Goal: Task Accomplishment & Management: Manage account settings

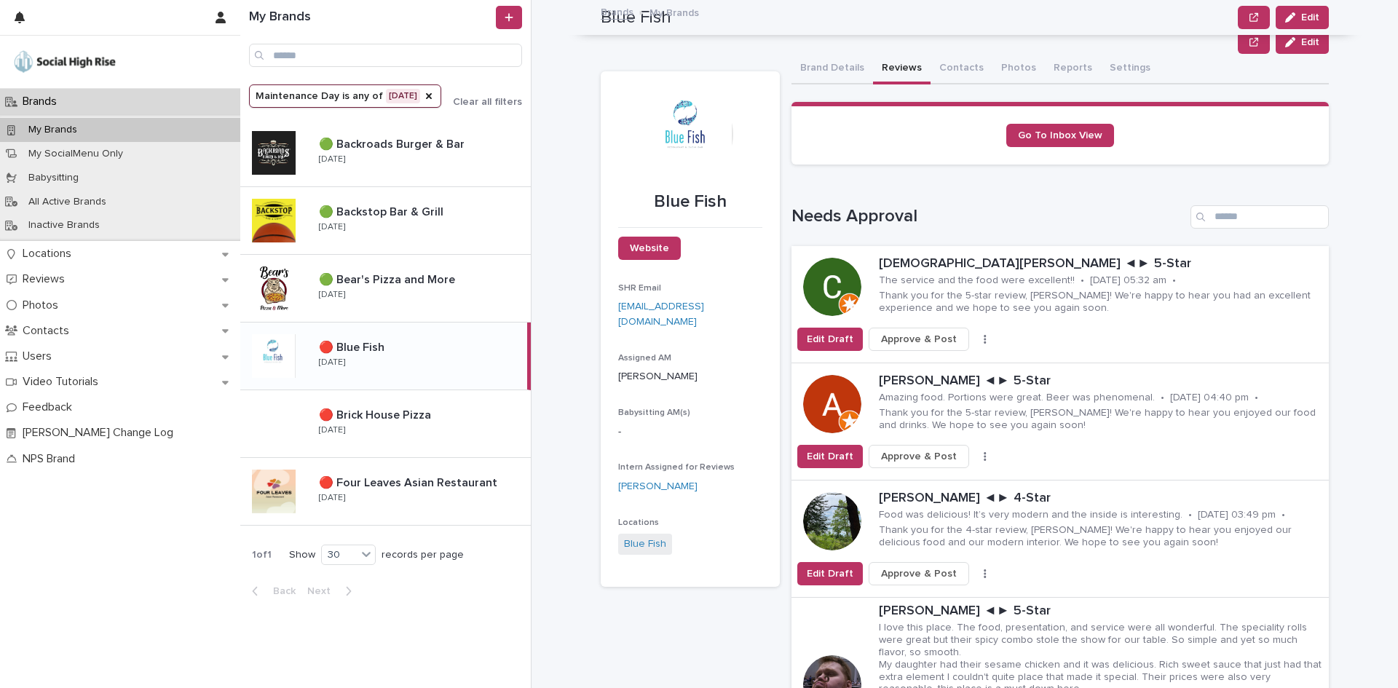
scroll to position [2694, 0]
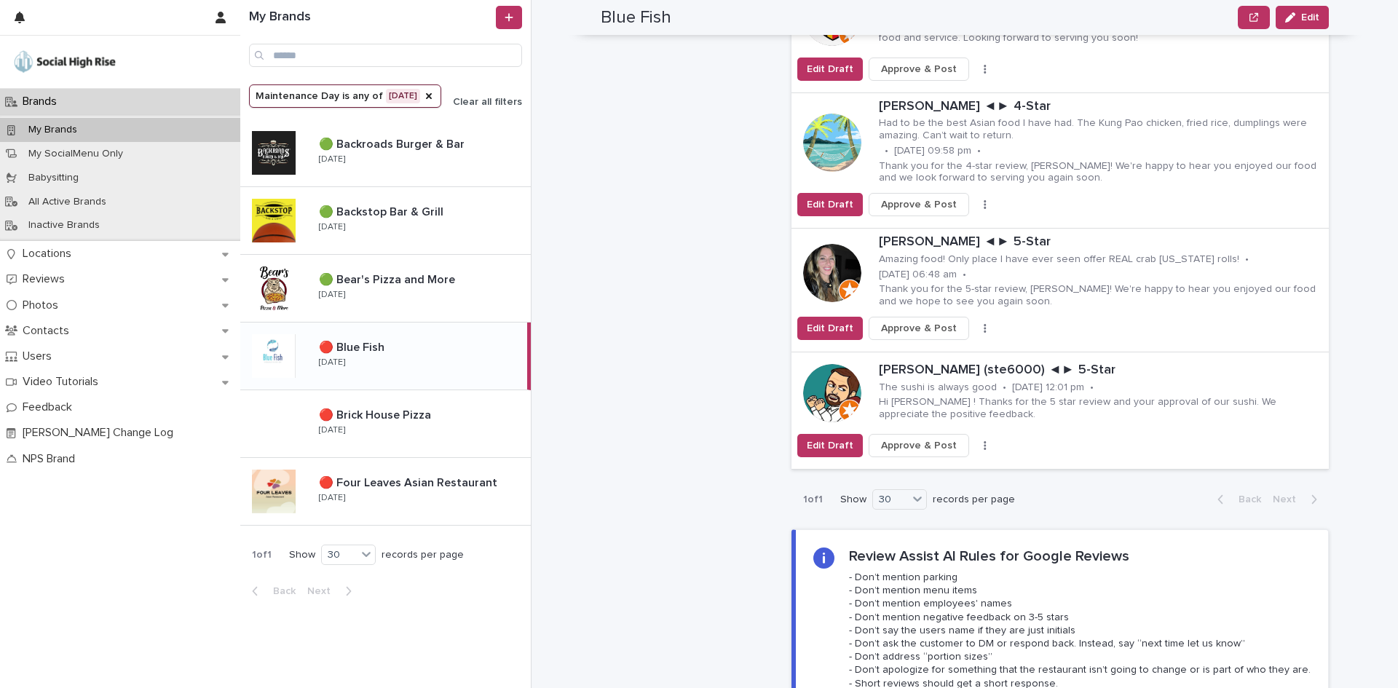
click at [475, 97] on span "Clear all filters" at bounding box center [487, 102] width 69 height 10
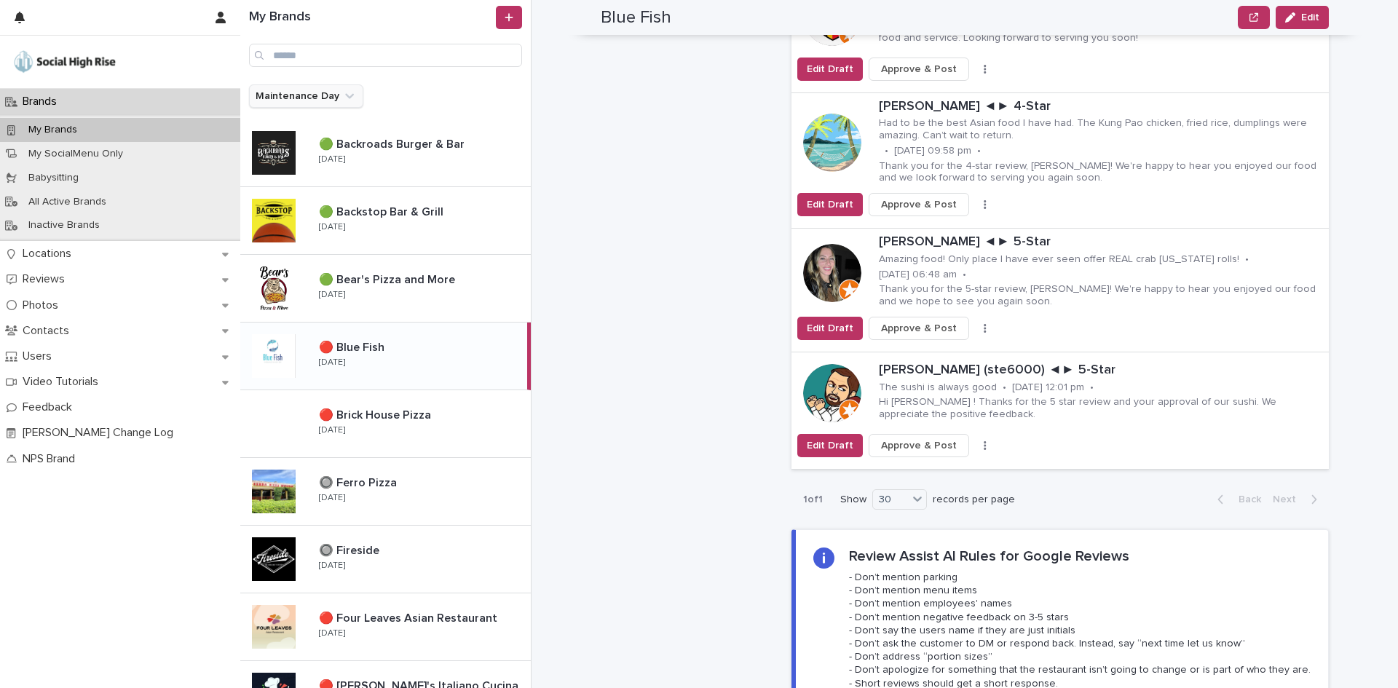
click at [305, 102] on button "Maintenance Day" at bounding box center [306, 95] width 114 height 23
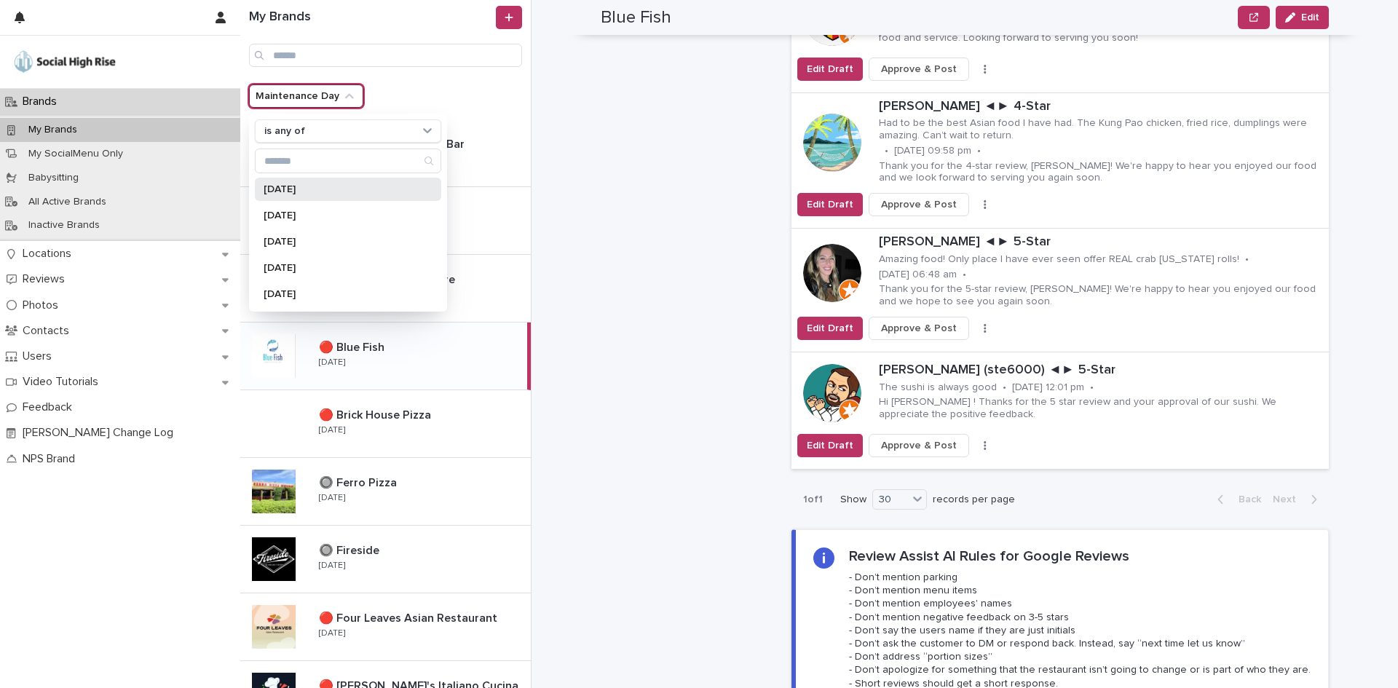
click at [282, 184] on p "[DATE]" at bounding box center [341, 189] width 154 height 10
click at [285, 207] on div "[DATE]" at bounding box center [348, 215] width 186 height 23
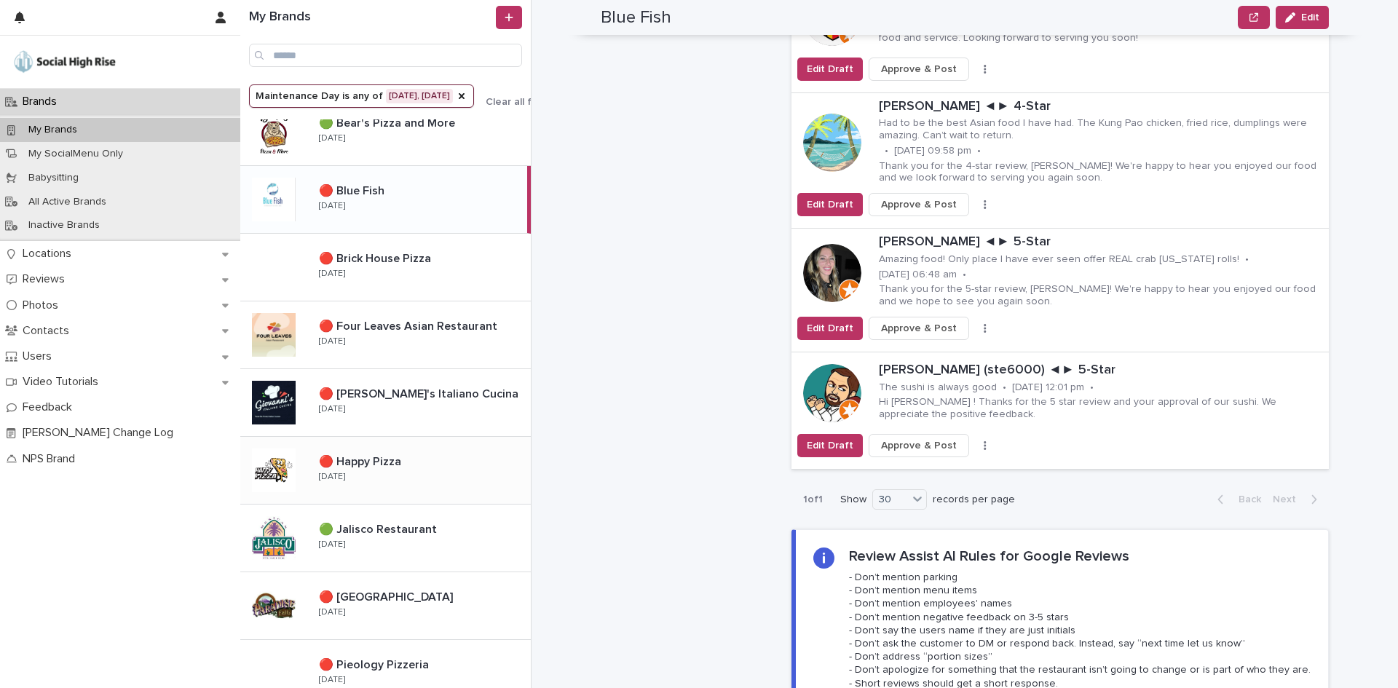
scroll to position [260, 0]
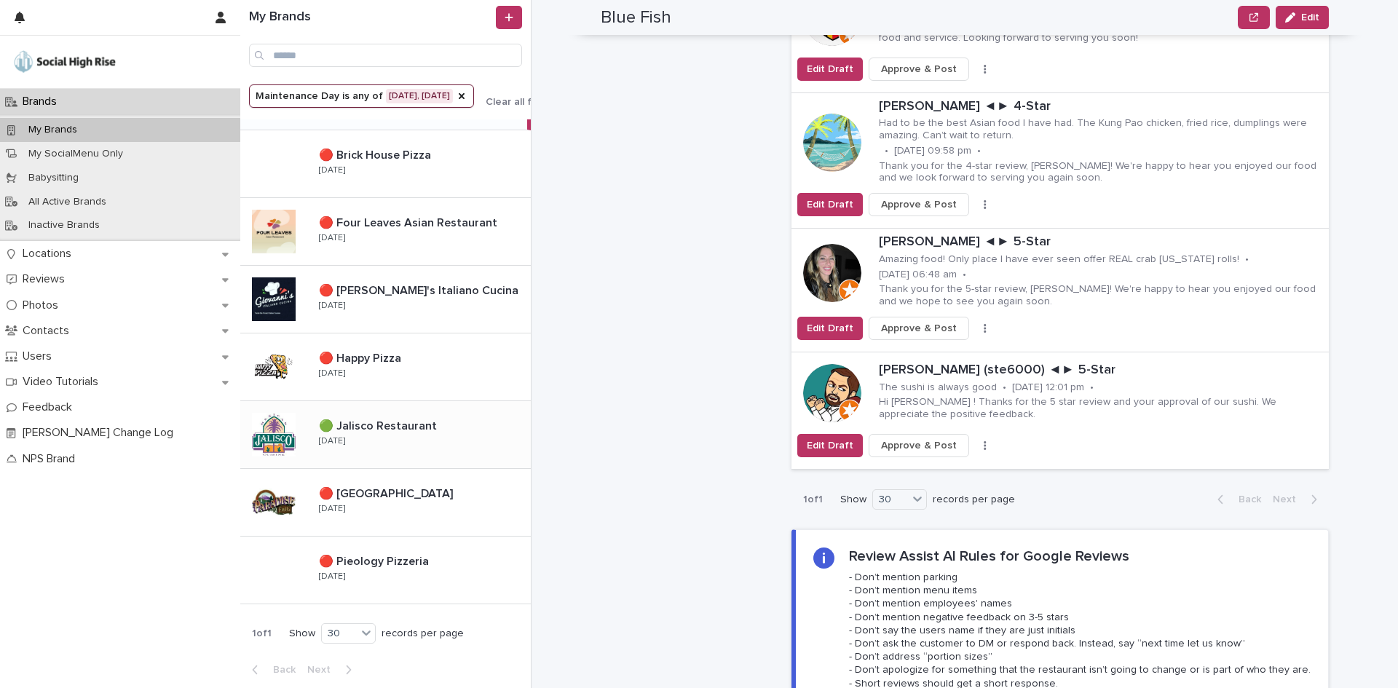
click at [504, 100] on span "Clear all filters" at bounding box center [520, 102] width 69 height 10
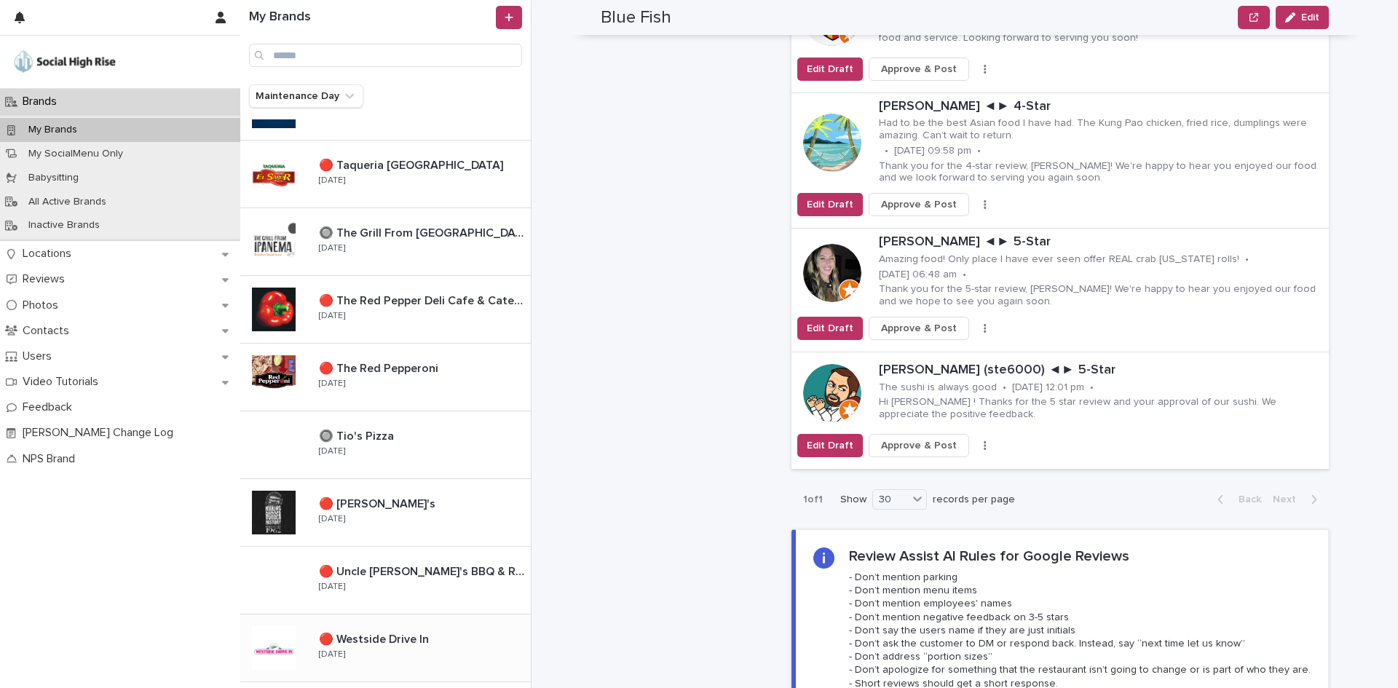
scroll to position [1546, 0]
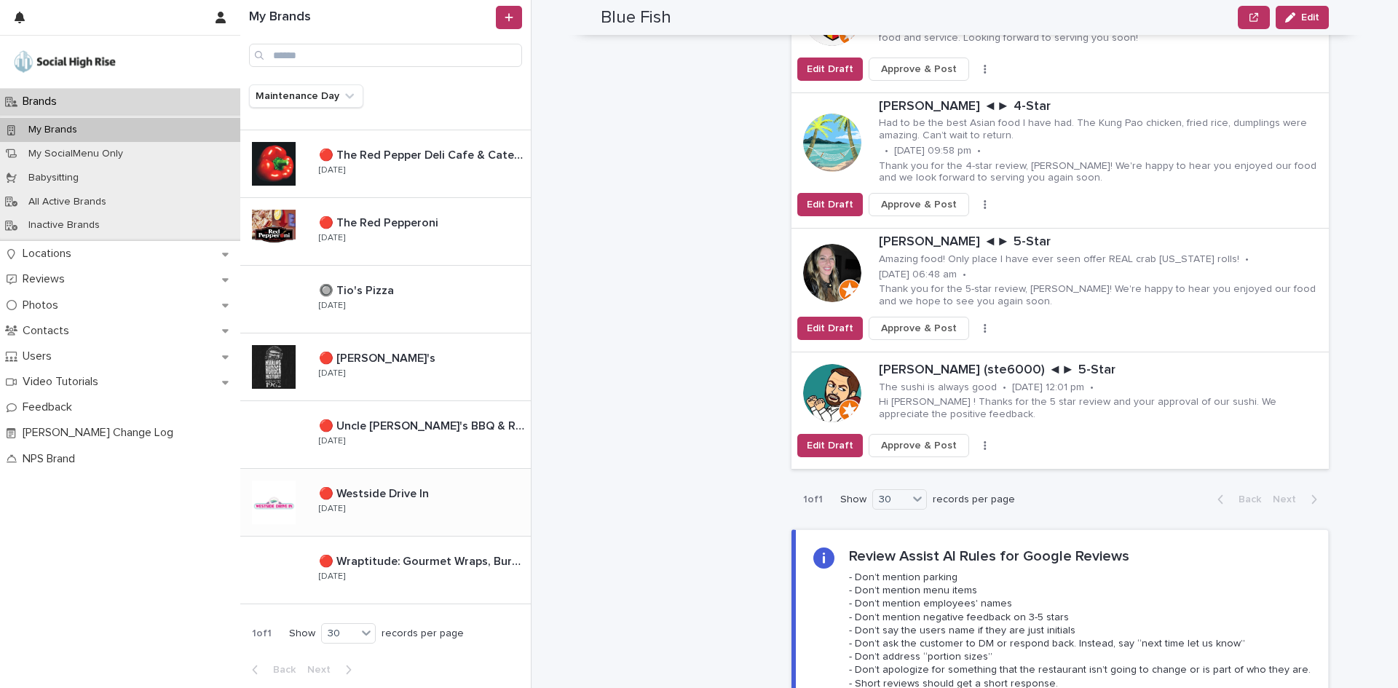
click at [363, 510] on div "🔴 Westside Drive In 🔴 [GEOGRAPHIC_DATA] In [DATE]" at bounding box center [418, 502] width 223 height 42
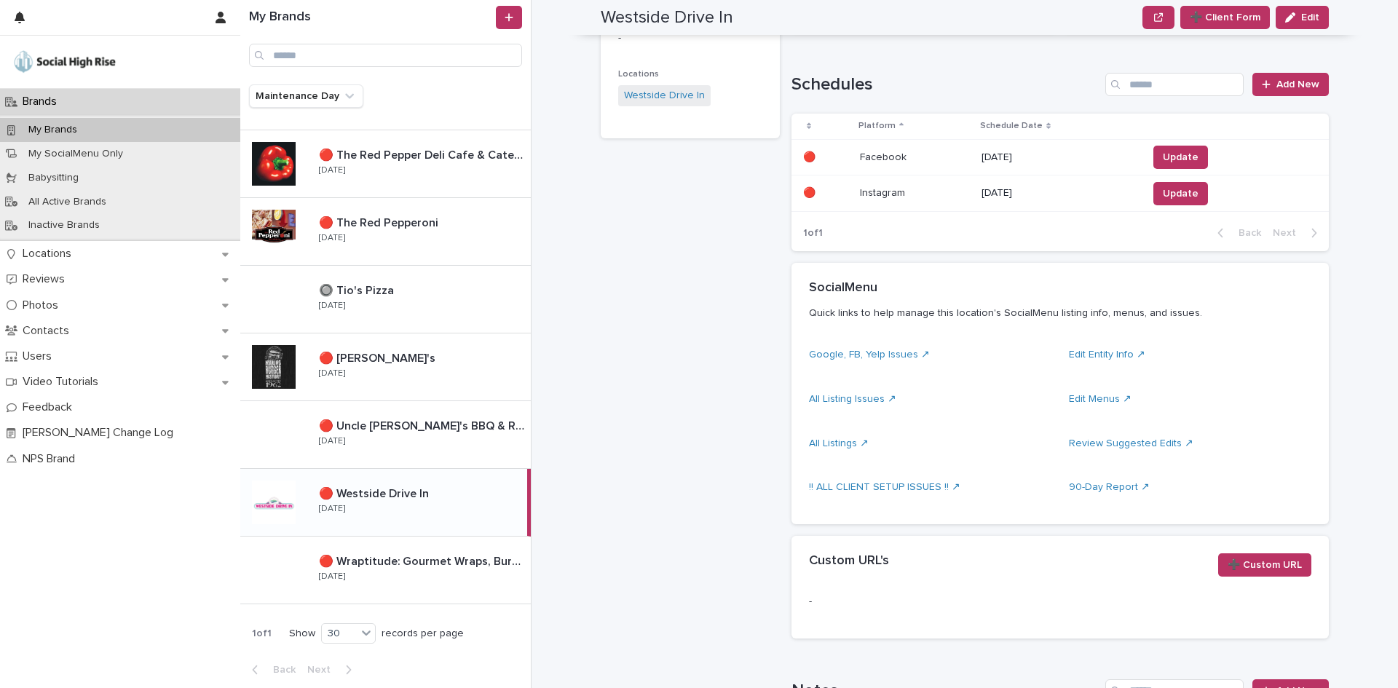
scroll to position [12, 0]
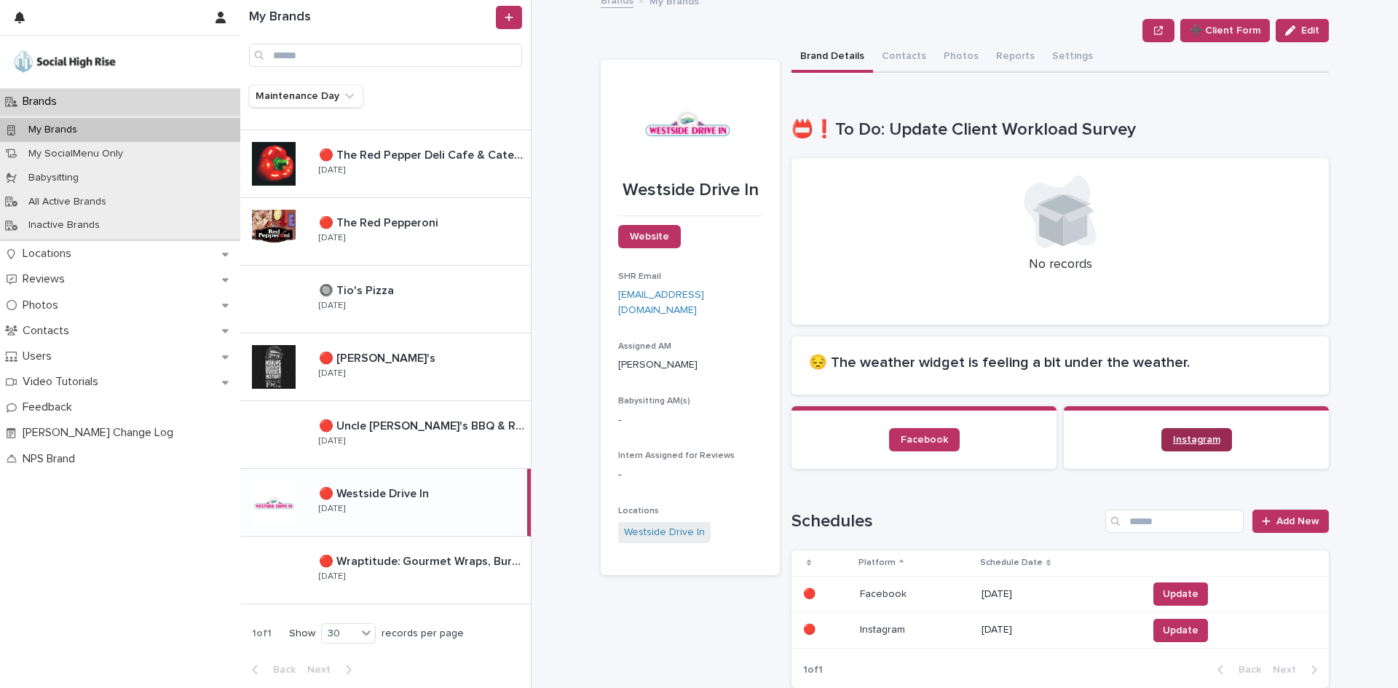
click at [1180, 438] on span "Instagram" at bounding box center [1196, 440] width 47 height 10
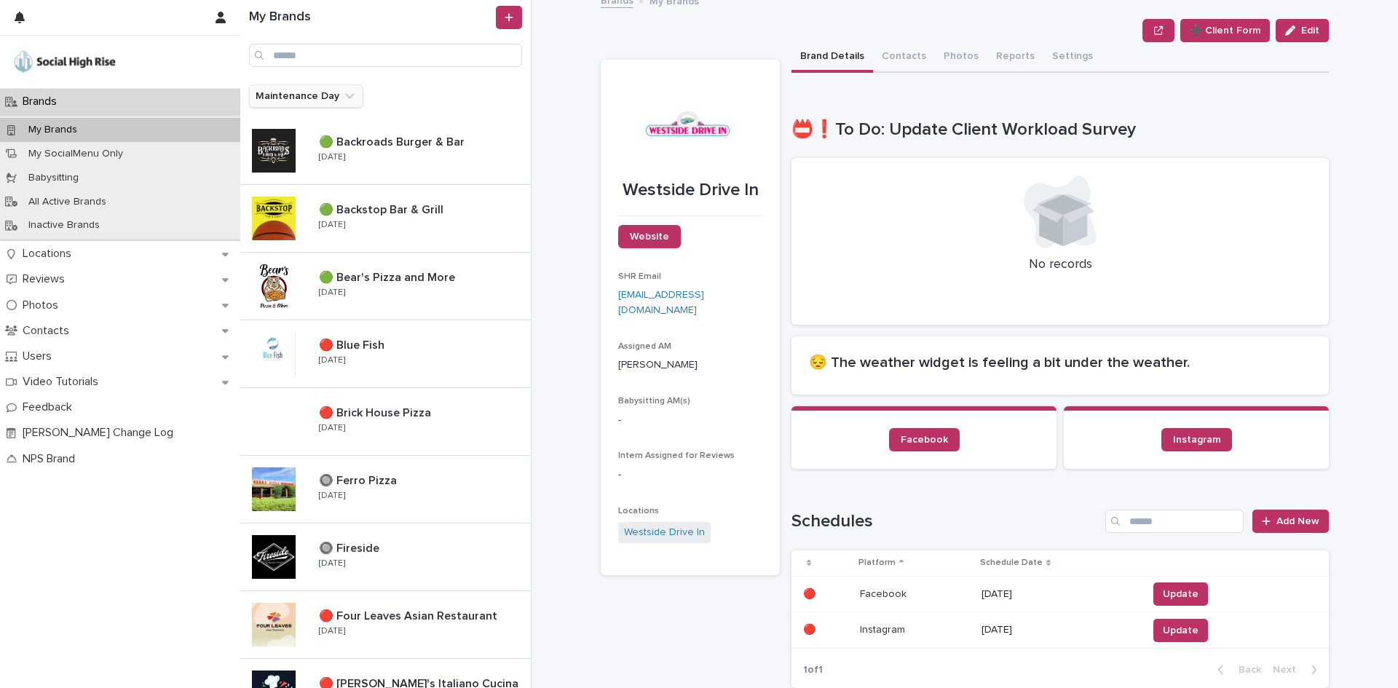
scroll to position [0, 0]
click at [315, 96] on button "Maintenance Day" at bounding box center [306, 95] width 114 height 23
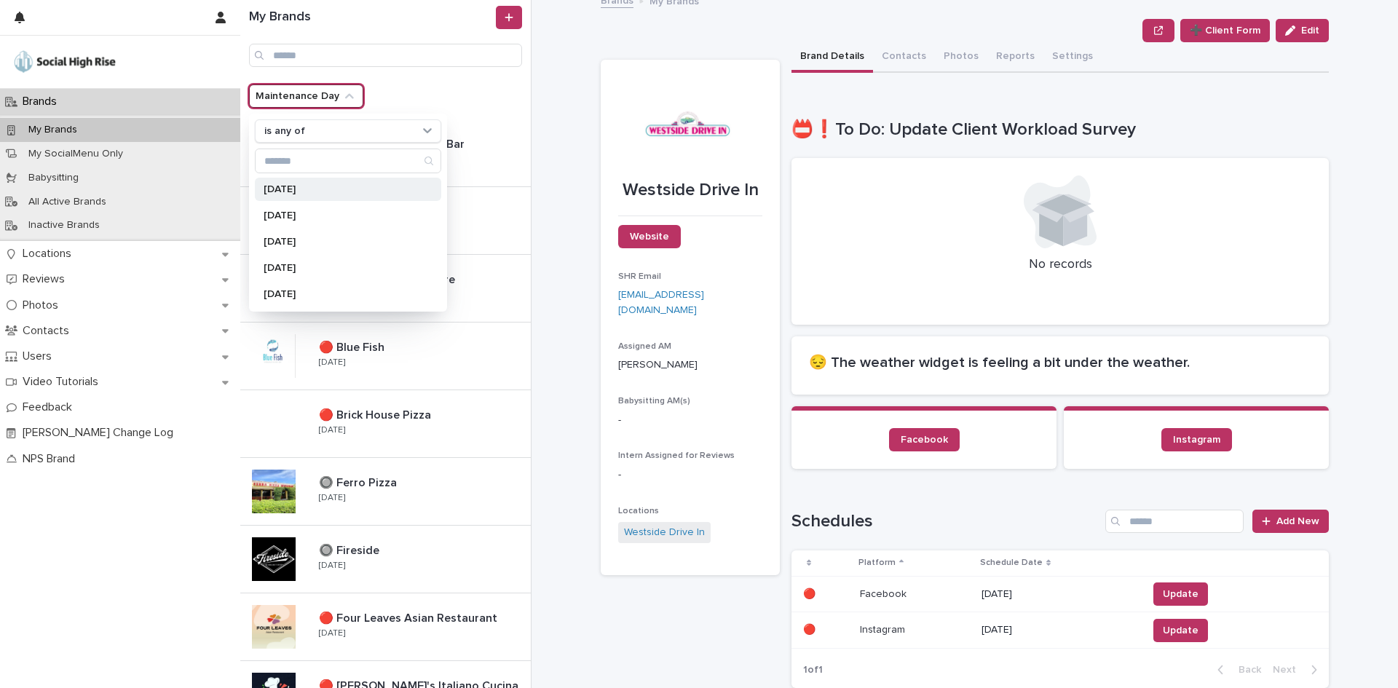
click at [285, 189] on p "[DATE]" at bounding box center [341, 189] width 154 height 10
click at [285, 215] on p "[DATE]" at bounding box center [341, 215] width 154 height 10
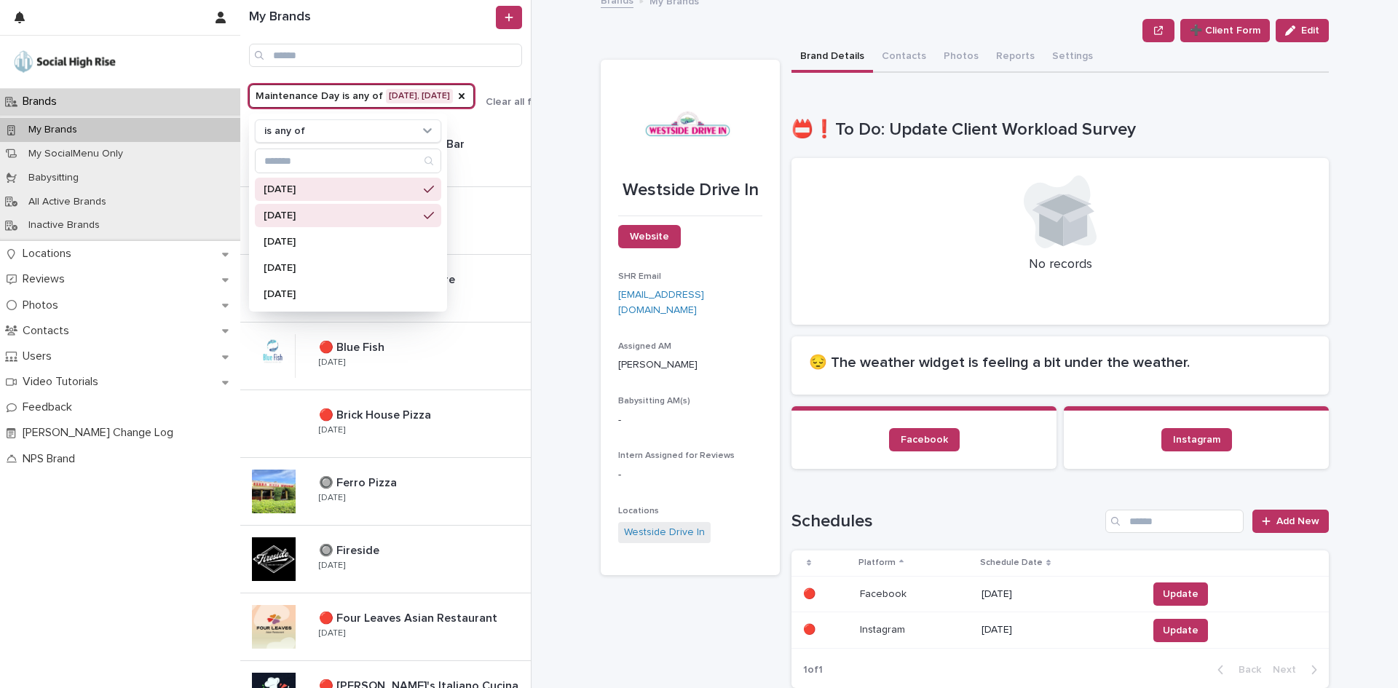
click at [589, 167] on div "**********" at bounding box center [973, 344] width 849 height 688
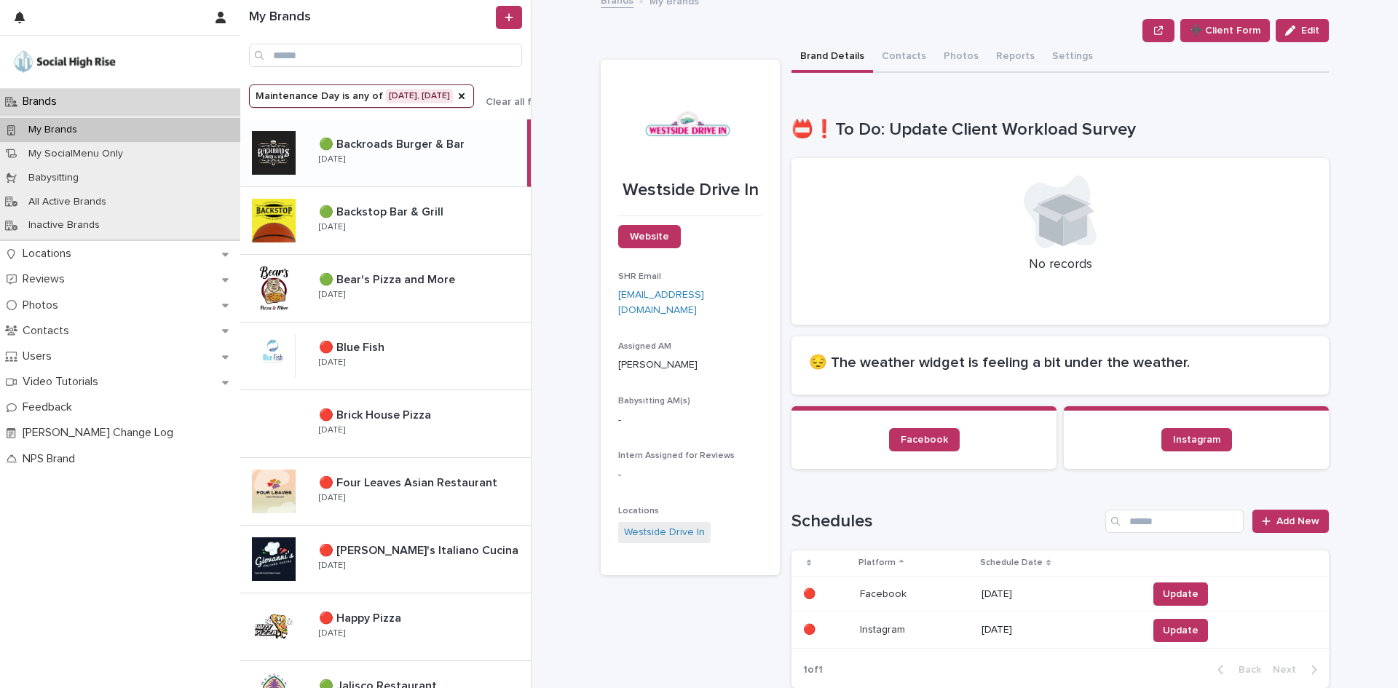
click at [439, 158] on div "🟢 Backroads Burger & Bar 🟢 Backroads Burger & Bar [DATE]" at bounding box center [417, 153] width 220 height 42
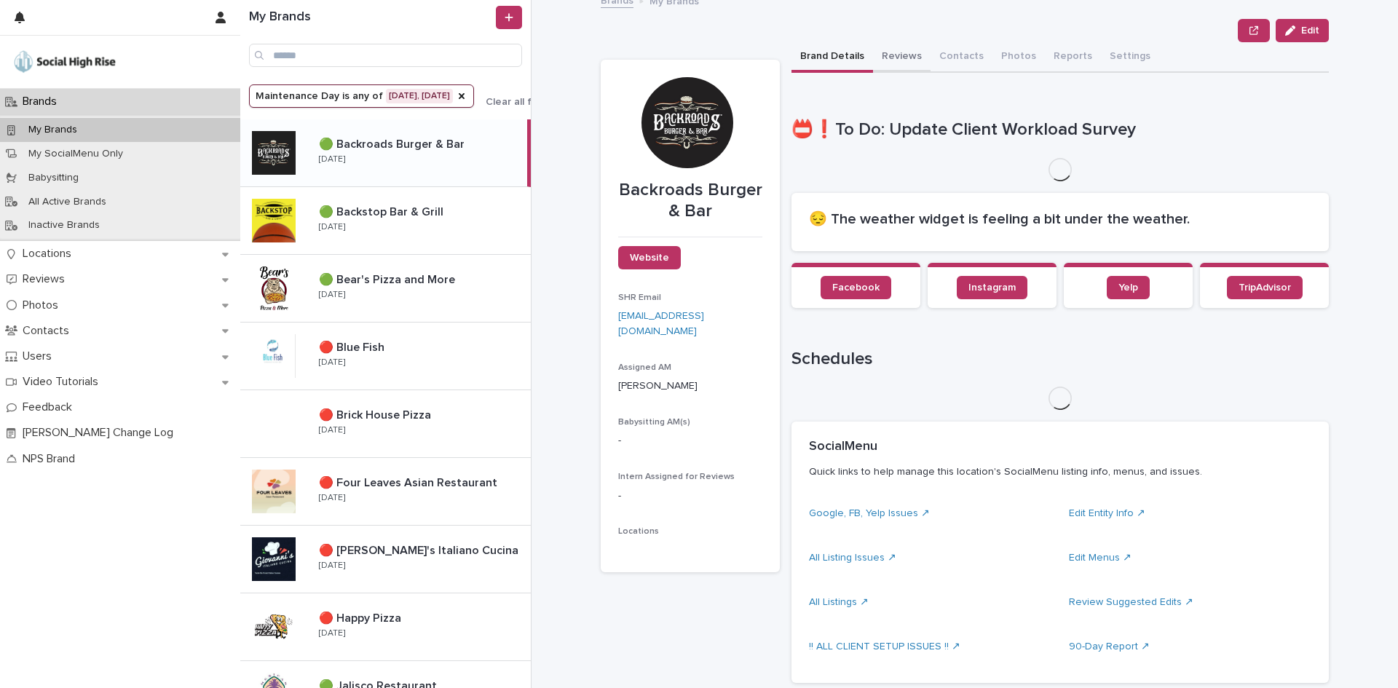
click at [882, 66] on button "Reviews" at bounding box center [902, 57] width 58 height 31
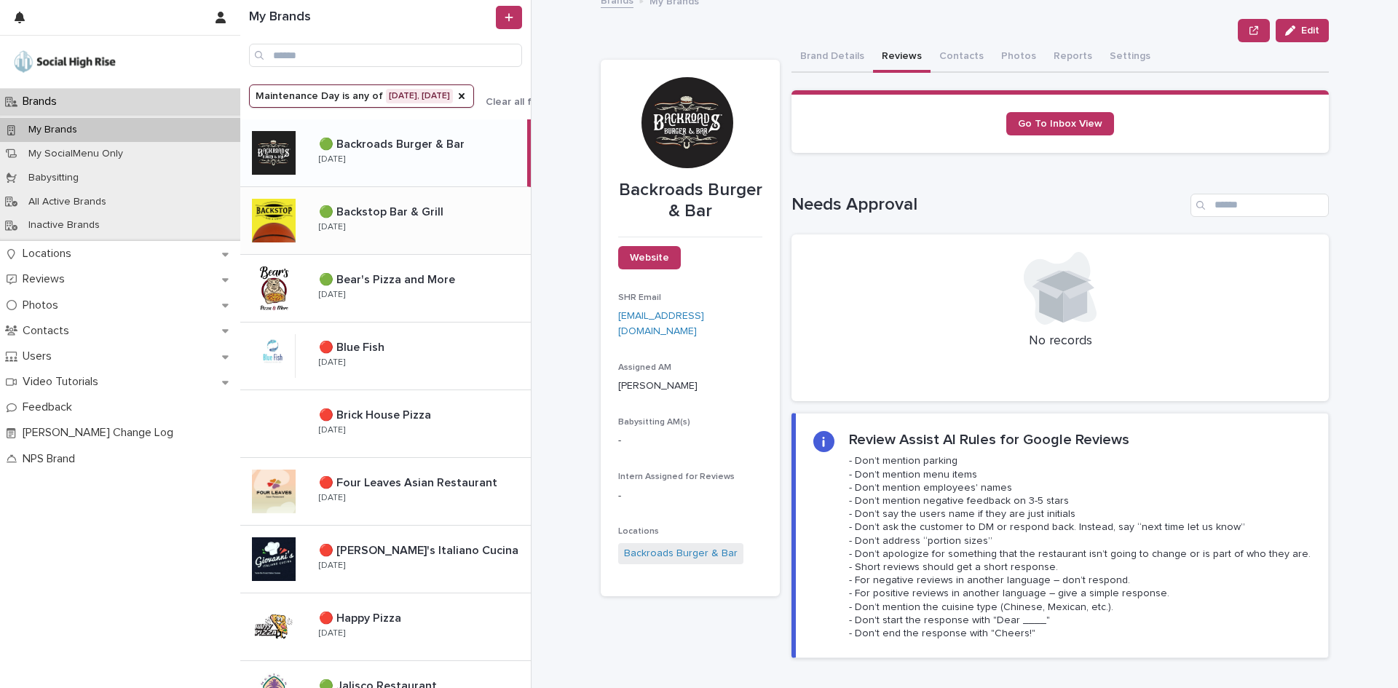
click at [461, 221] on div "🟢 Backstop Bar & Grill 🟢 Backstop Bar & Grill [DATE]" at bounding box center [418, 220] width 223 height 42
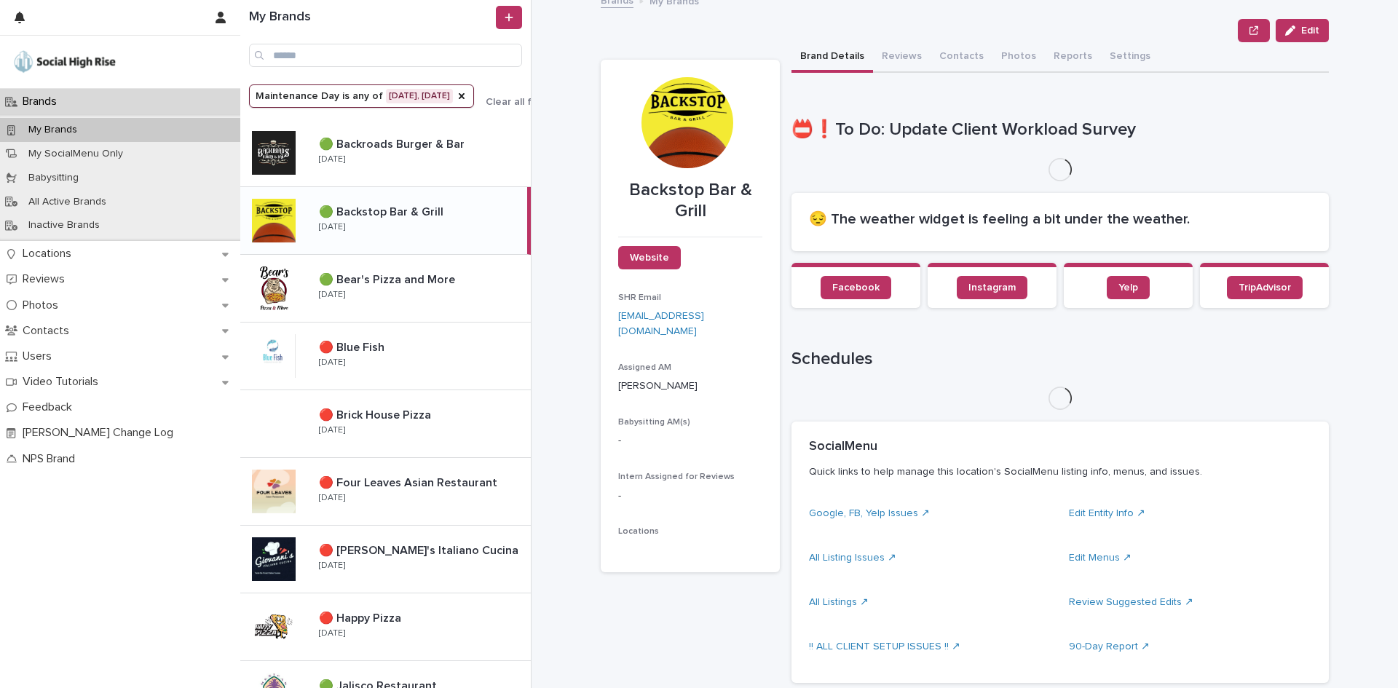
click at [902, 58] on button "Reviews" at bounding box center [902, 57] width 58 height 31
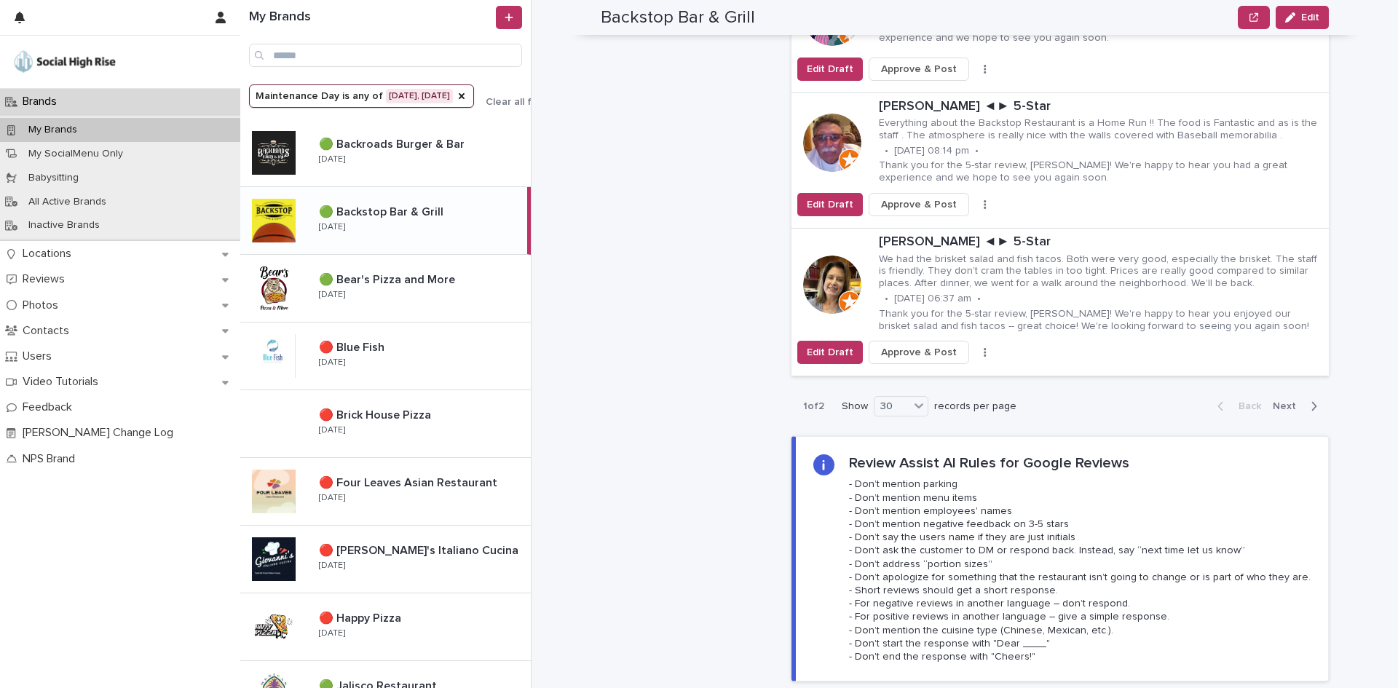
scroll to position [4307, 0]
click at [1291, 402] on span "Next" at bounding box center [1289, 407] width 32 height 10
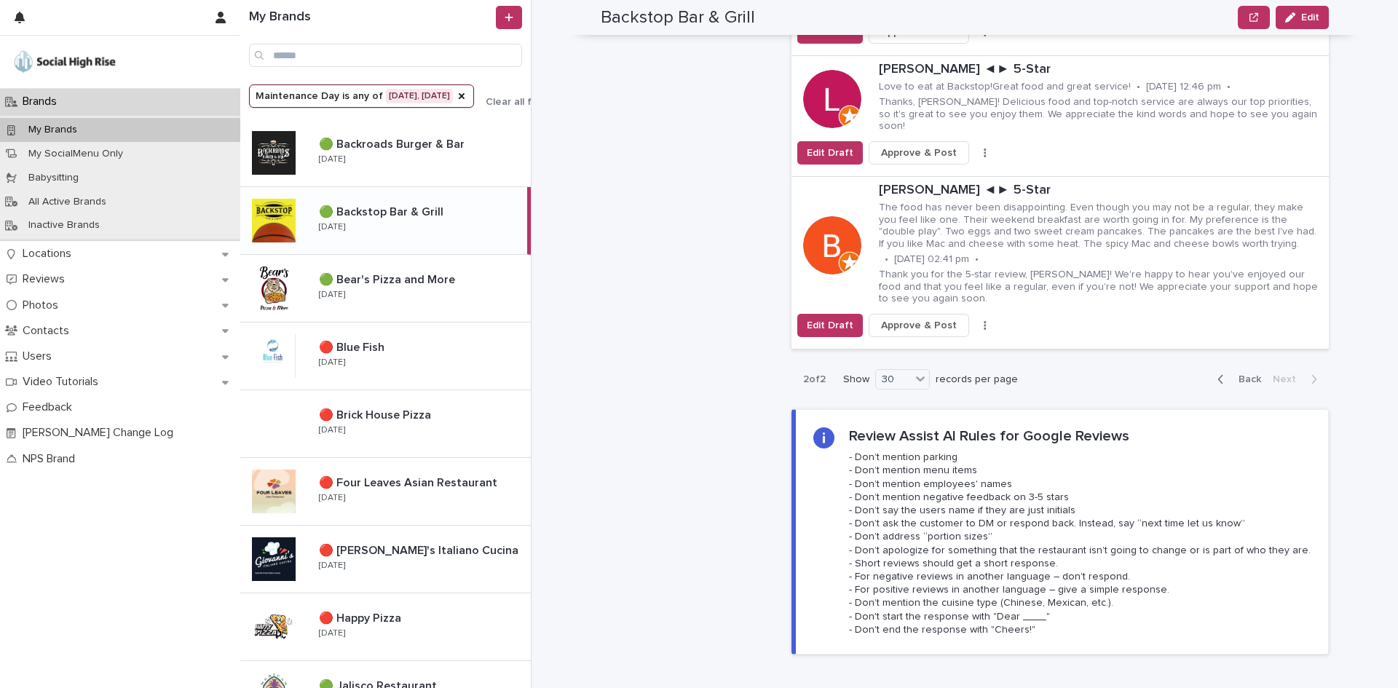
scroll to position [1368, 0]
click at [975, 320] on button "button" at bounding box center [985, 325] width 20 height 10
click at [942, 331] on button "Skip Reply" at bounding box center [931, 342] width 96 height 23
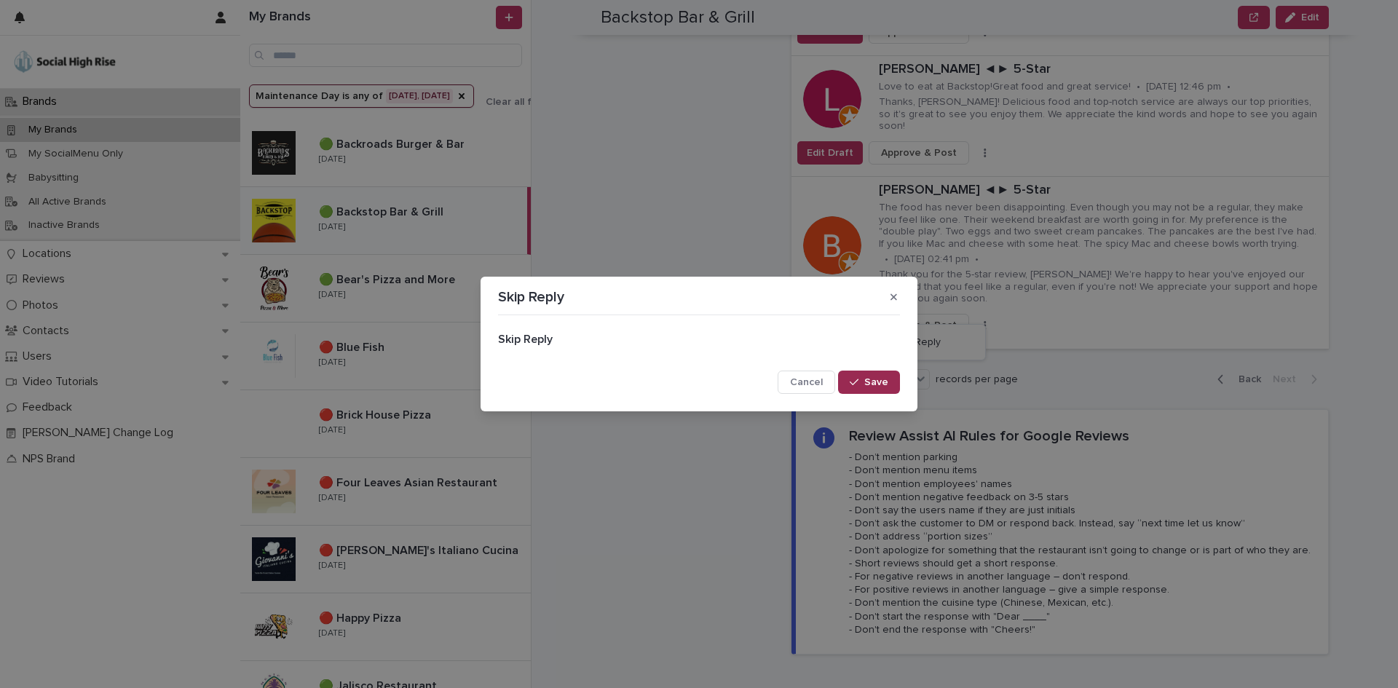
click at [883, 387] on span "Save" at bounding box center [876, 382] width 24 height 10
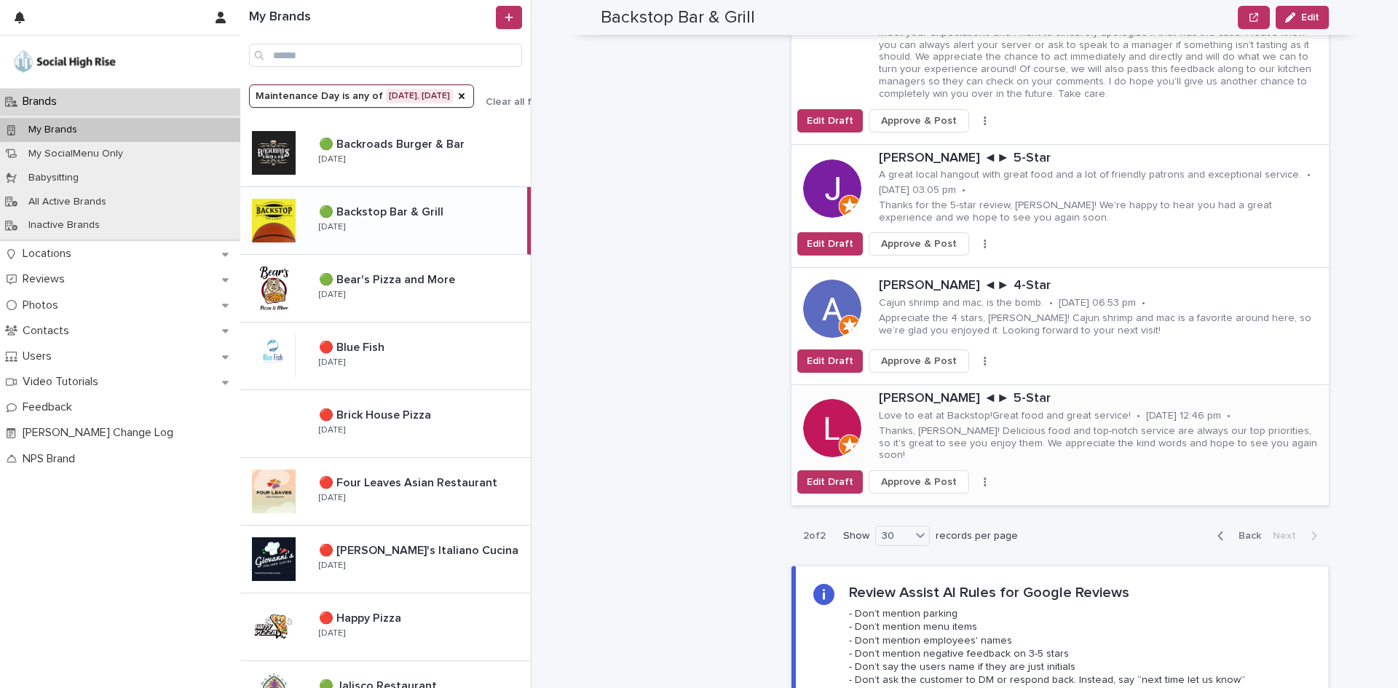
scroll to position [1004, 0]
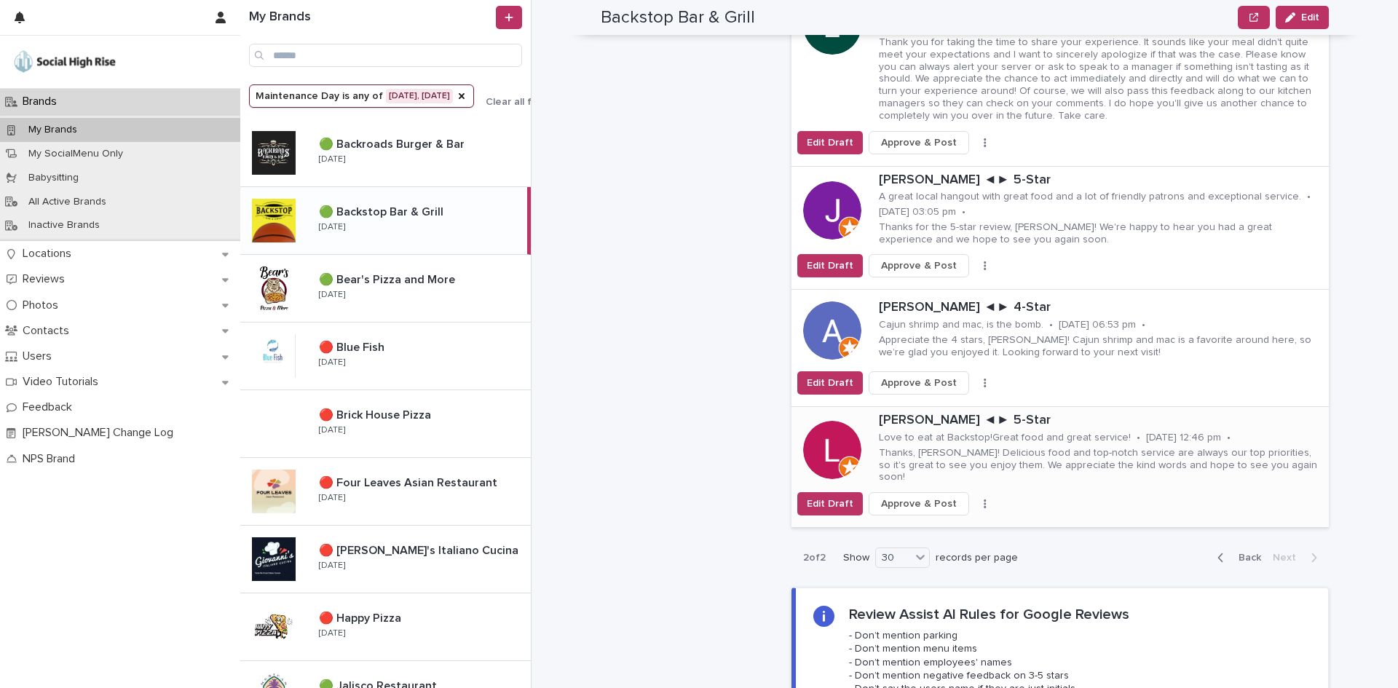
click at [966, 492] on div "Edit Draft Approve & Post Skip Reply" at bounding box center [1059, 503] width 537 height 23
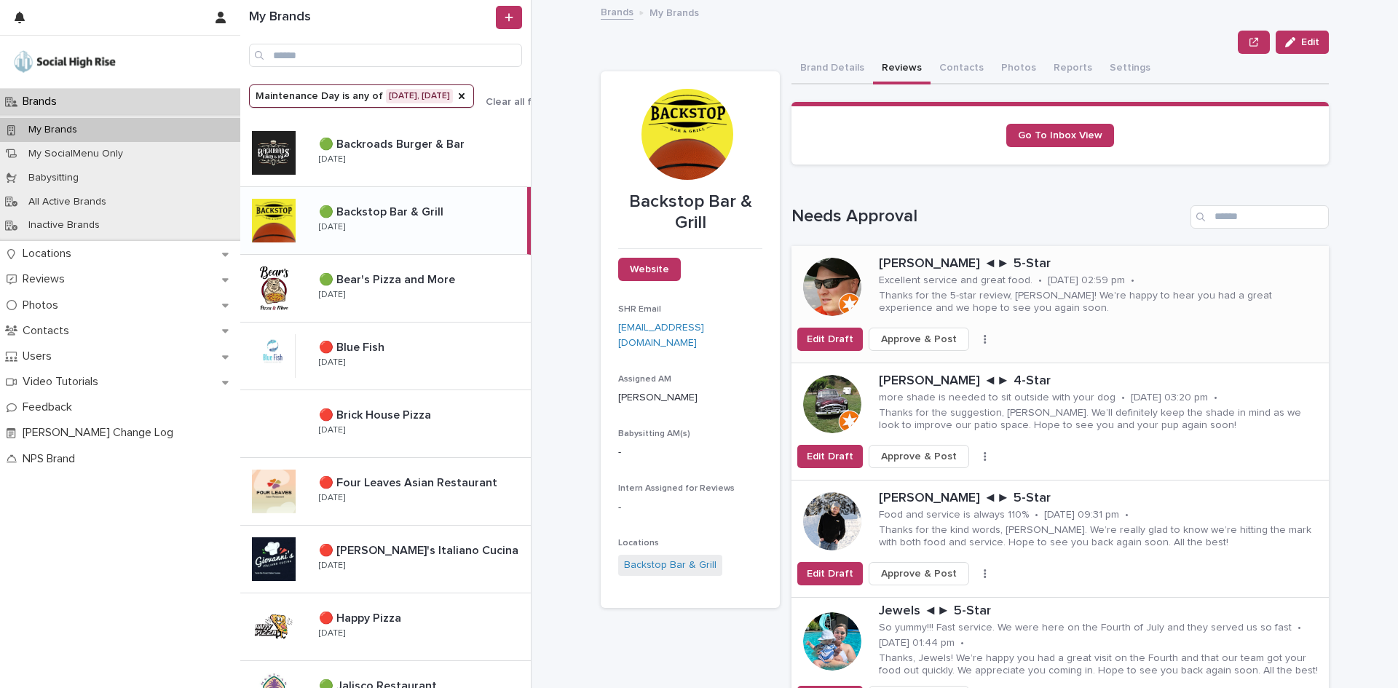
click at [984, 337] on icon "button" at bounding box center [985, 339] width 3 height 10
click at [946, 374] on button "Skip Reply" at bounding box center [931, 368] width 96 height 23
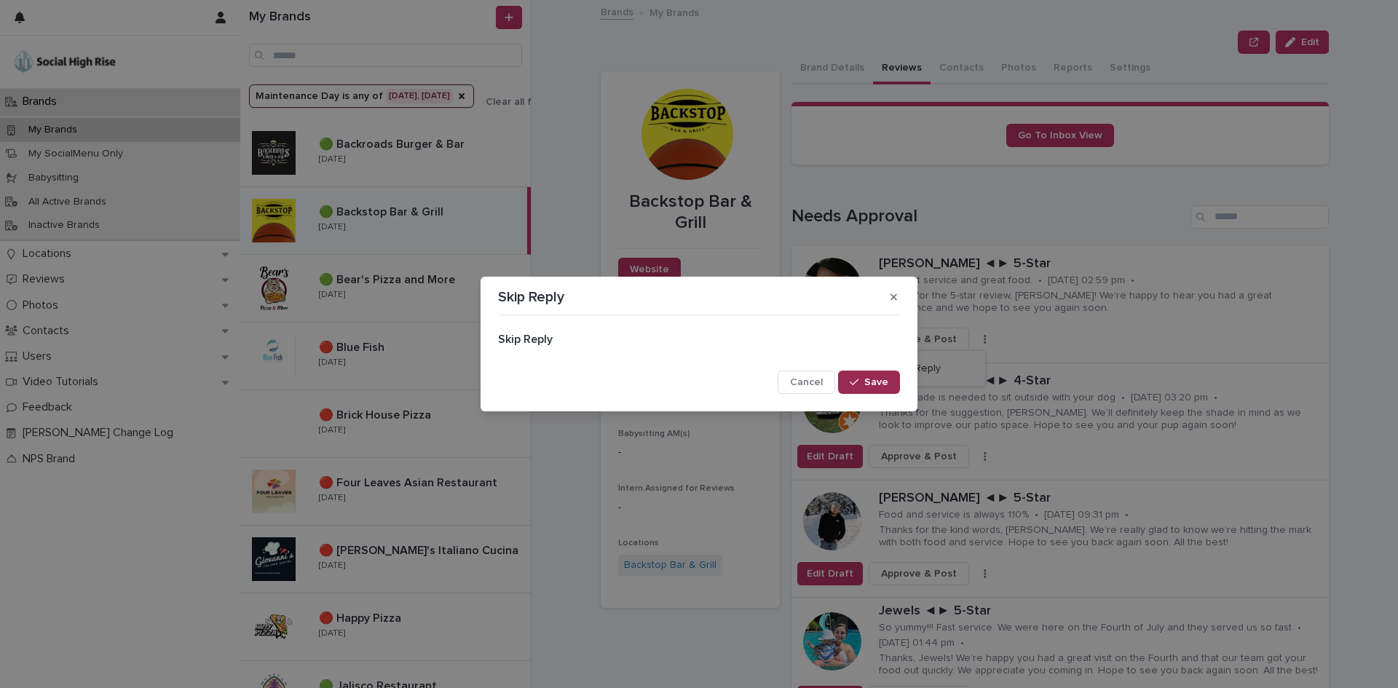
click at [855, 379] on icon "button" at bounding box center [854, 382] width 9 height 10
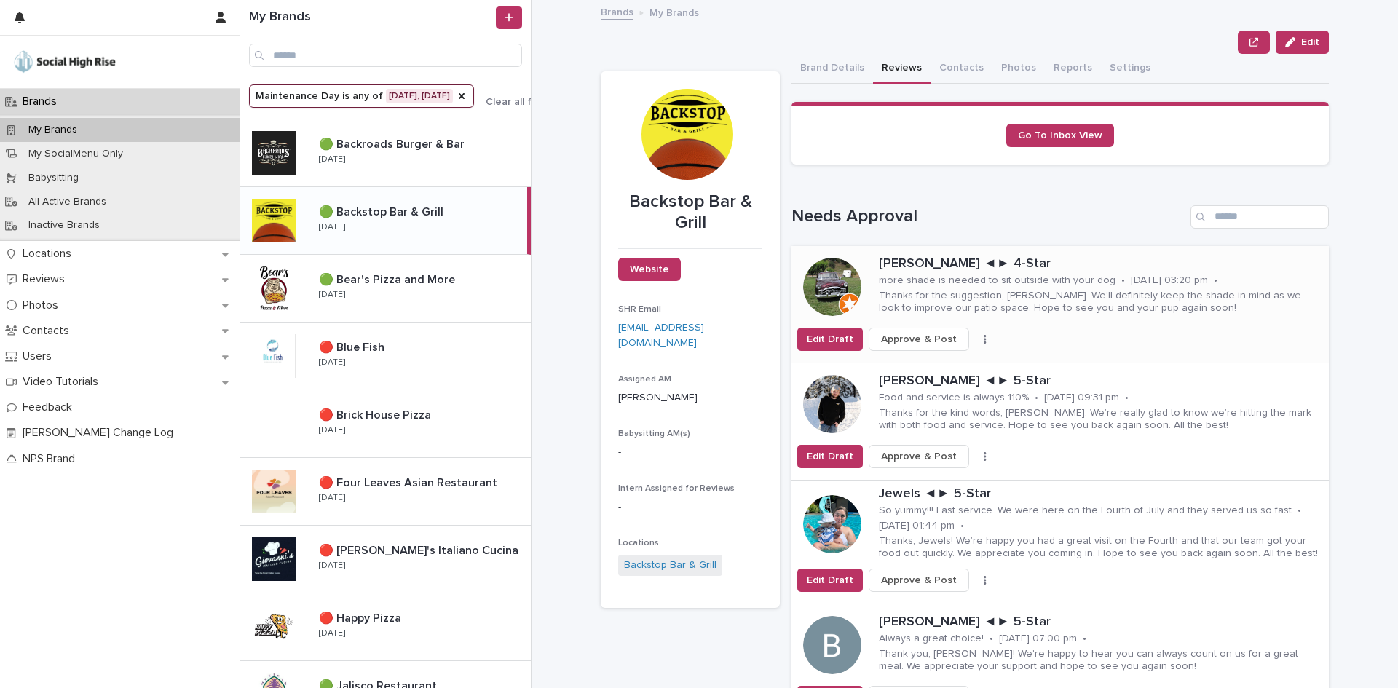
click at [975, 341] on button "button" at bounding box center [985, 339] width 20 height 10
click at [947, 369] on button "Skip Reply" at bounding box center [931, 368] width 96 height 23
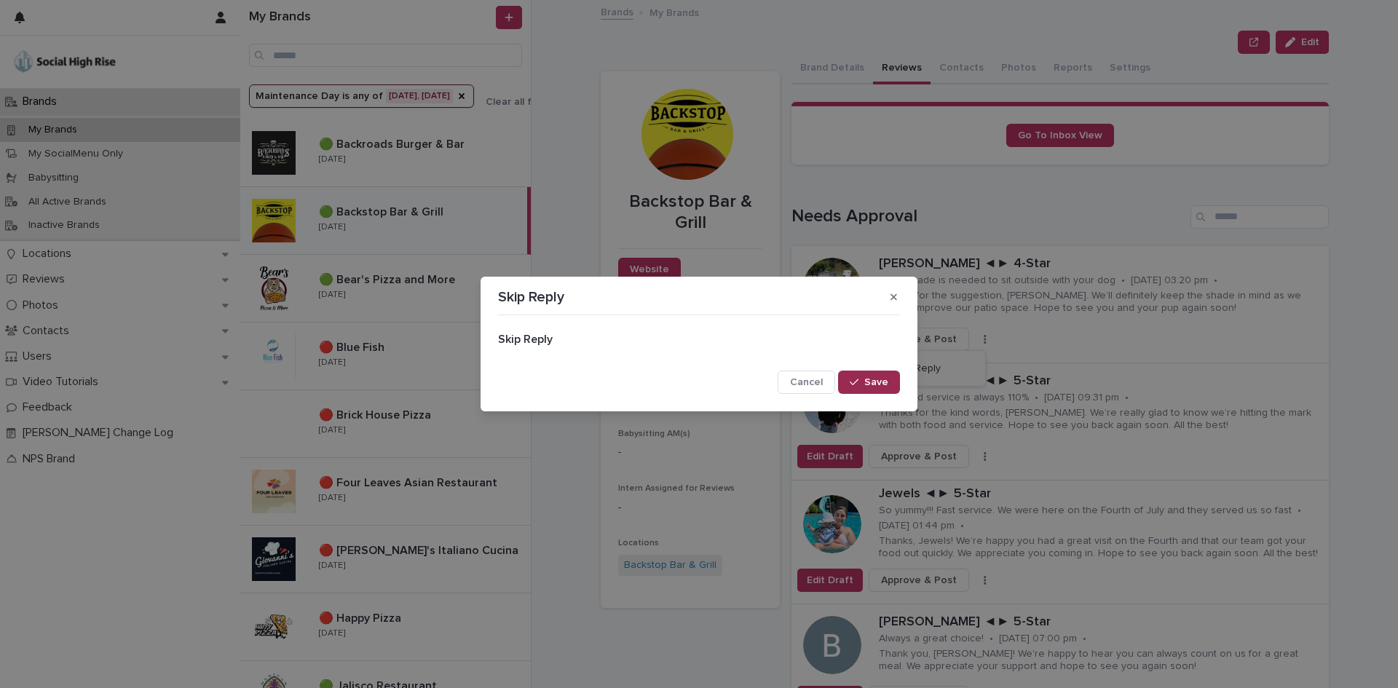
click at [890, 386] on button "Save" at bounding box center [869, 382] width 62 height 23
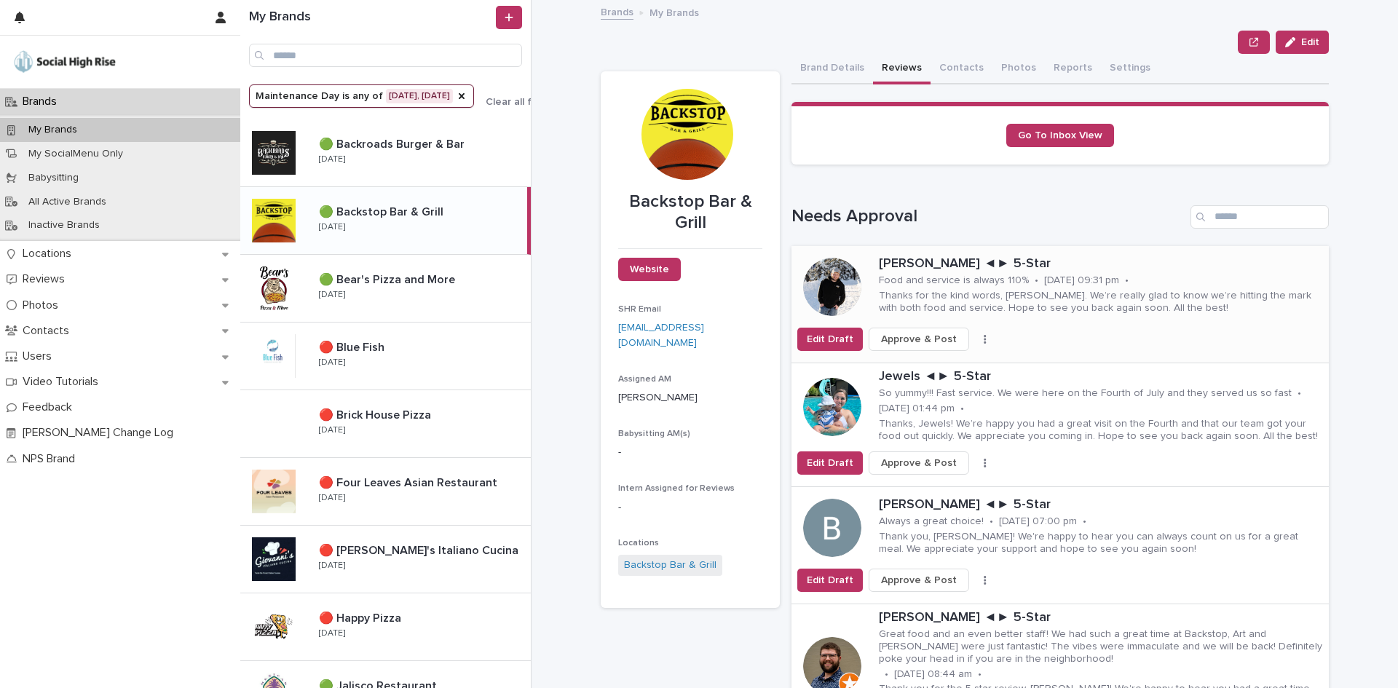
click at [984, 337] on icon "button" at bounding box center [985, 339] width 3 height 10
click at [930, 366] on span "Skip Reply" at bounding box center [916, 368] width 49 height 15
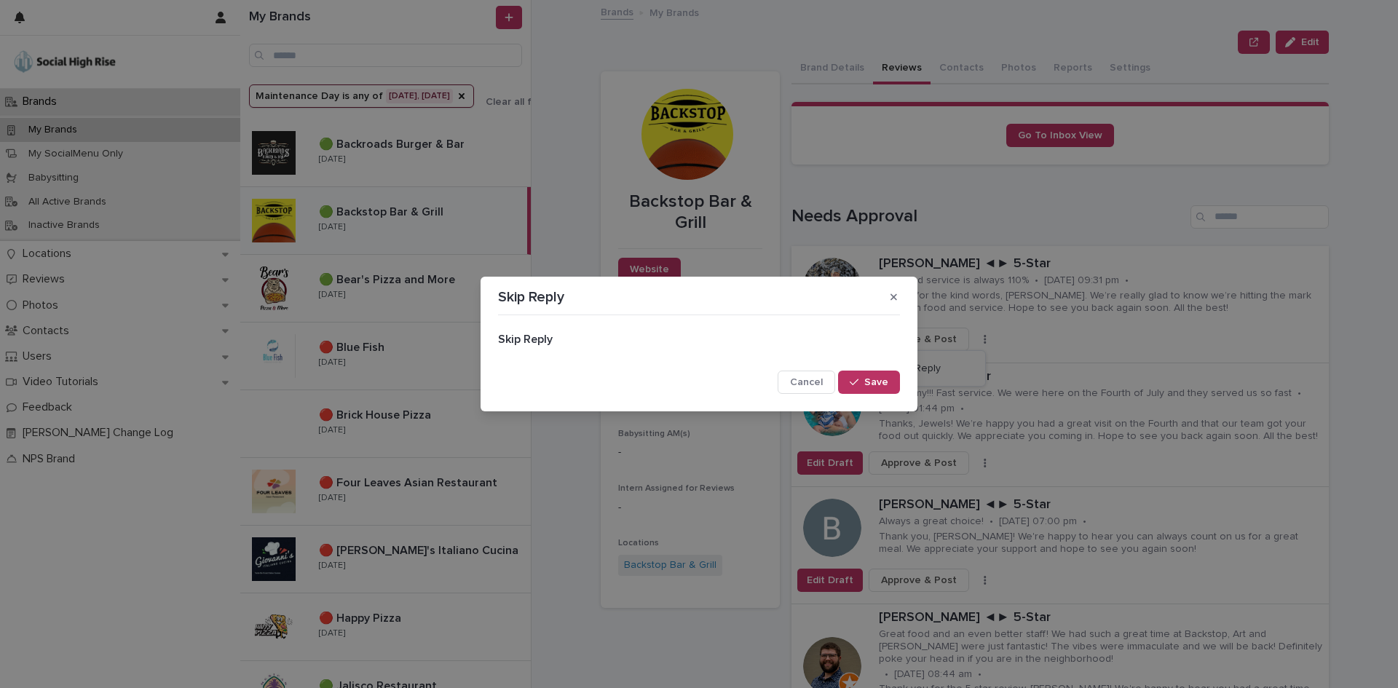
click at [863, 372] on button "Save" at bounding box center [869, 382] width 62 height 23
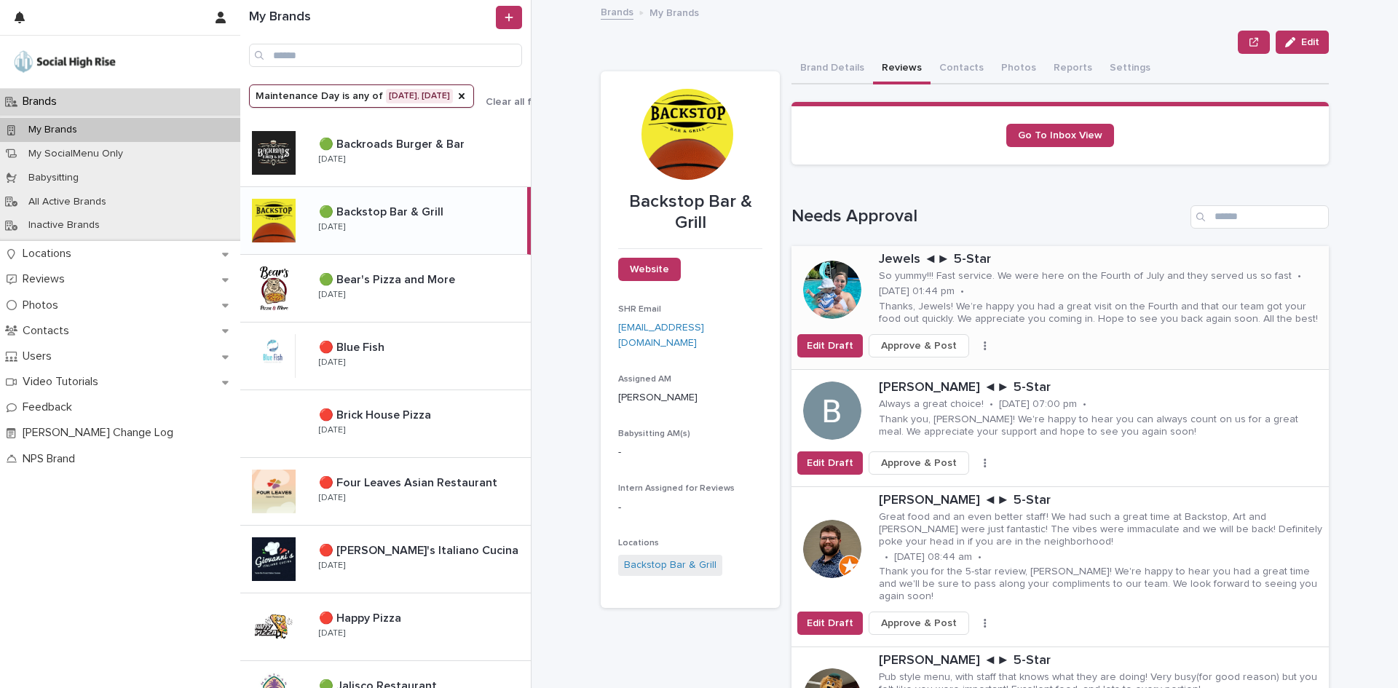
click at [972, 339] on div "Edit Draft Approve & Post Skip Reply" at bounding box center [1059, 345] width 537 height 23
drag, startPoint x: 967, startPoint y: 341, endPoint x: 956, endPoint y: 351, distance: 15.5
click at [975, 341] on button "button" at bounding box center [985, 346] width 20 height 10
click at [892, 376] on span "Skip Reply" at bounding box center [916, 375] width 49 height 15
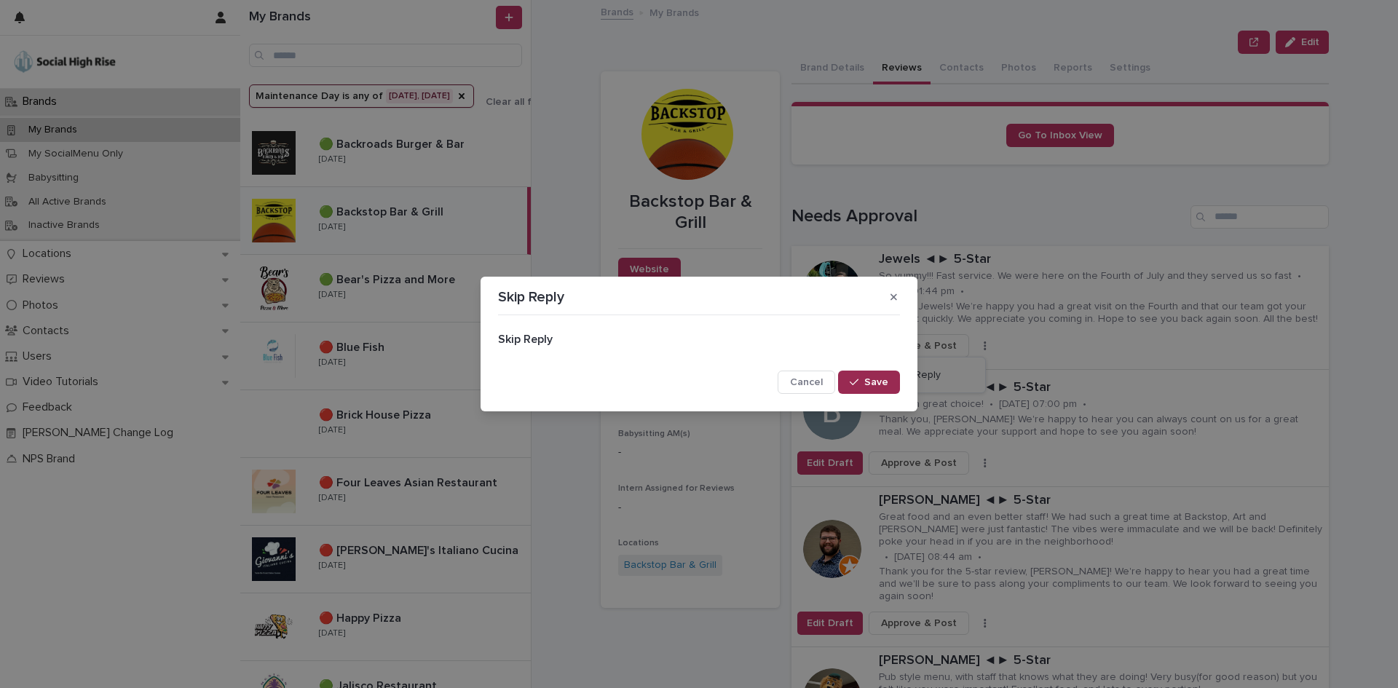
click at [890, 377] on button "Save" at bounding box center [869, 382] width 62 height 23
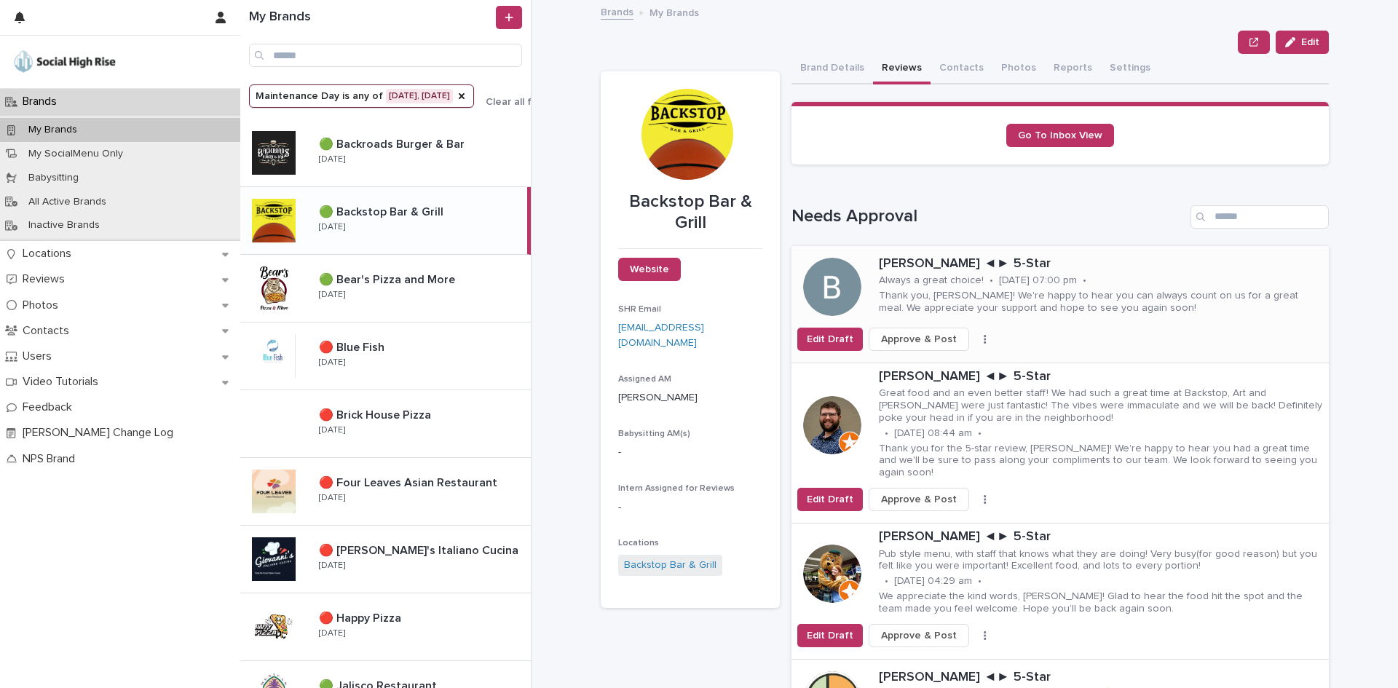
click at [970, 344] on div "Edit Draft Approve & Post Skip Reply" at bounding box center [1059, 339] width 537 height 23
click at [975, 334] on button "button" at bounding box center [985, 339] width 20 height 10
click at [924, 368] on span "Skip Reply" at bounding box center [916, 368] width 49 height 15
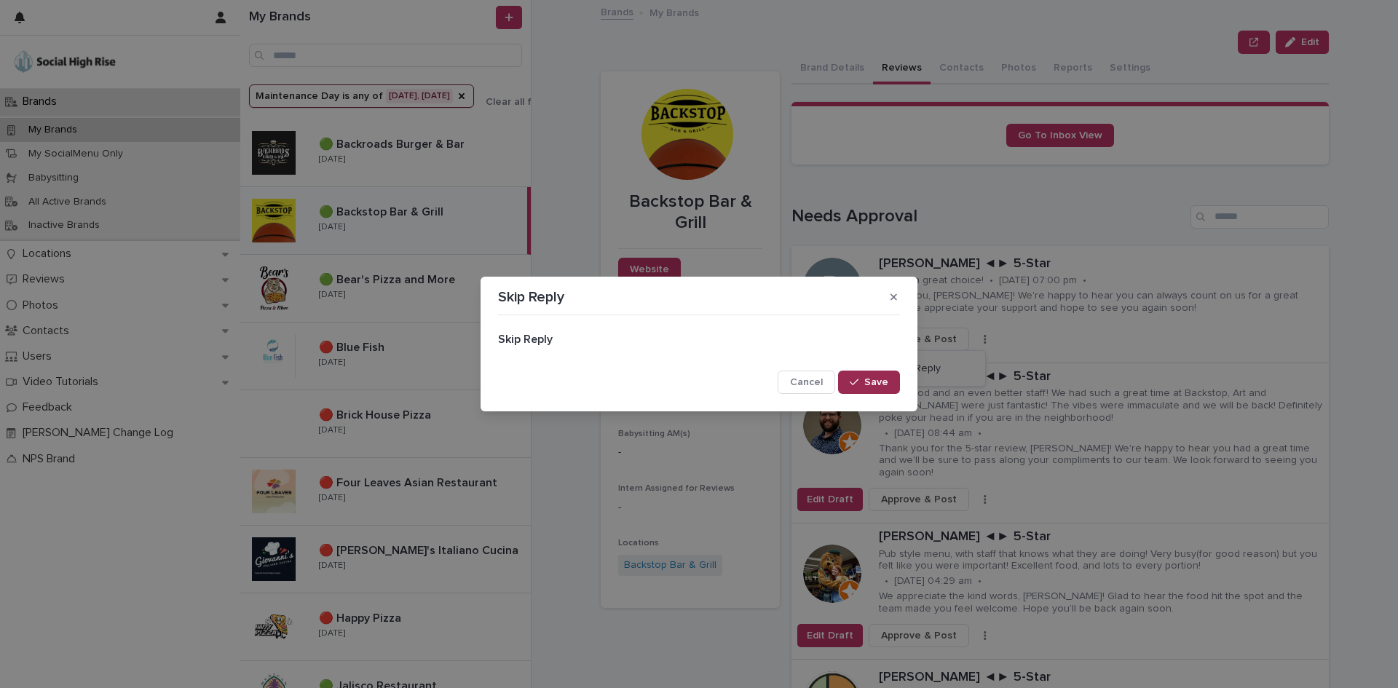
click at [883, 378] on span "Save" at bounding box center [876, 382] width 24 height 10
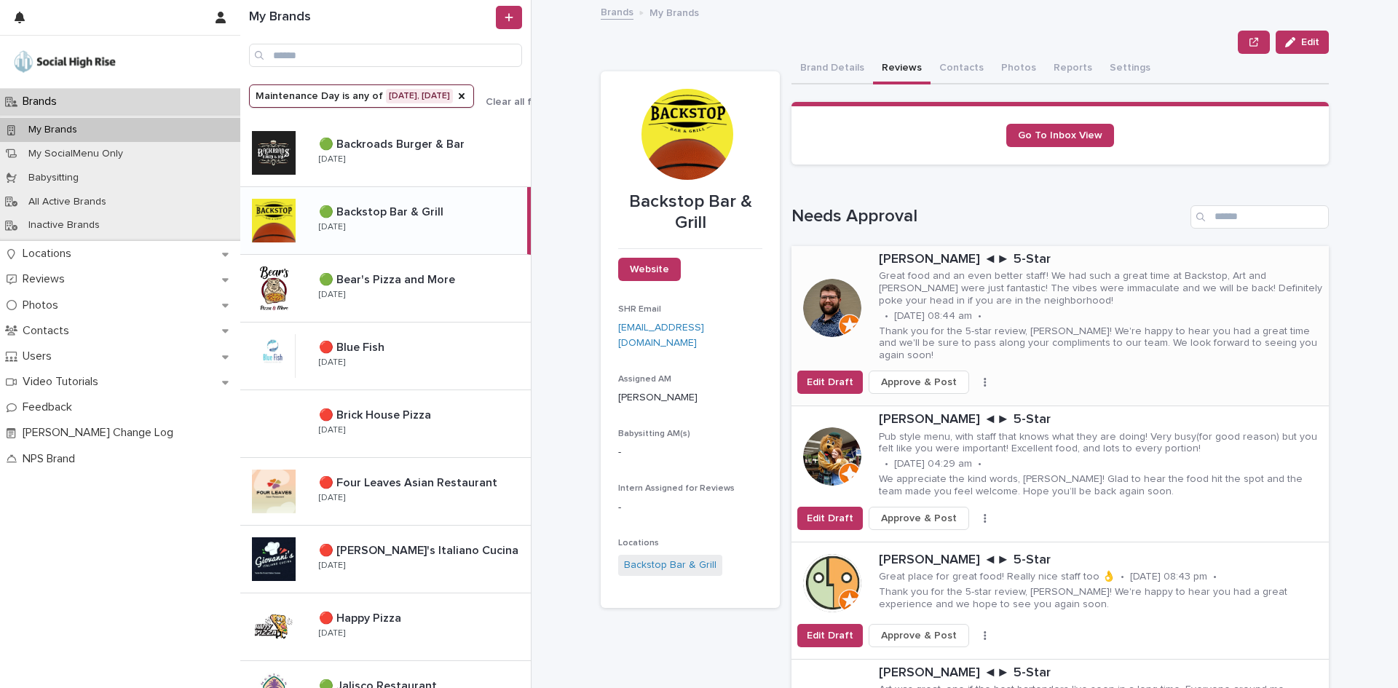
click at [975, 377] on button "button" at bounding box center [985, 382] width 20 height 10
click at [946, 403] on button "Skip Reply" at bounding box center [931, 398] width 96 height 23
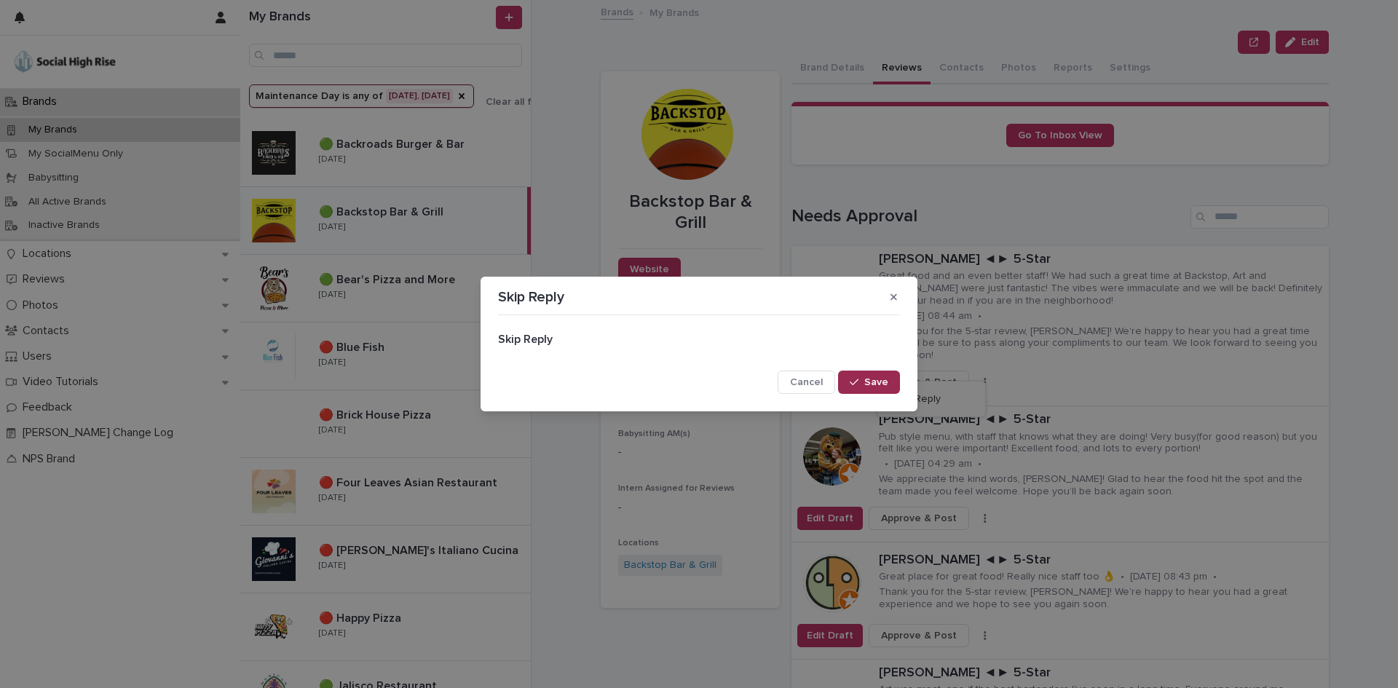
click at [868, 375] on button "Save" at bounding box center [869, 382] width 62 height 23
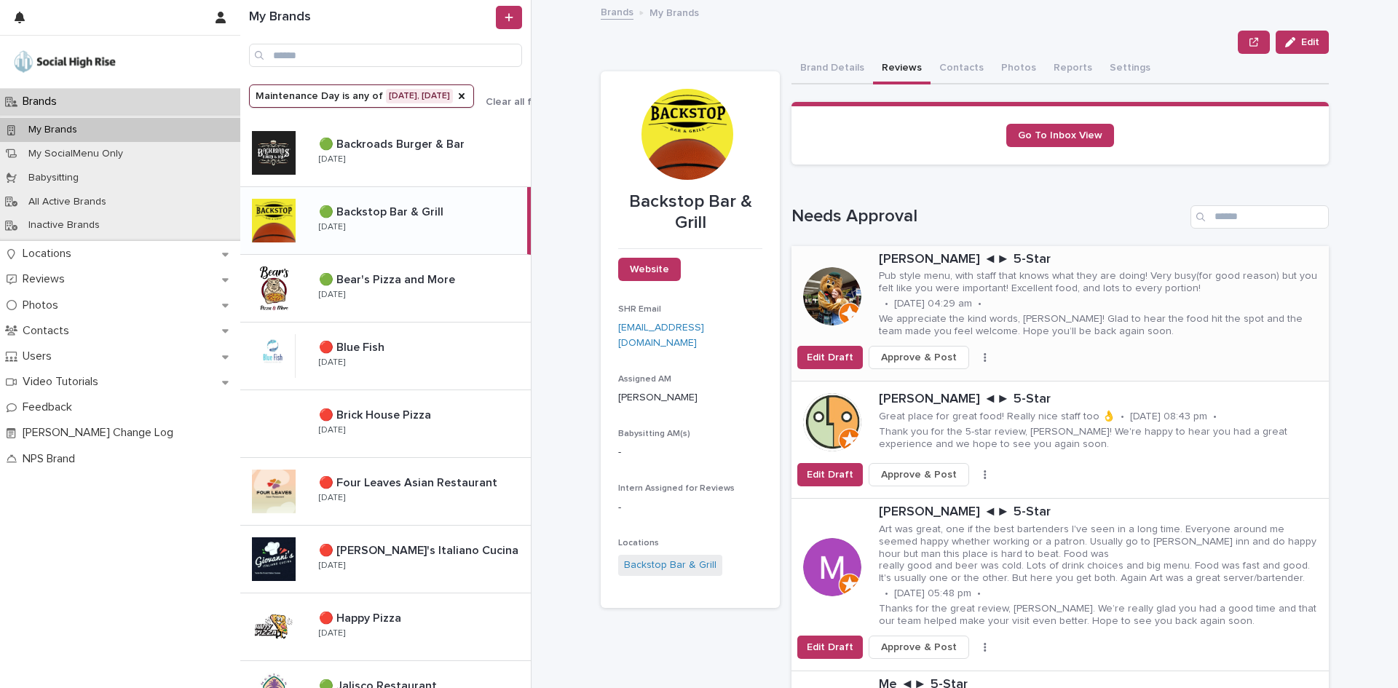
click at [984, 357] on icon "button" at bounding box center [985, 357] width 3 height 10
click at [919, 381] on span "Skip Reply" at bounding box center [916, 387] width 49 height 15
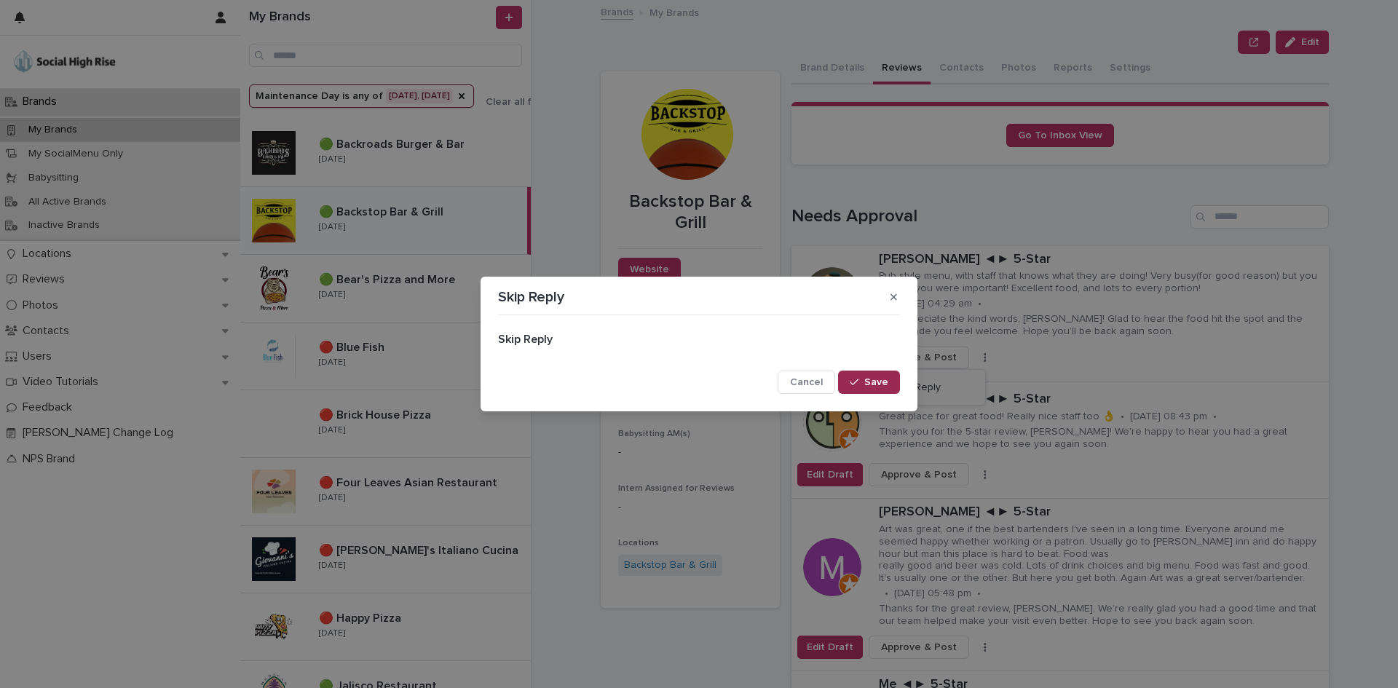
click at [866, 381] on span "Save" at bounding box center [876, 382] width 24 height 10
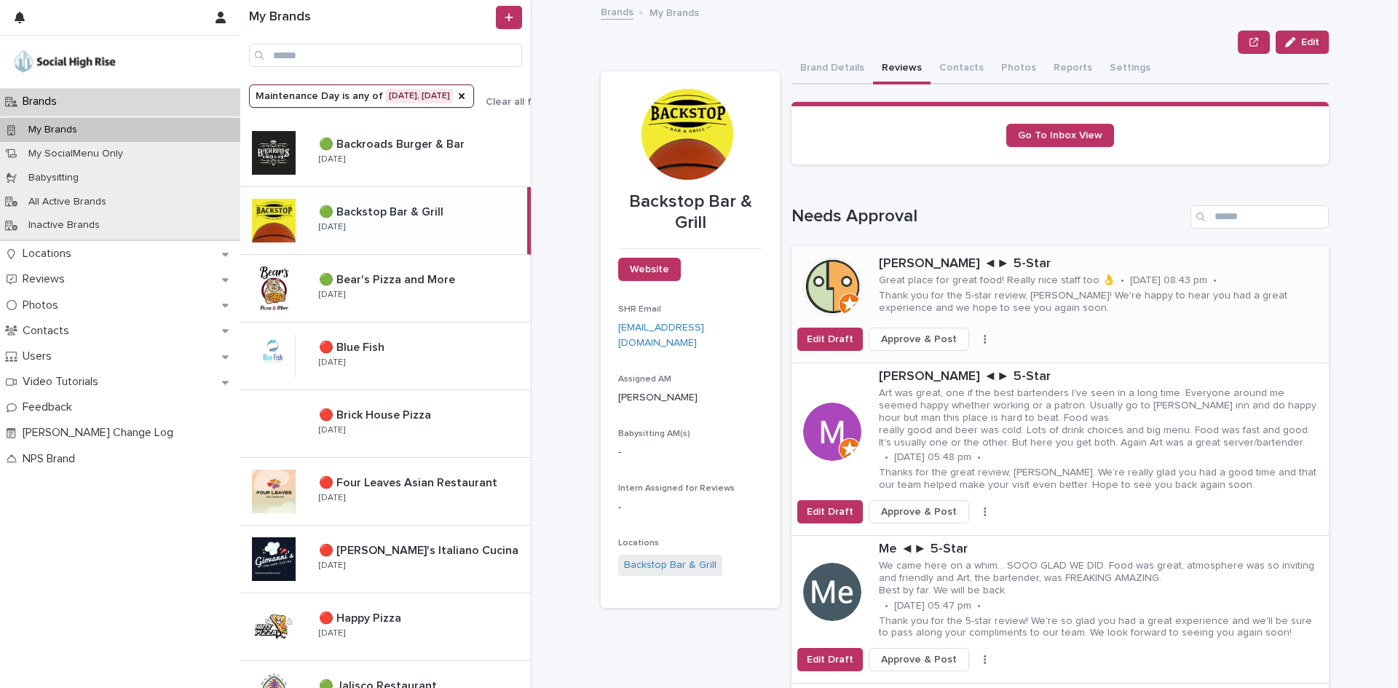
click at [973, 332] on div "Edit Draft Approve & Post Skip Reply" at bounding box center [1059, 339] width 537 height 23
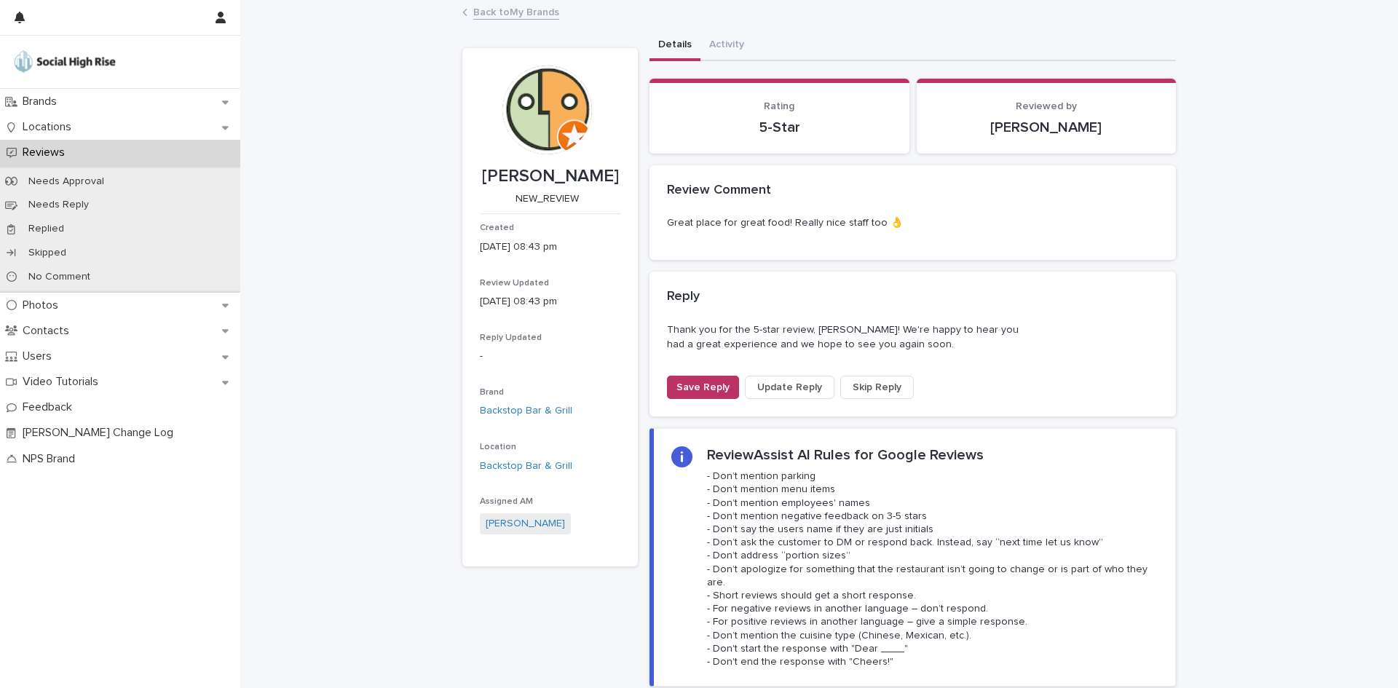
click at [502, 12] on link "Back to My Brands" at bounding box center [516, 11] width 86 height 17
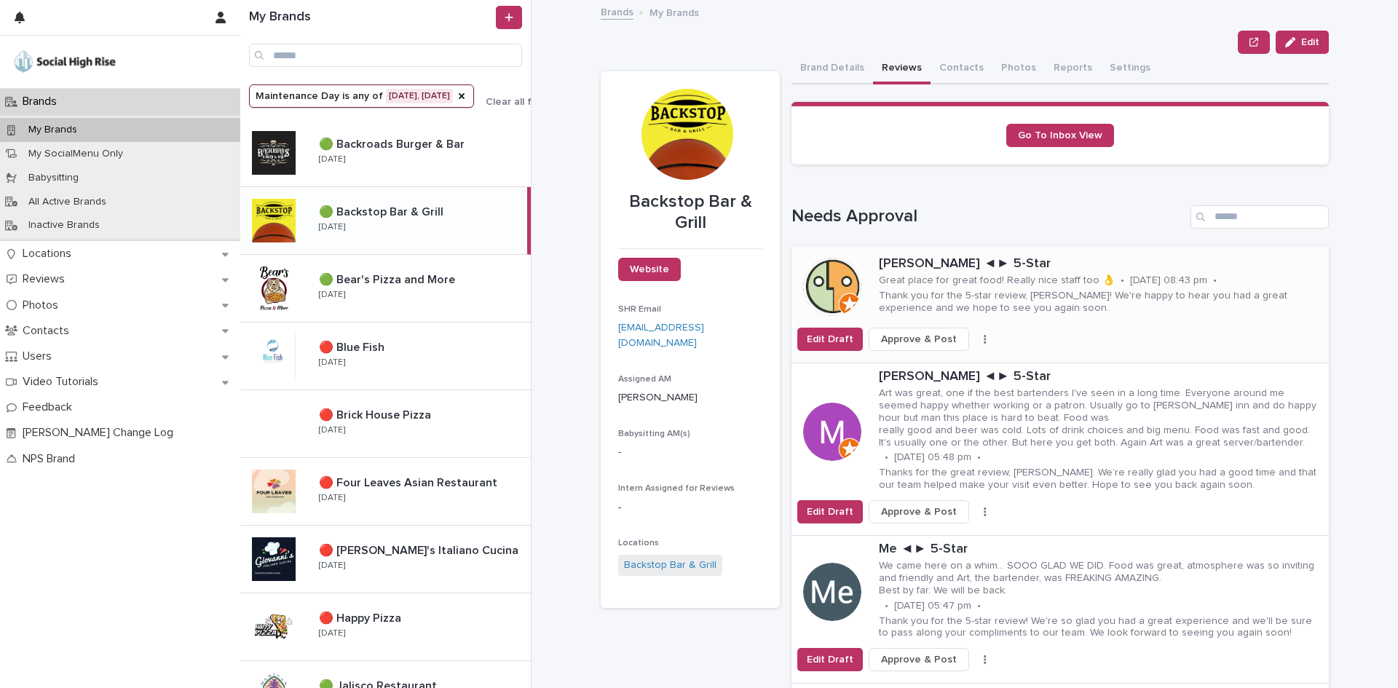
click at [984, 334] on icon "button" at bounding box center [985, 339] width 3 height 10
click at [941, 369] on button "Skip Reply" at bounding box center [931, 368] width 96 height 23
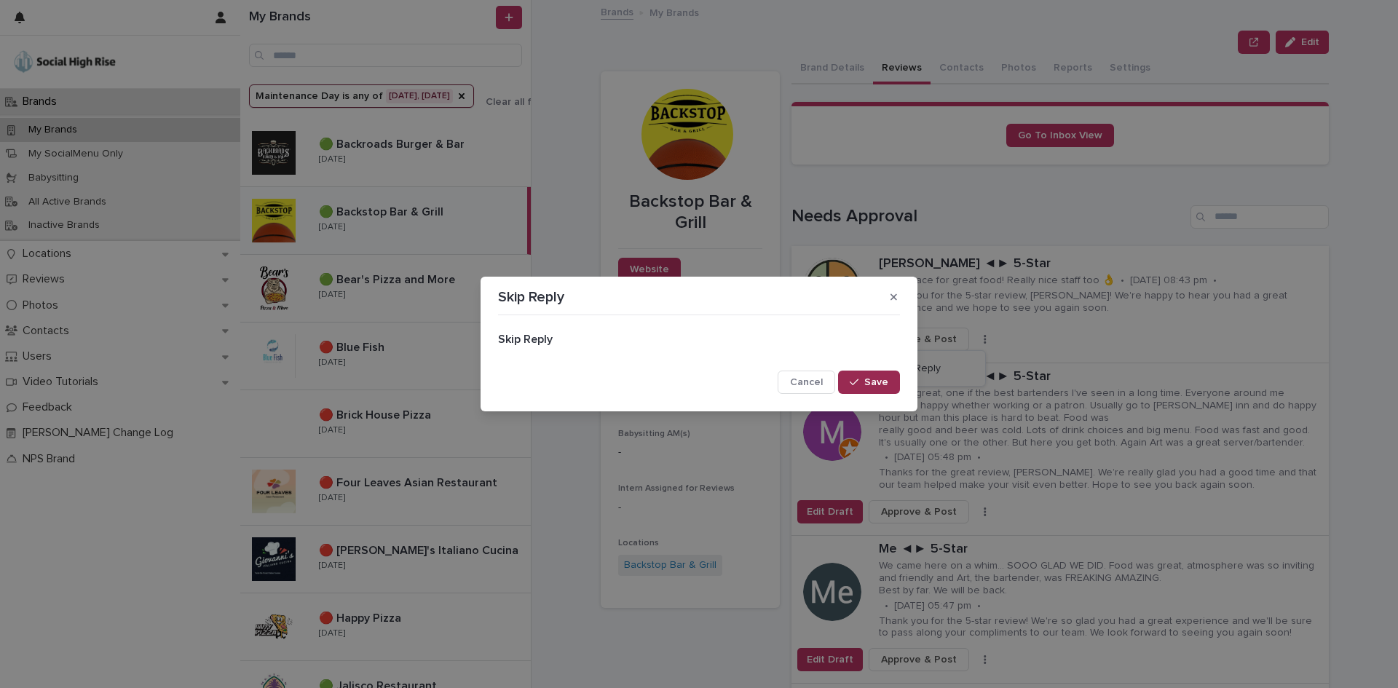
click at [882, 380] on span "Save" at bounding box center [876, 382] width 24 height 10
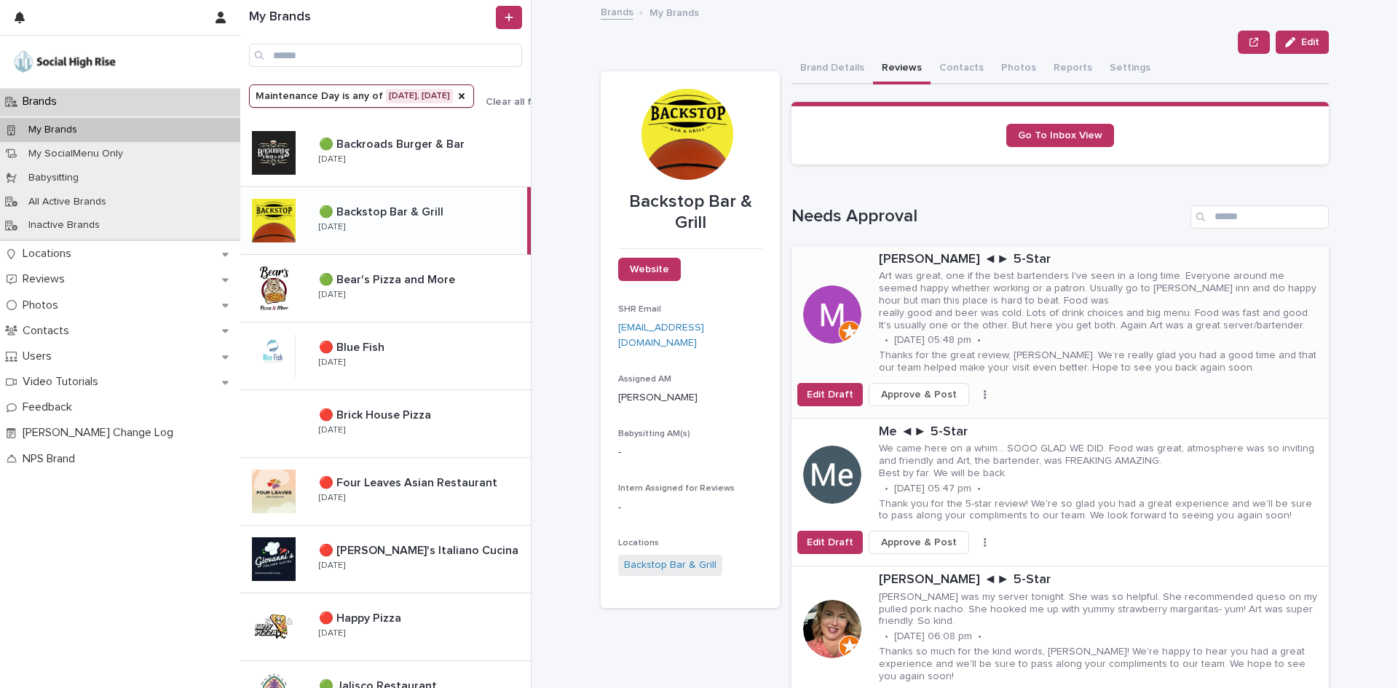
click at [984, 392] on icon "button" at bounding box center [985, 394] width 2 height 9
click at [918, 421] on span "Skip Reply" at bounding box center [916, 423] width 49 height 15
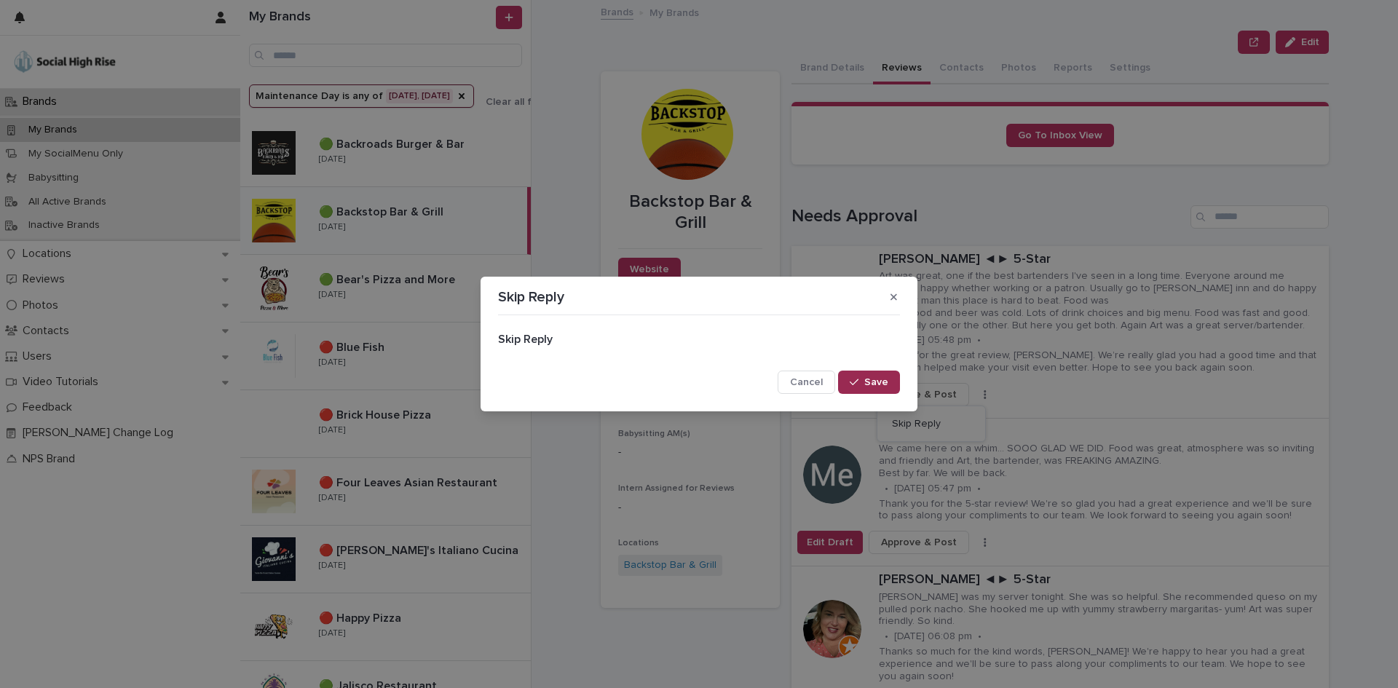
click at [858, 382] on icon "button" at bounding box center [854, 382] width 9 height 10
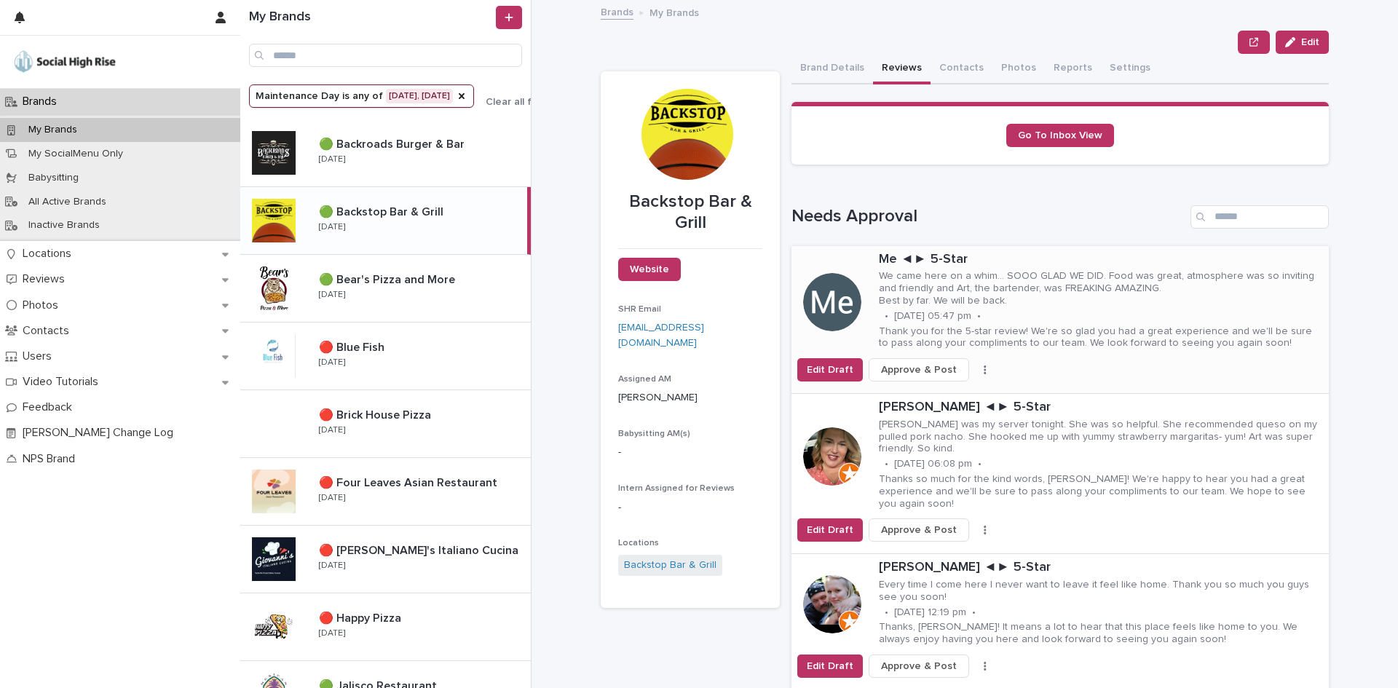
click at [974, 360] on div "Edit Draft Approve & Post Skip Reply" at bounding box center [1059, 369] width 537 height 23
click at [984, 371] on icon "button" at bounding box center [985, 370] width 3 height 10
click at [917, 389] on button "Skip Reply" at bounding box center [931, 398] width 96 height 23
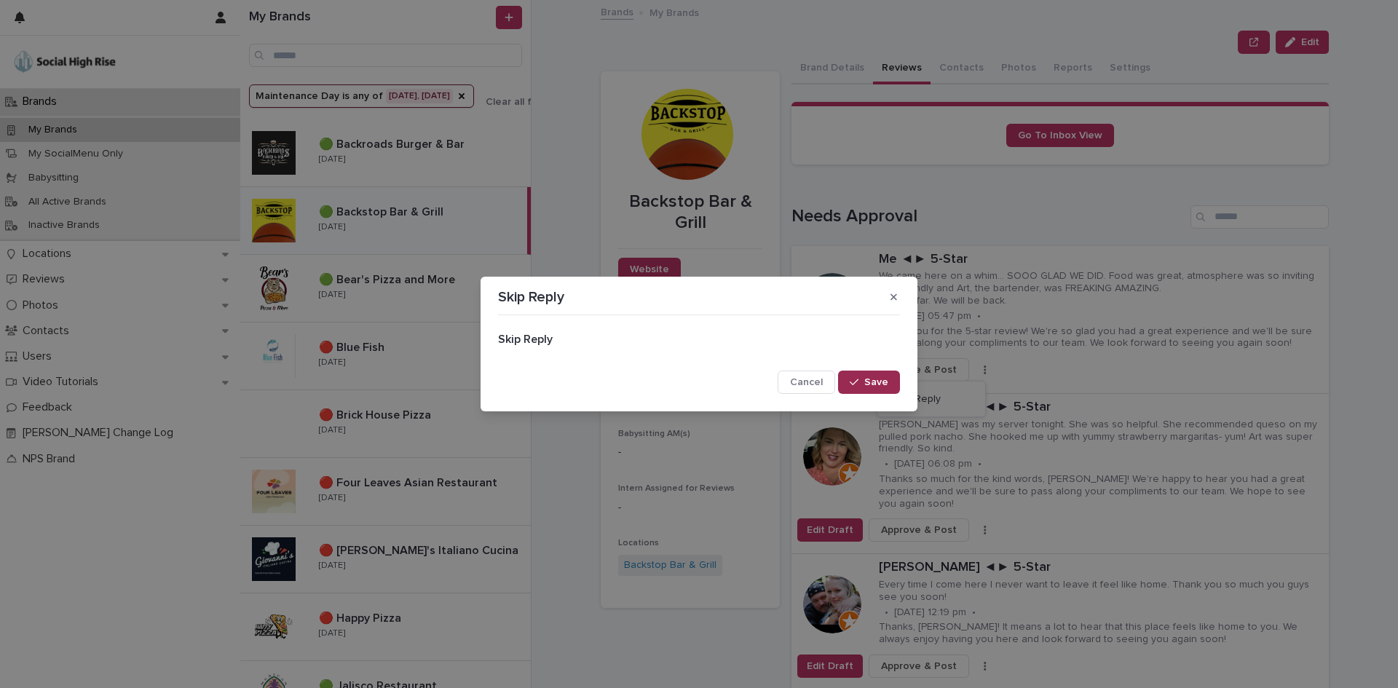
click at [885, 380] on span "Save" at bounding box center [876, 382] width 24 height 10
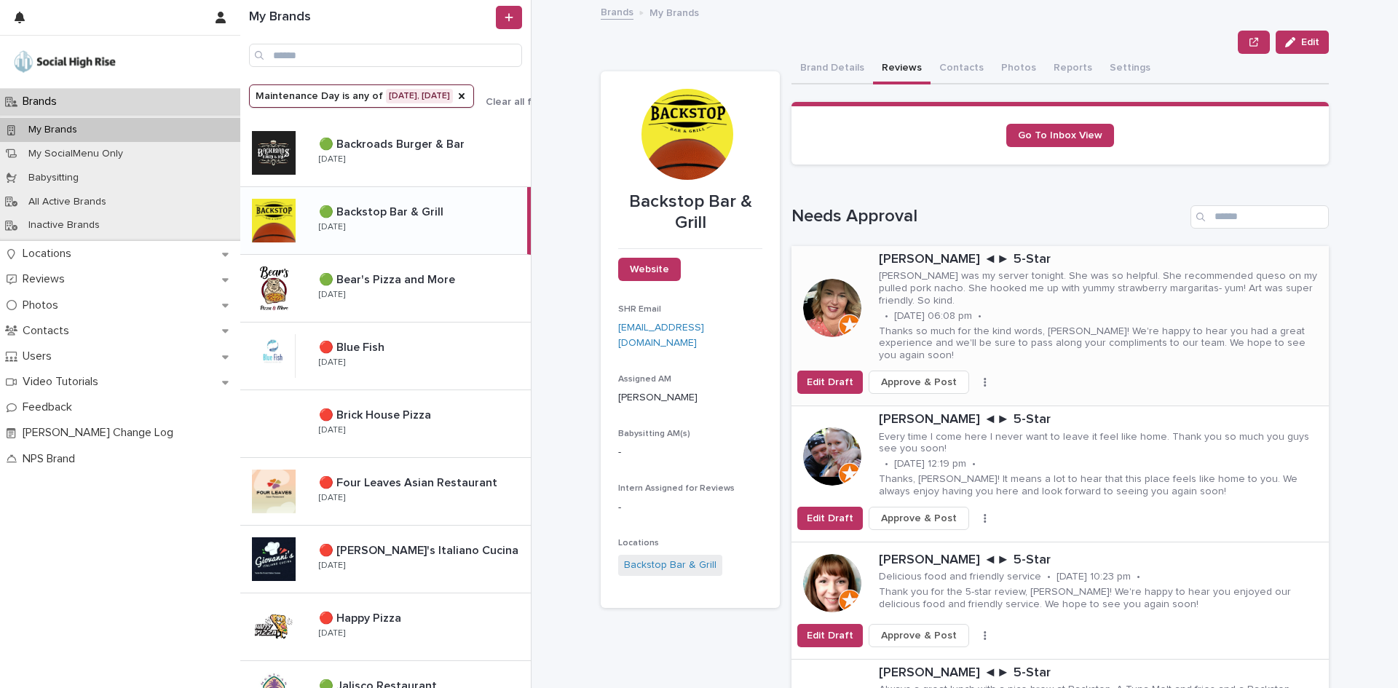
click at [975, 377] on button "button" at bounding box center [985, 382] width 20 height 10
click at [930, 381] on span "Skip Reply" at bounding box center [916, 387] width 49 height 15
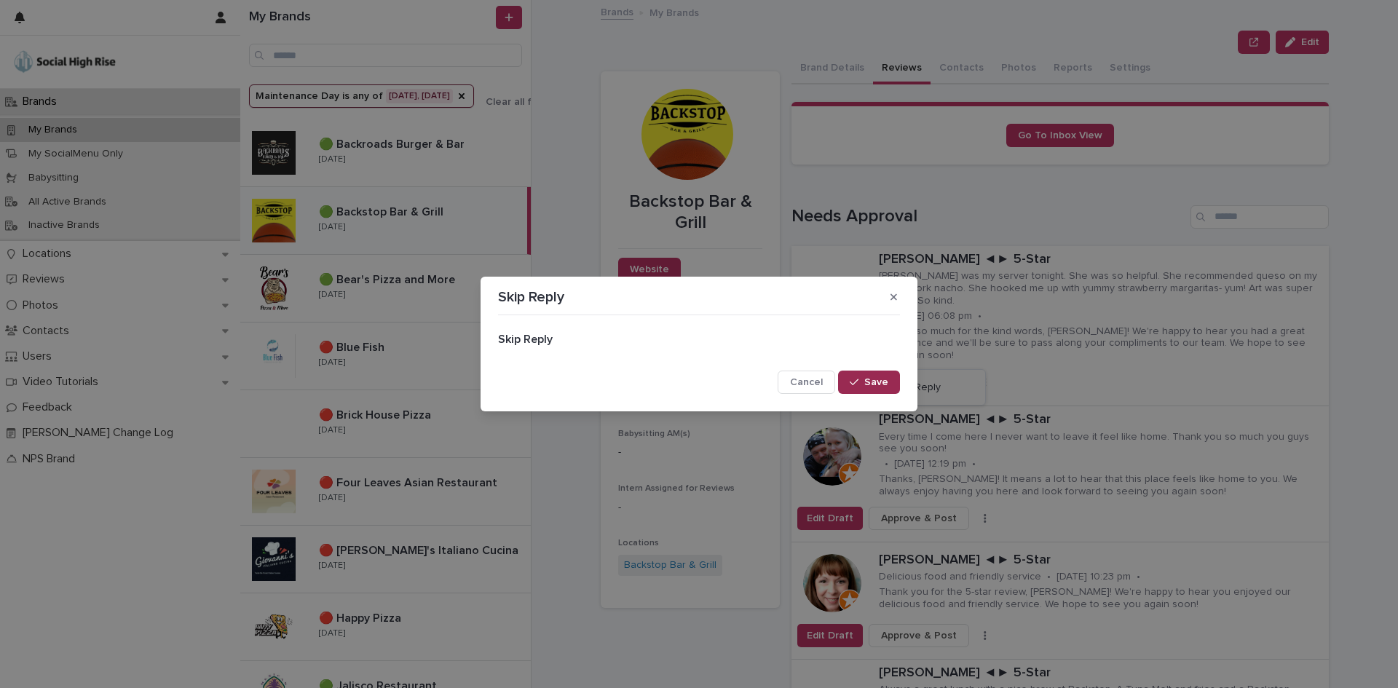
click at [876, 383] on span "Save" at bounding box center [876, 382] width 24 height 10
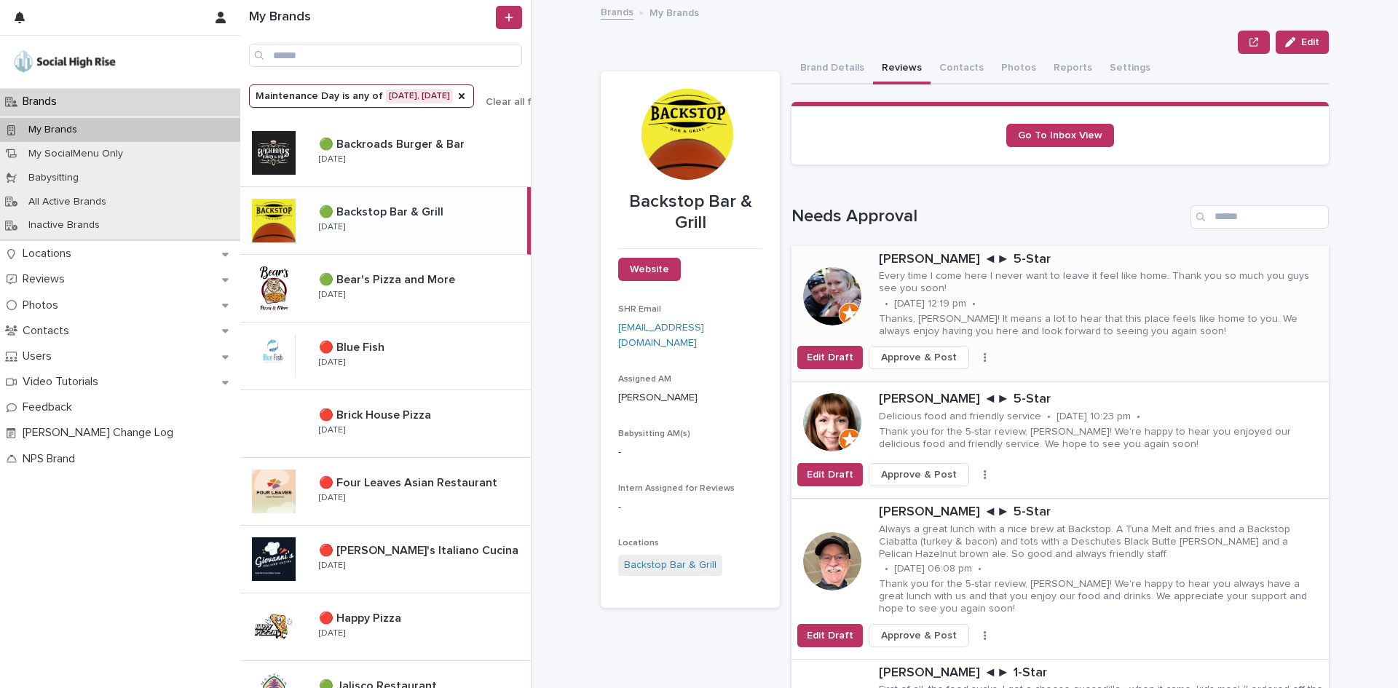
click at [984, 357] on icon "button" at bounding box center [985, 357] width 3 height 10
click at [928, 380] on span "Skip Reply" at bounding box center [916, 387] width 49 height 15
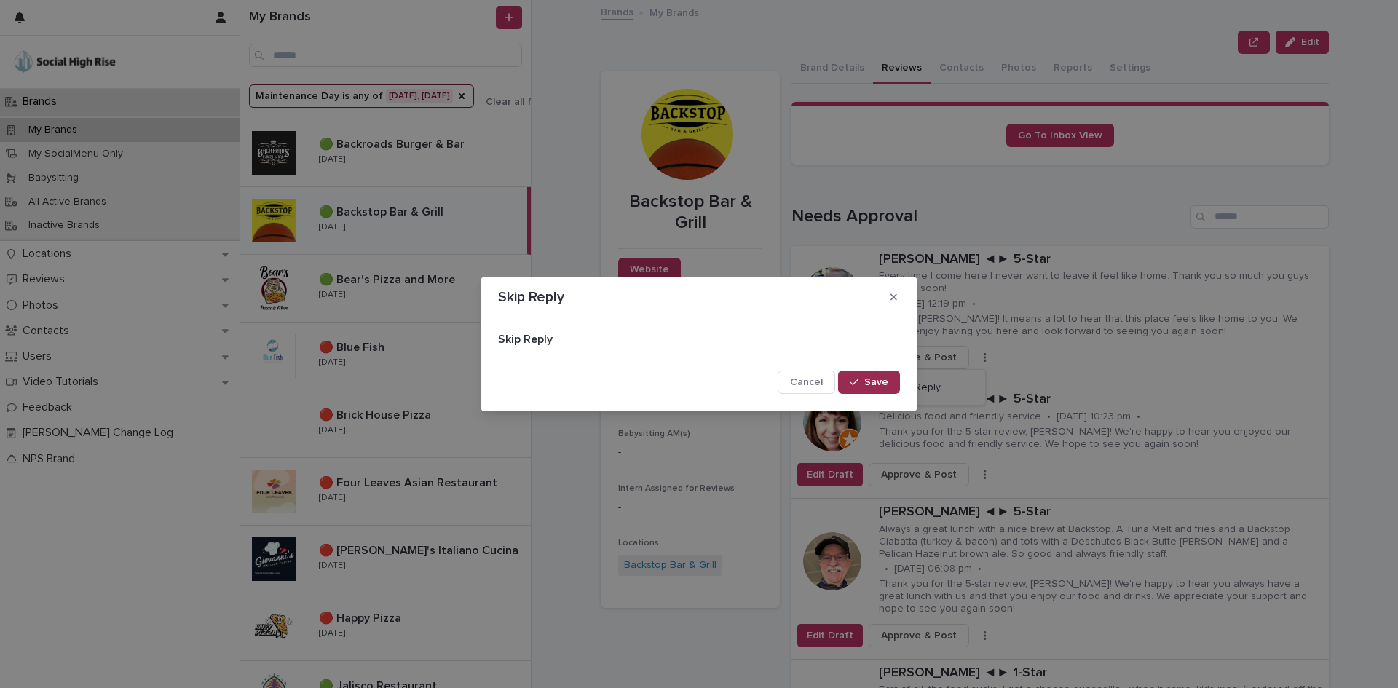
click at [878, 381] on span "Save" at bounding box center [876, 382] width 24 height 10
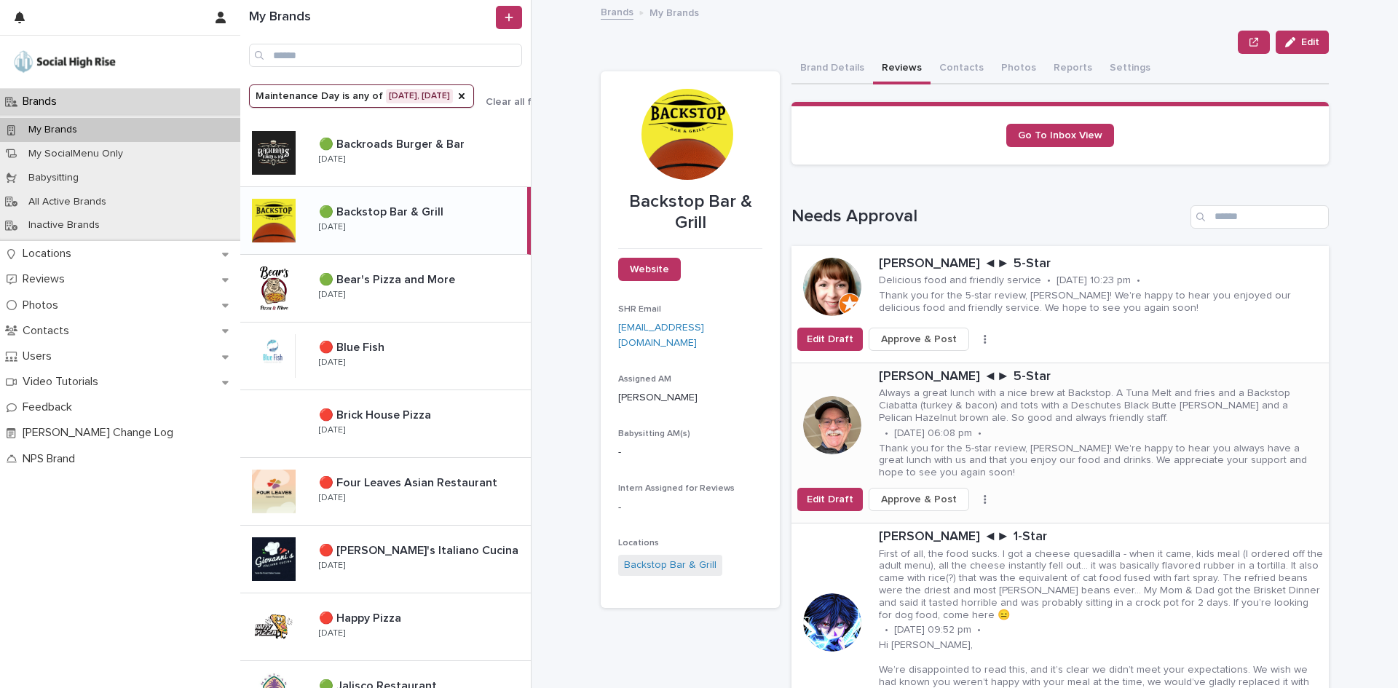
click at [984, 498] on icon "button" at bounding box center [985, 499] width 3 height 10
click at [922, 523] on span "Skip Reply" at bounding box center [916, 528] width 49 height 15
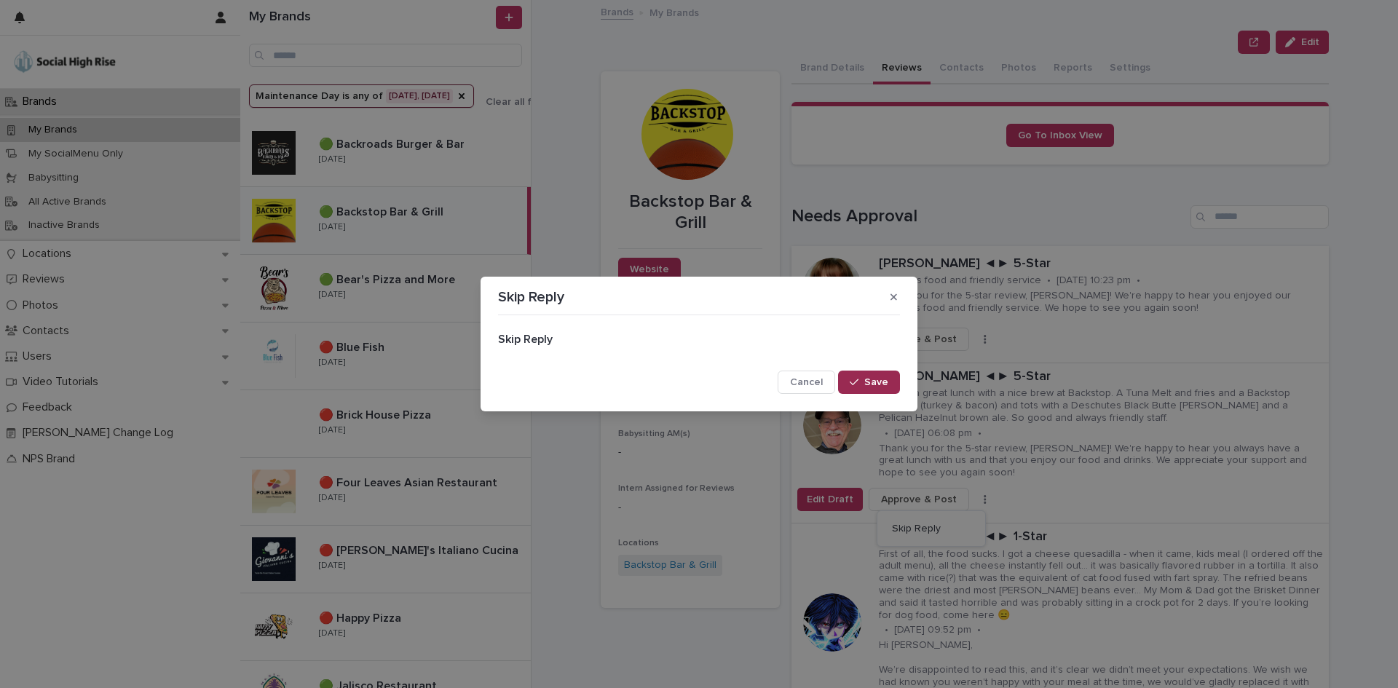
click at [871, 385] on span "Save" at bounding box center [876, 382] width 24 height 10
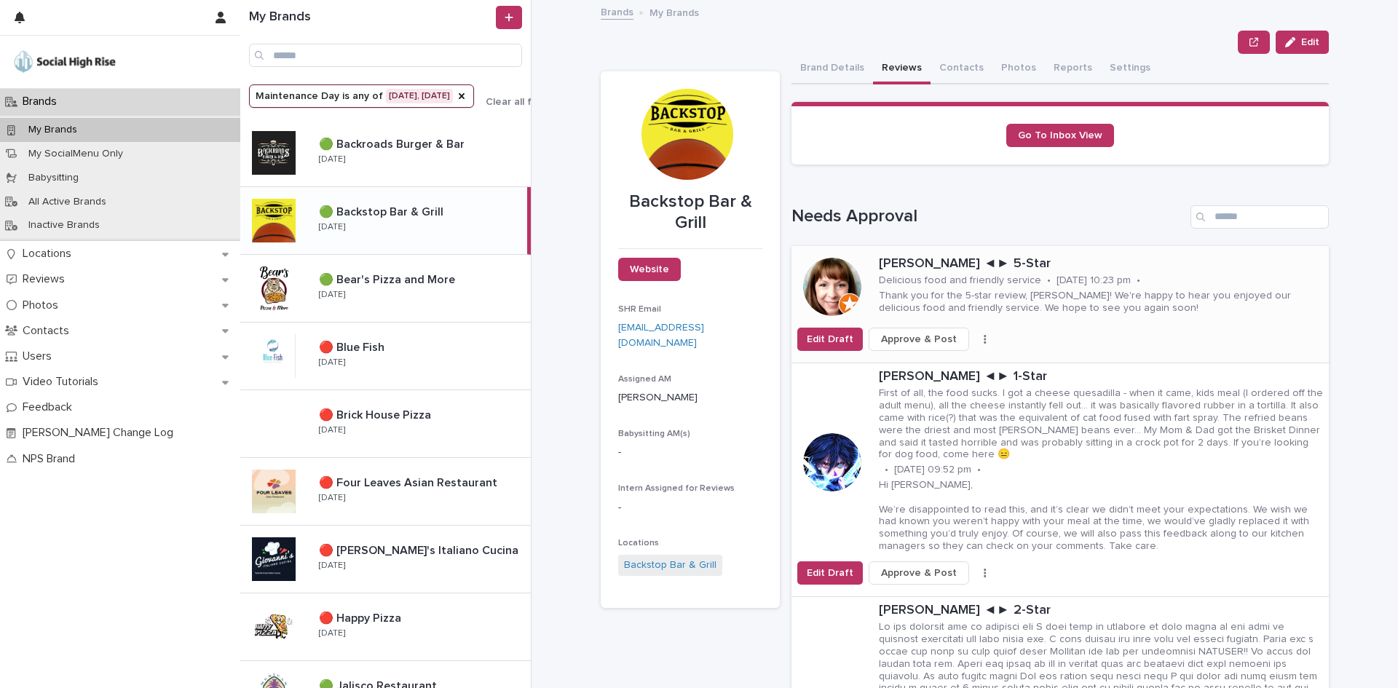
click at [984, 335] on icon "button" at bounding box center [985, 339] width 3 height 10
click at [935, 360] on button "Skip Reply" at bounding box center [931, 368] width 96 height 23
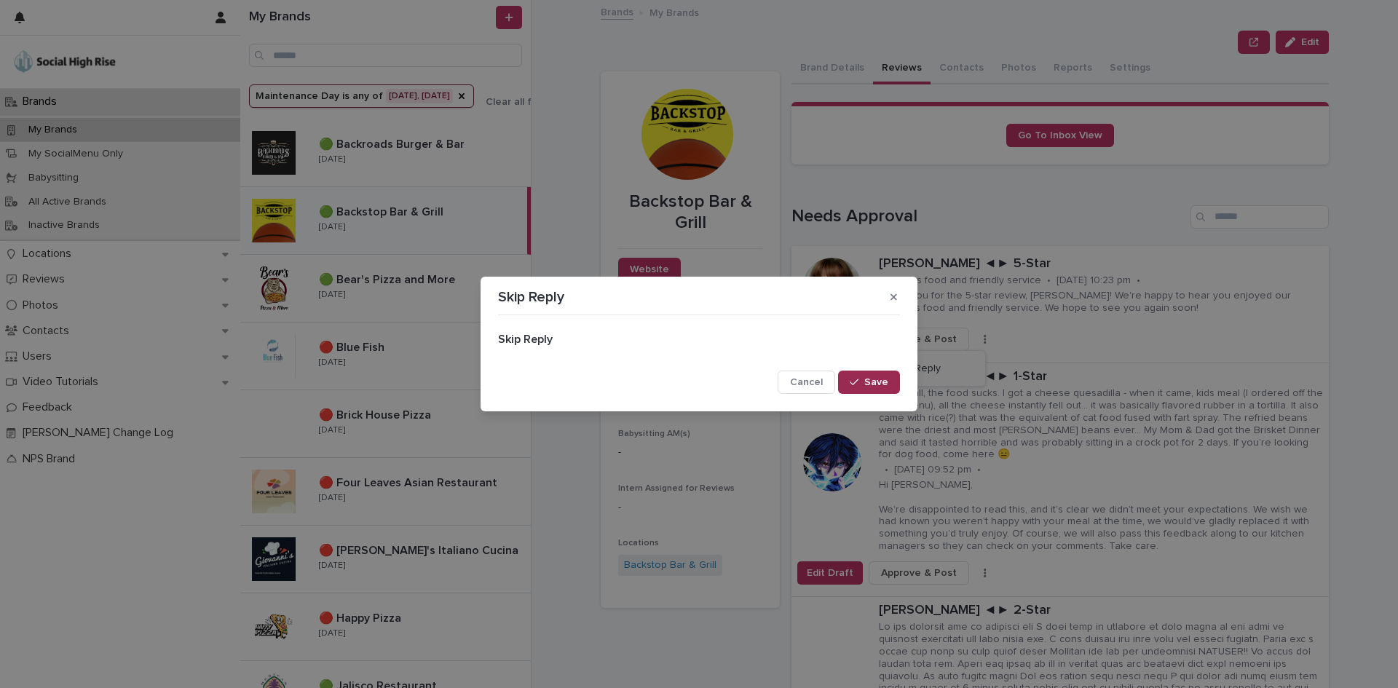
click at [874, 383] on span "Save" at bounding box center [876, 382] width 24 height 10
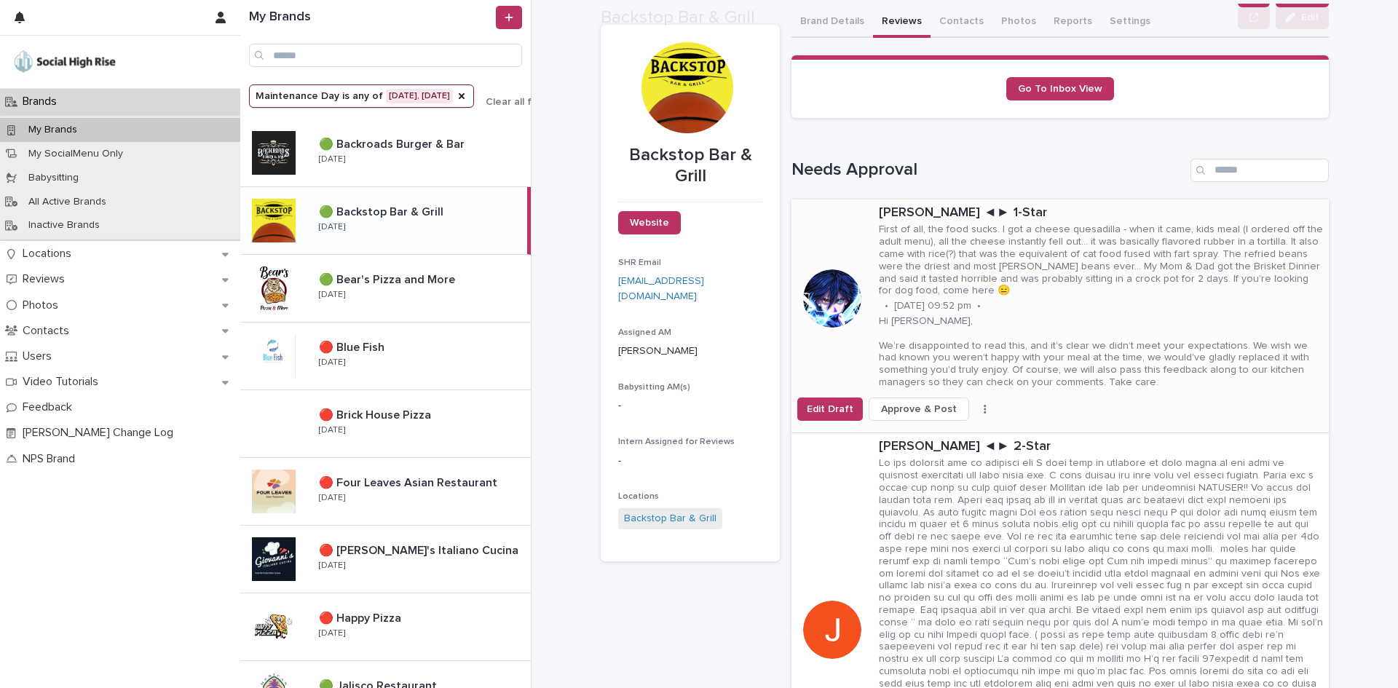
scroll to position [73, 0]
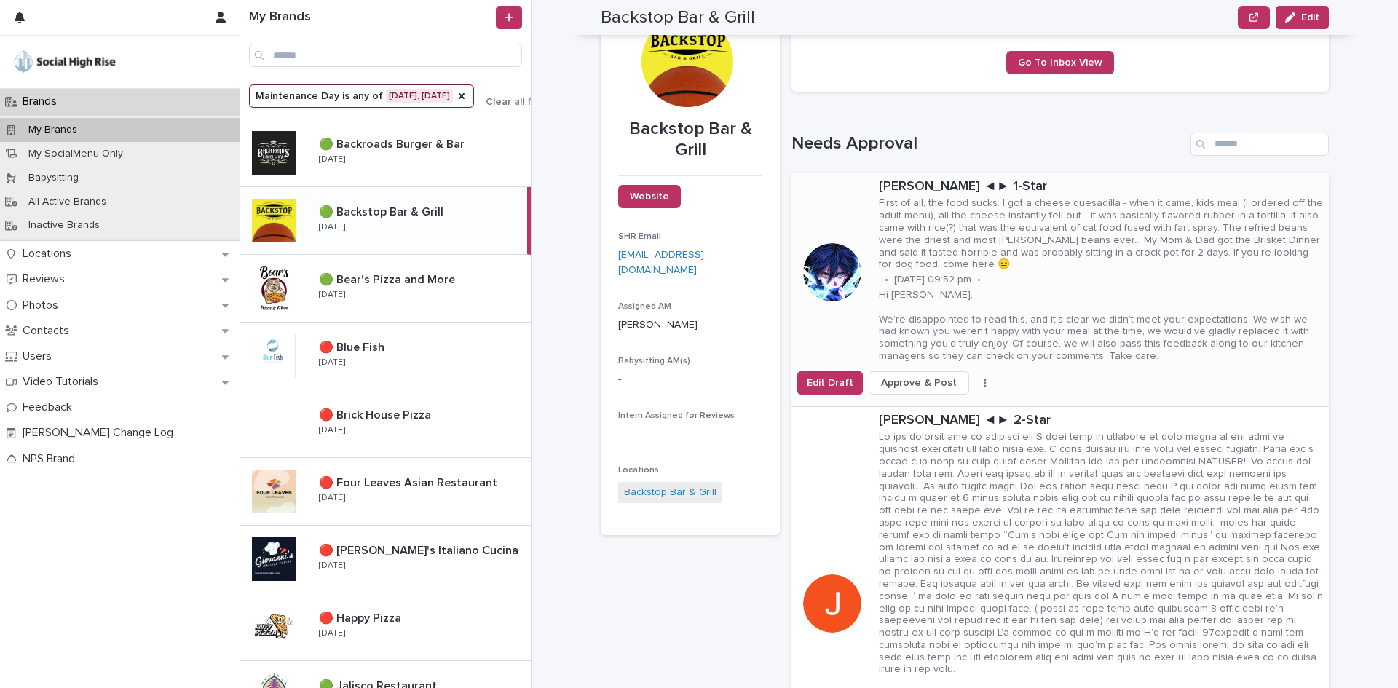
click at [975, 379] on button "button" at bounding box center [985, 383] width 20 height 10
click at [930, 411] on span "Skip Reply" at bounding box center [916, 412] width 49 height 15
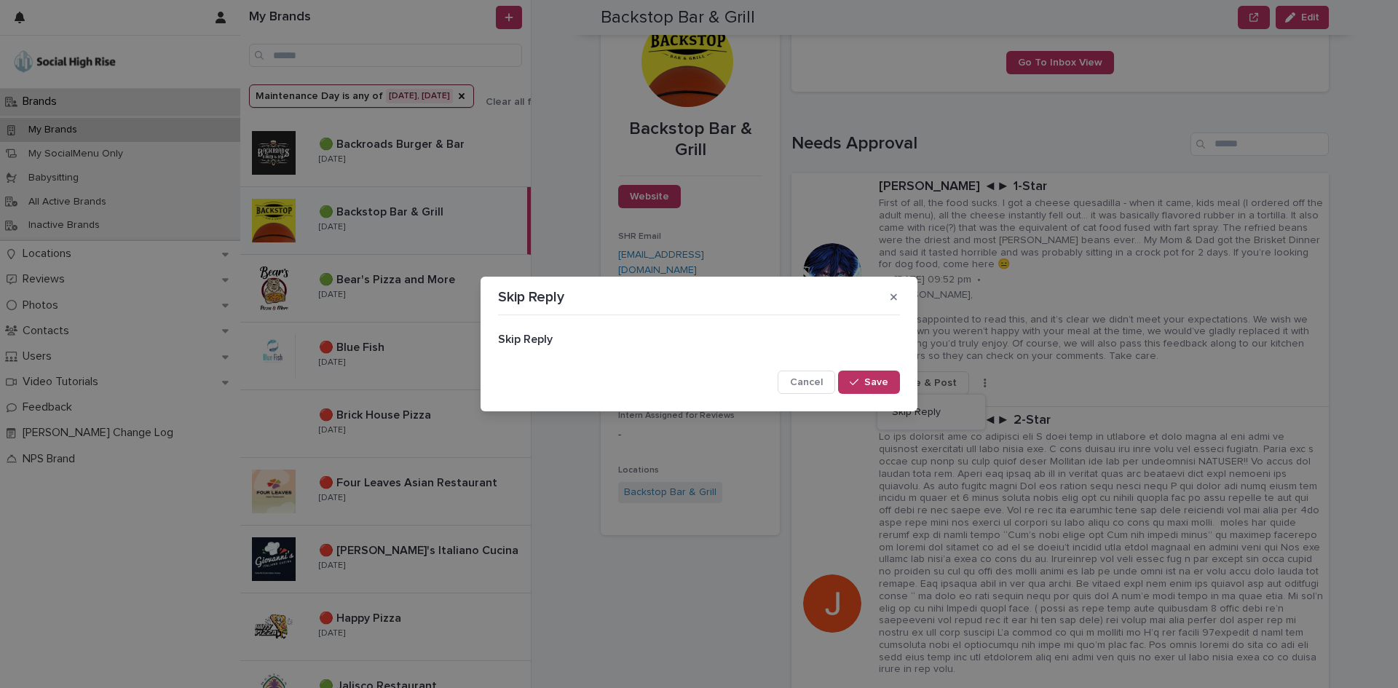
click at [876, 378] on span "Save" at bounding box center [876, 382] width 24 height 10
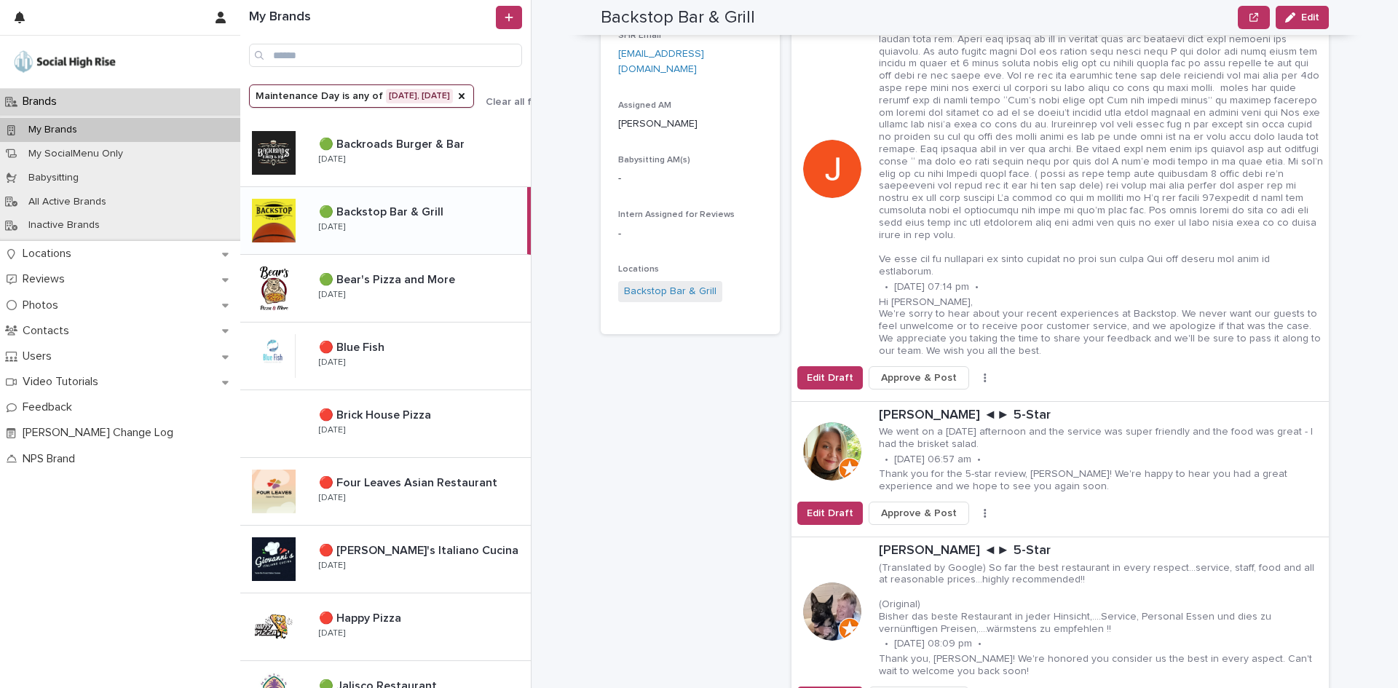
scroll to position [291, 0]
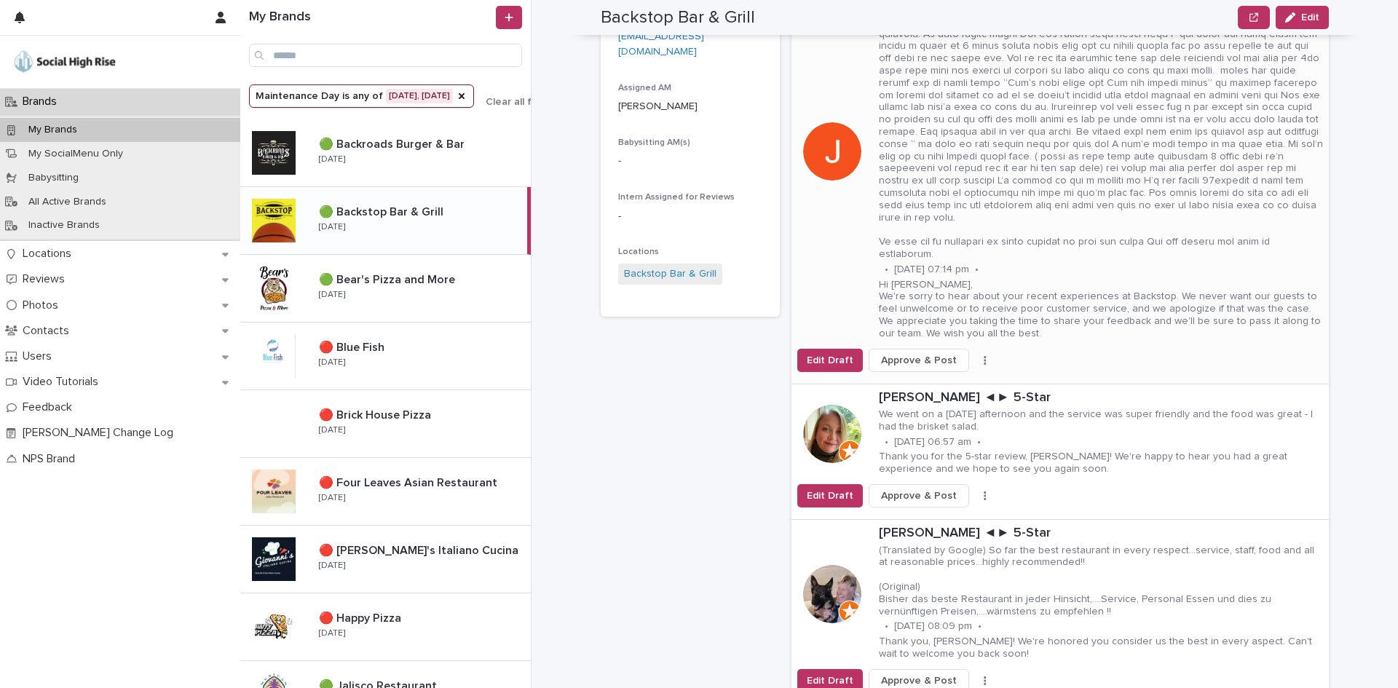
click at [975, 355] on button "button" at bounding box center [985, 360] width 20 height 10
click at [946, 362] on button "Skip Reply" at bounding box center [931, 364] width 96 height 23
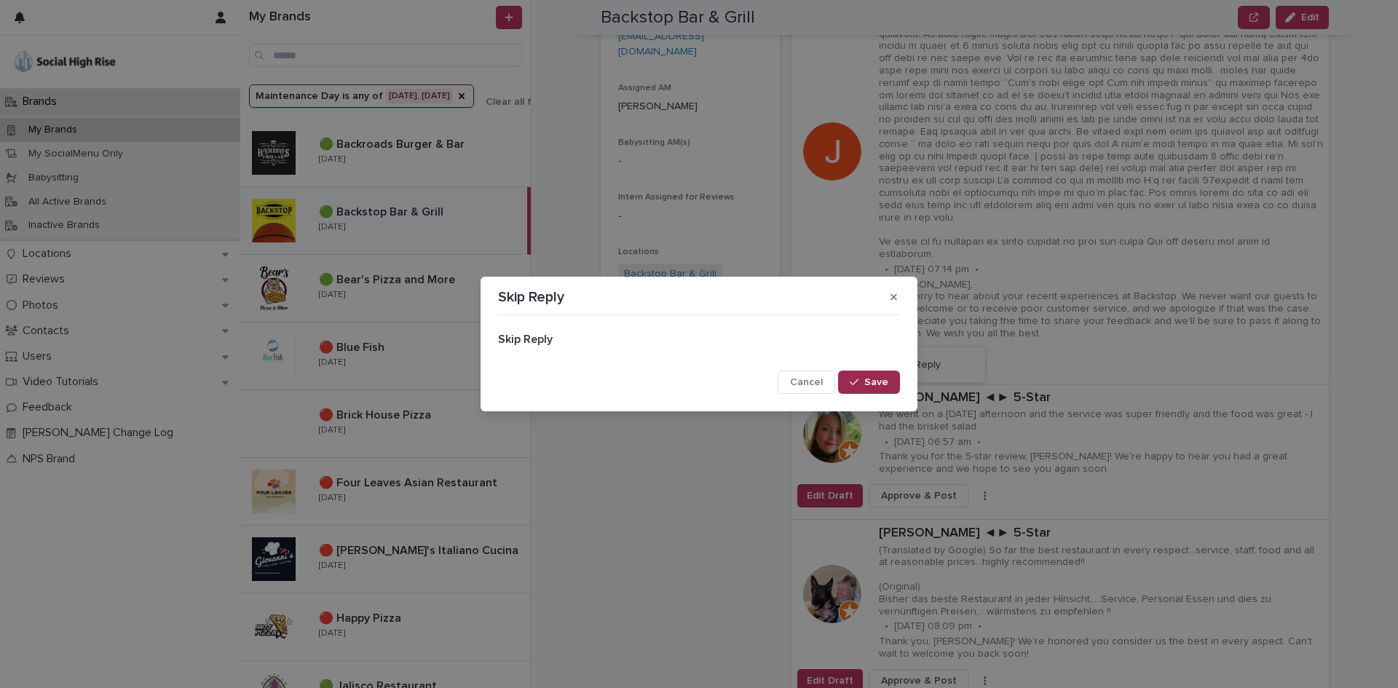
click at [877, 387] on span "Save" at bounding box center [876, 382] width 24 height 10
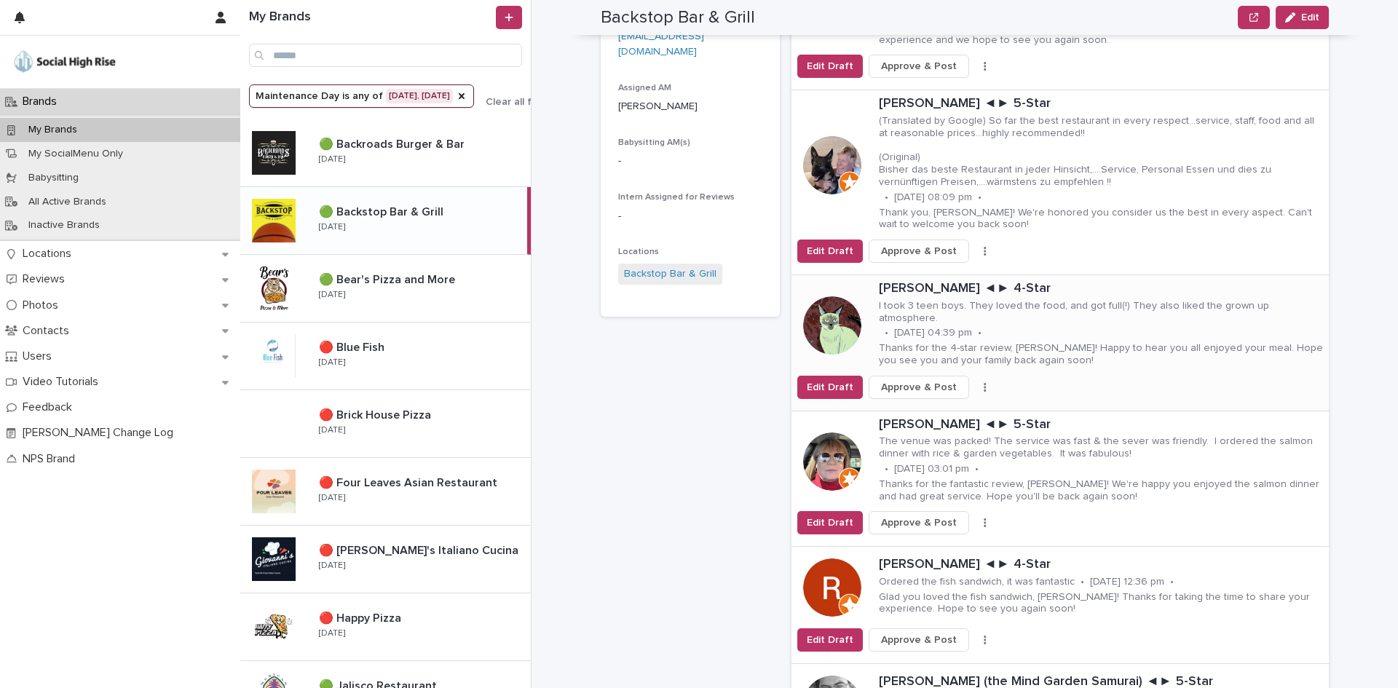
click at [984, 382] on icon "button" at bounding box center [985, 387] width 3 height 10
click at [940, 400] on button "Skip Reply" at bounding box center [931, 403] width 96 height 23
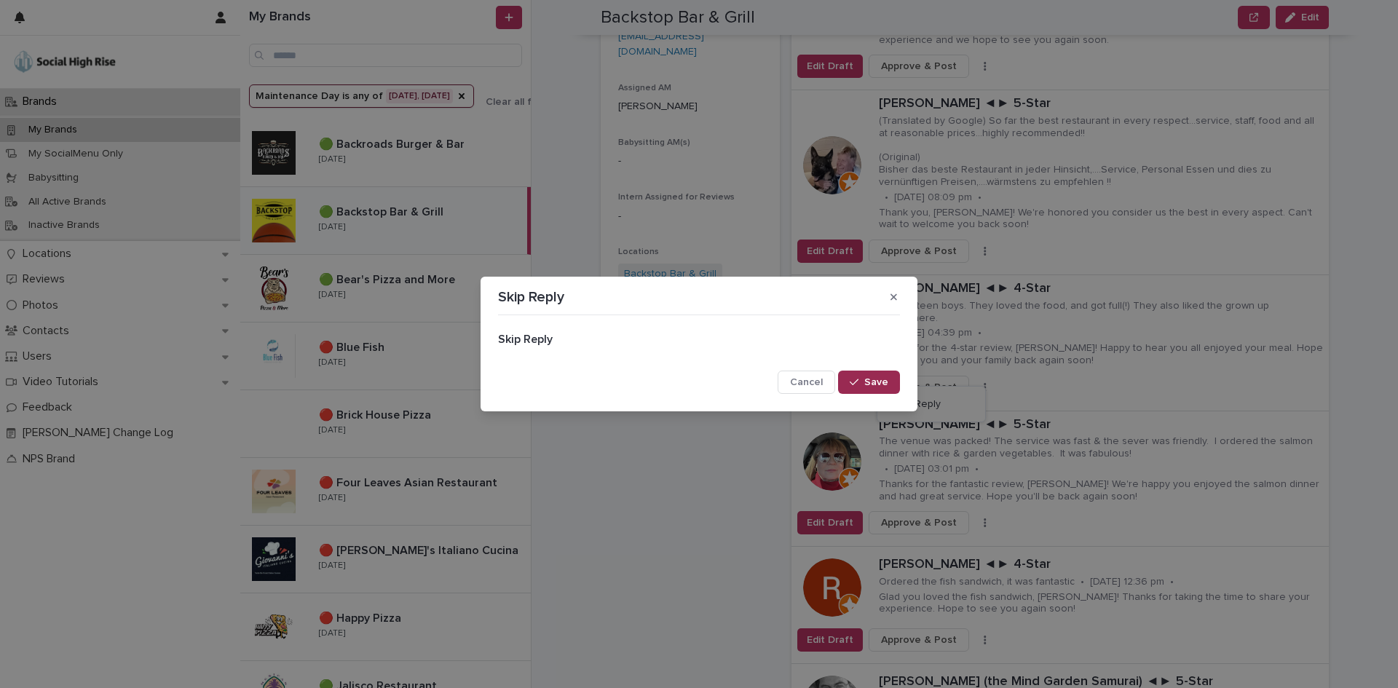
click at [881, 377] on span "Save" at bounding box center [876, 382] width 24 height 10
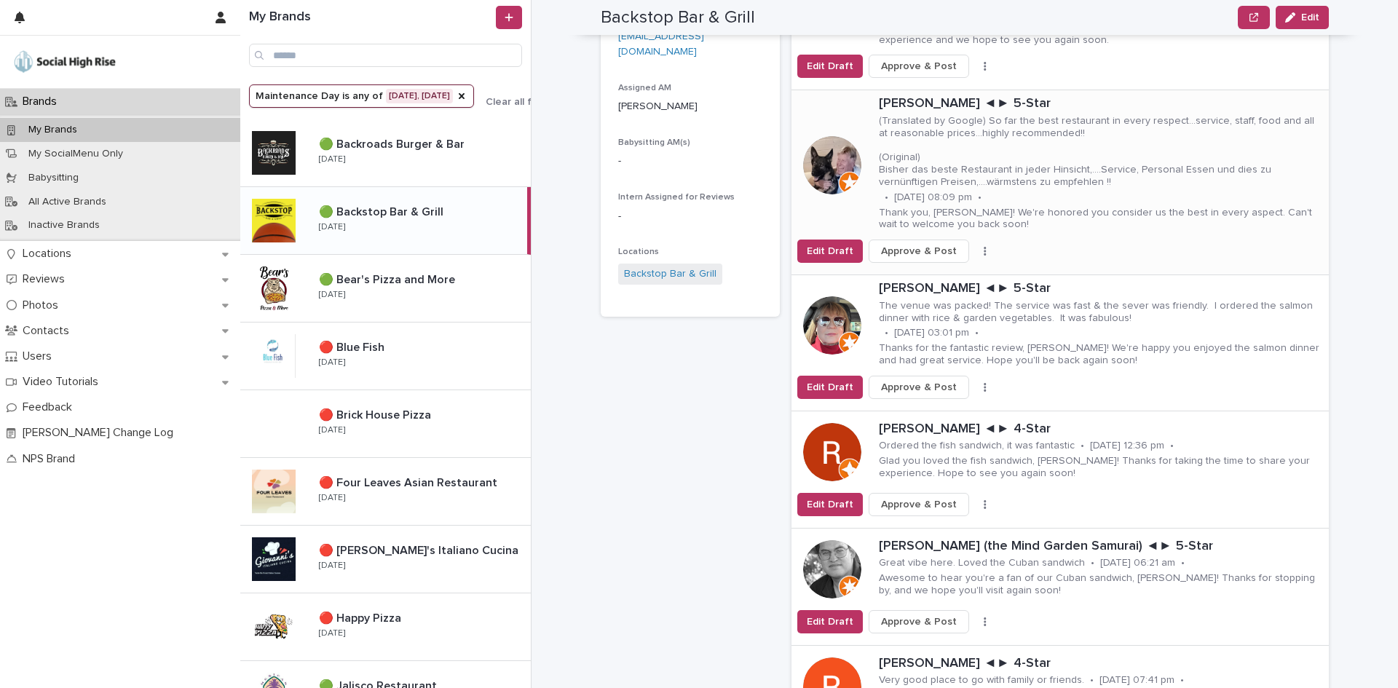
click at [984, 250] on icon "button" at bounding box center [985, 251] width 3 height 10
click at [934, 274] on button "Skip Reply" at bounding box center [931, 280] width 96 height 23
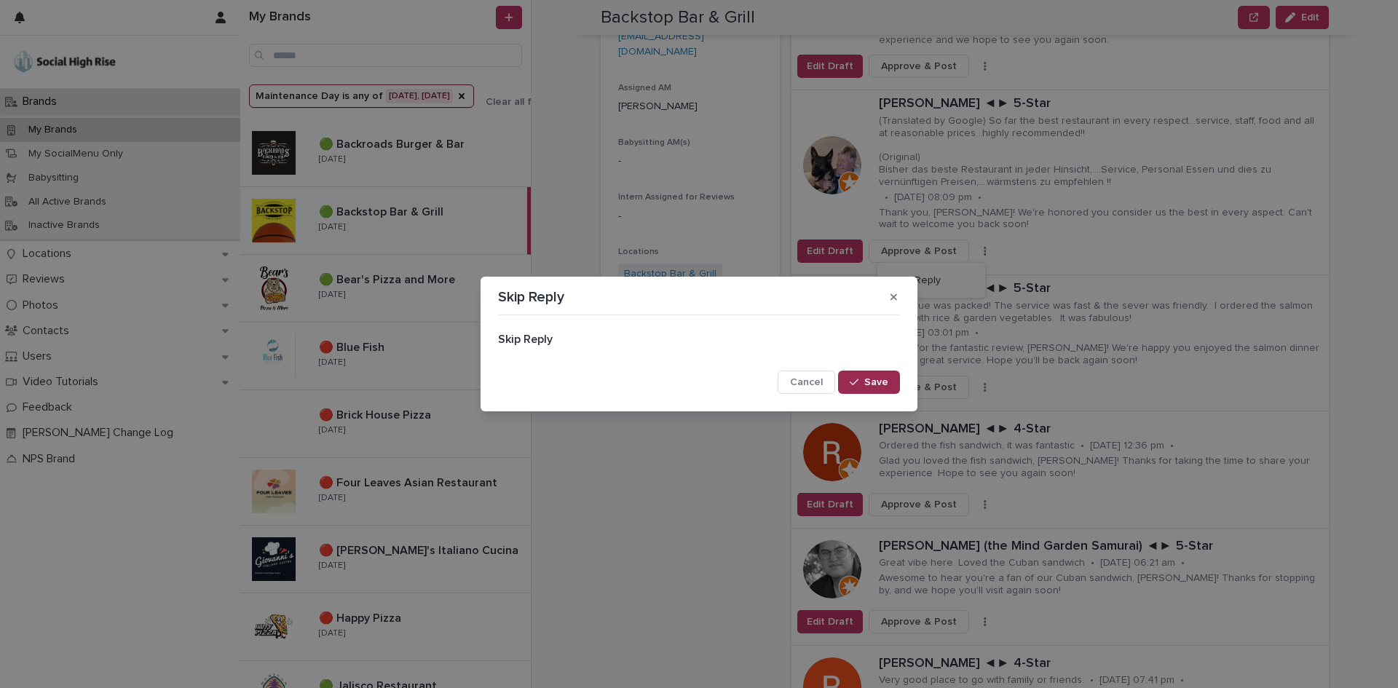
click at [878, 384] on span "Save" at bounding box center [876, 382] width 24 height 10
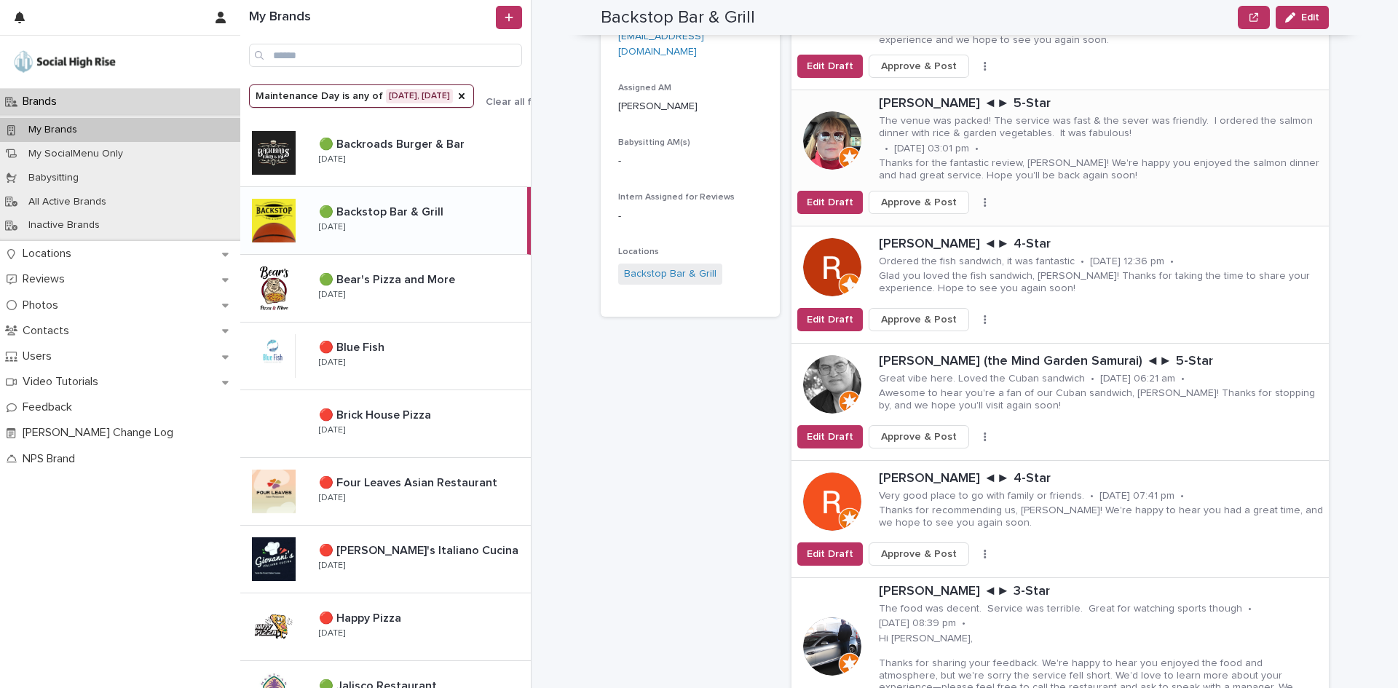
click at [984, 202] on icon "button" at bounding box center [985, 202] width 2 height 9
click at [950, 229] on button "Skip Reply" at bounding box center [931, 231] width 96 height 23
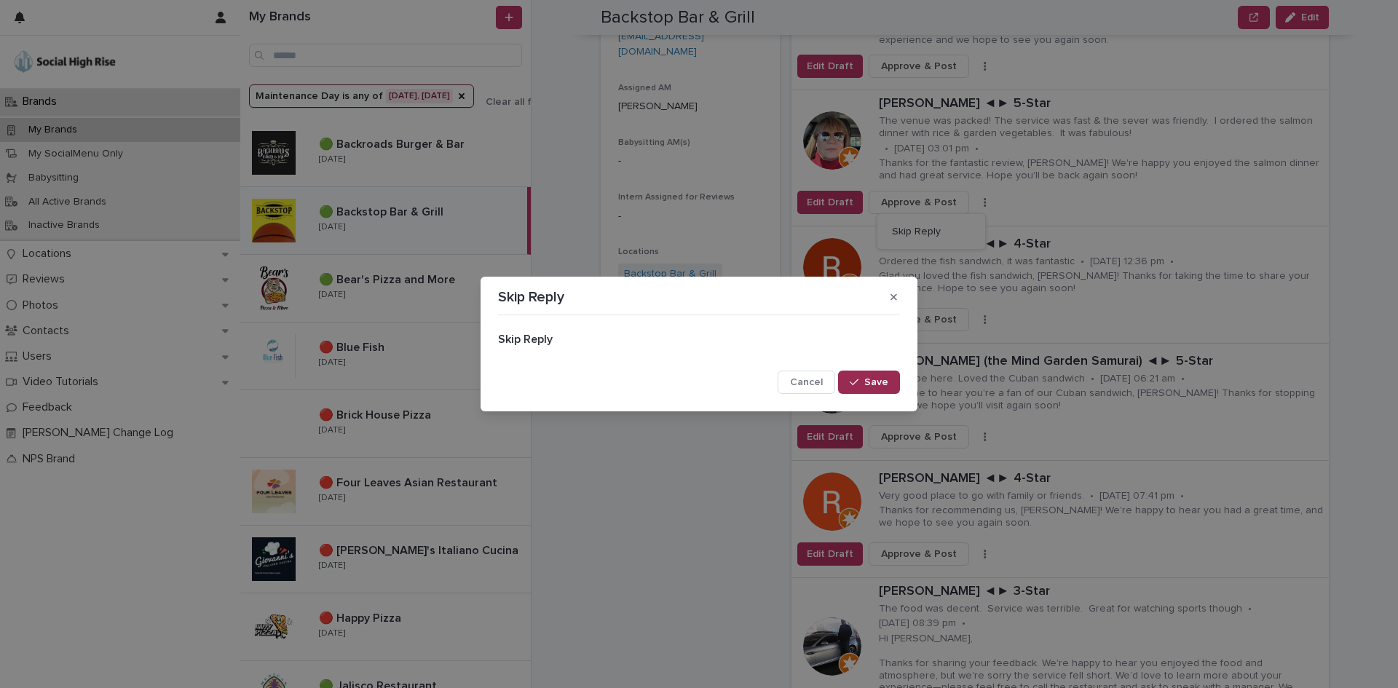
click at [852, 379] on icon "button" at bounding box center [854, 382] width 9 height 10
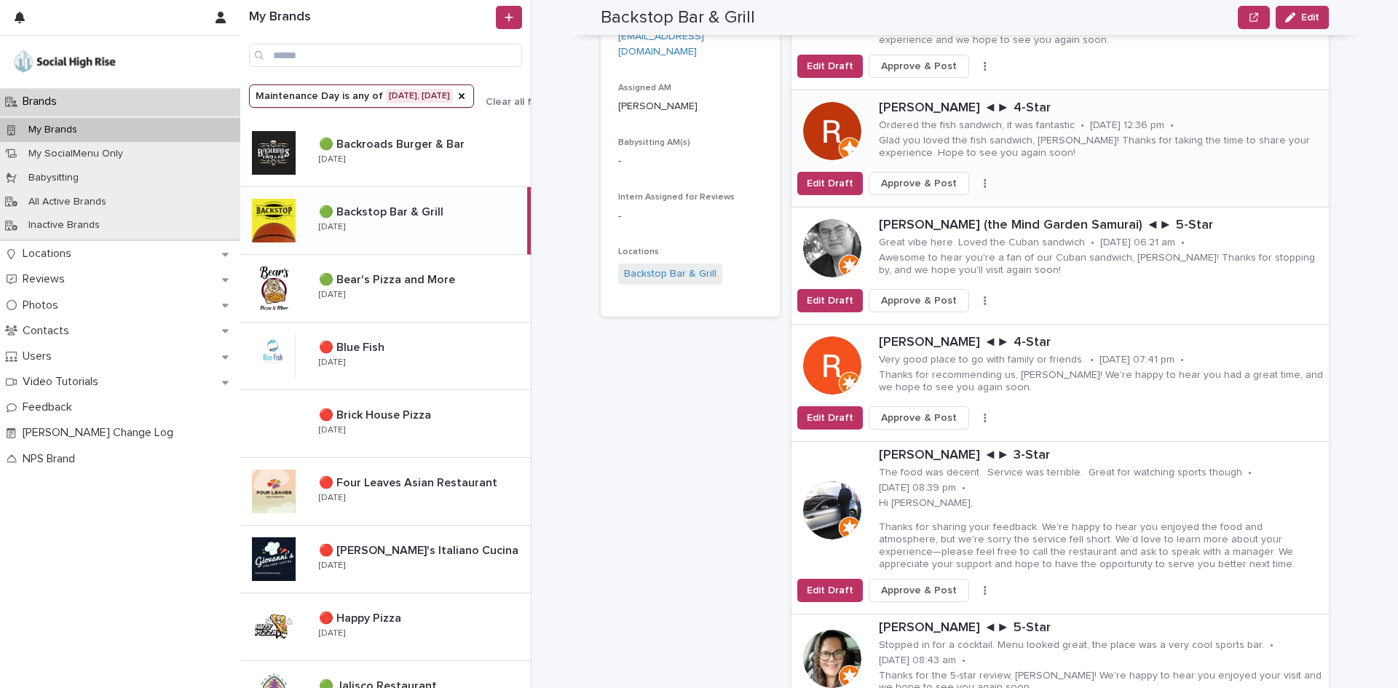
click at [975, 183] on button "button" at bounding box center [985, 183] width 20 height 10
click at [925, 209] on span "Skip Reply" at bounding box center [916, 212] width 49 height 15
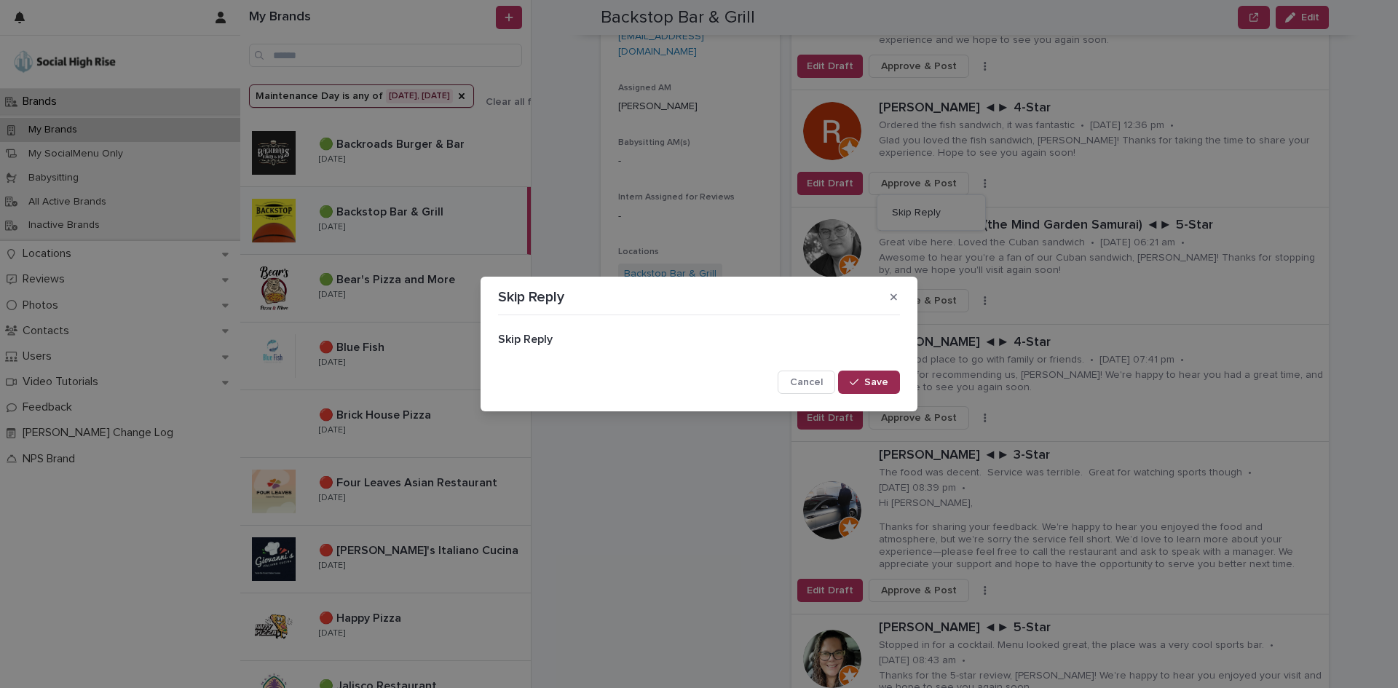
click at [851, 381] on icon "button" at bounding box center [854, 382] width 9 height 10
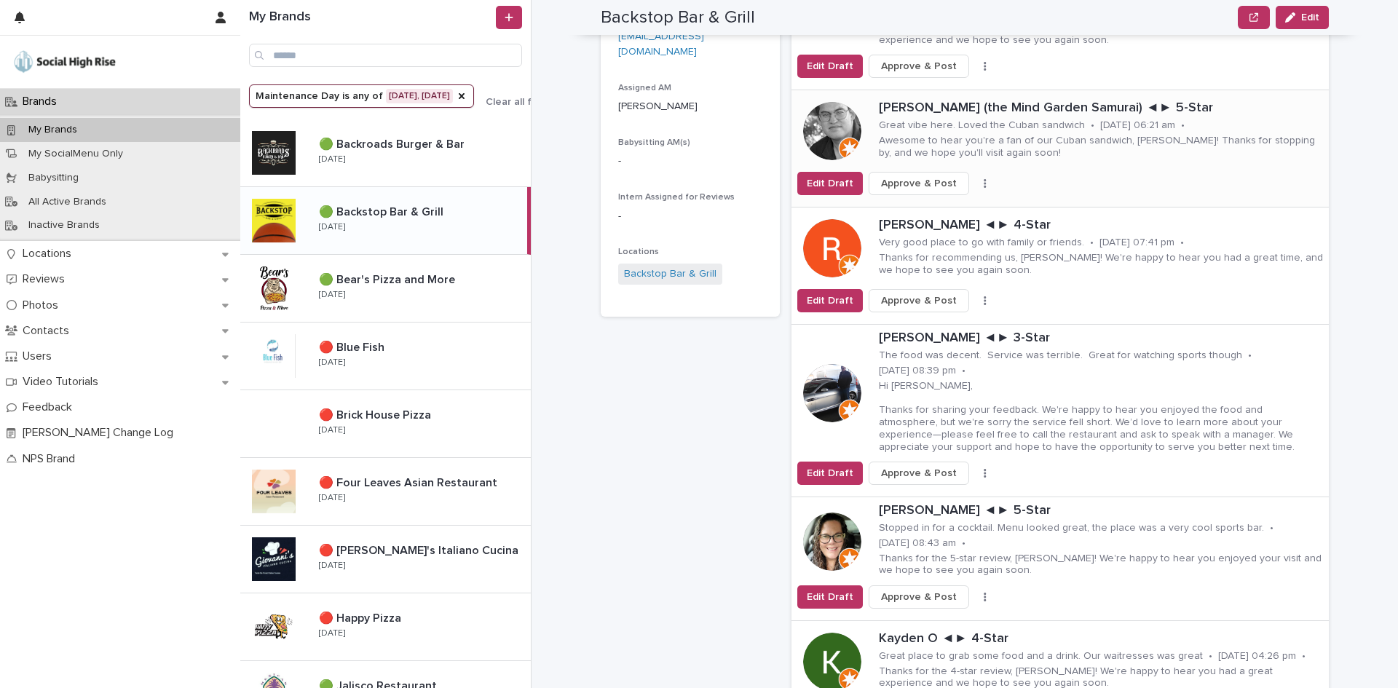
click at [984, 183] on icon "button" at bounding box center [985, 183] width 3 height 10
click at [927, 206] on span "Skip Reply" at bounding box center [916, 212] width 49 height 15
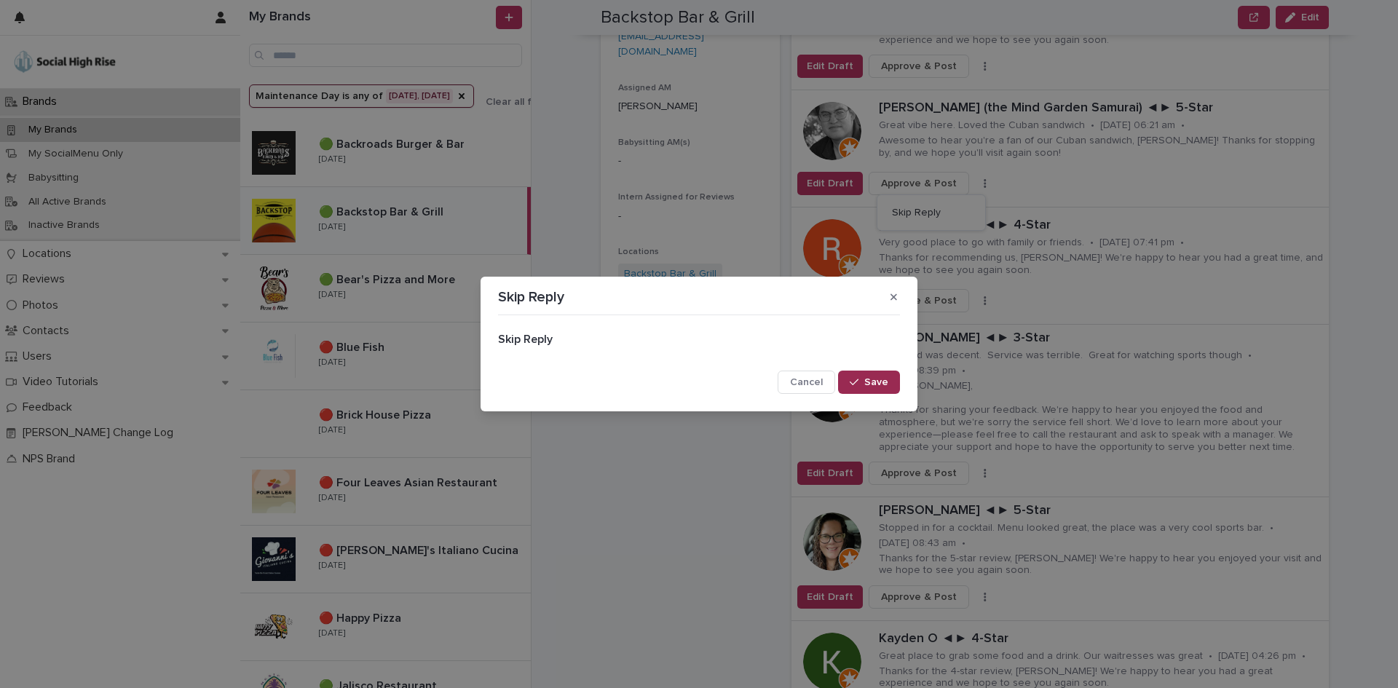
click at [857, 374] on button "Save" at bounding box center [869, 382] width 62 height 23
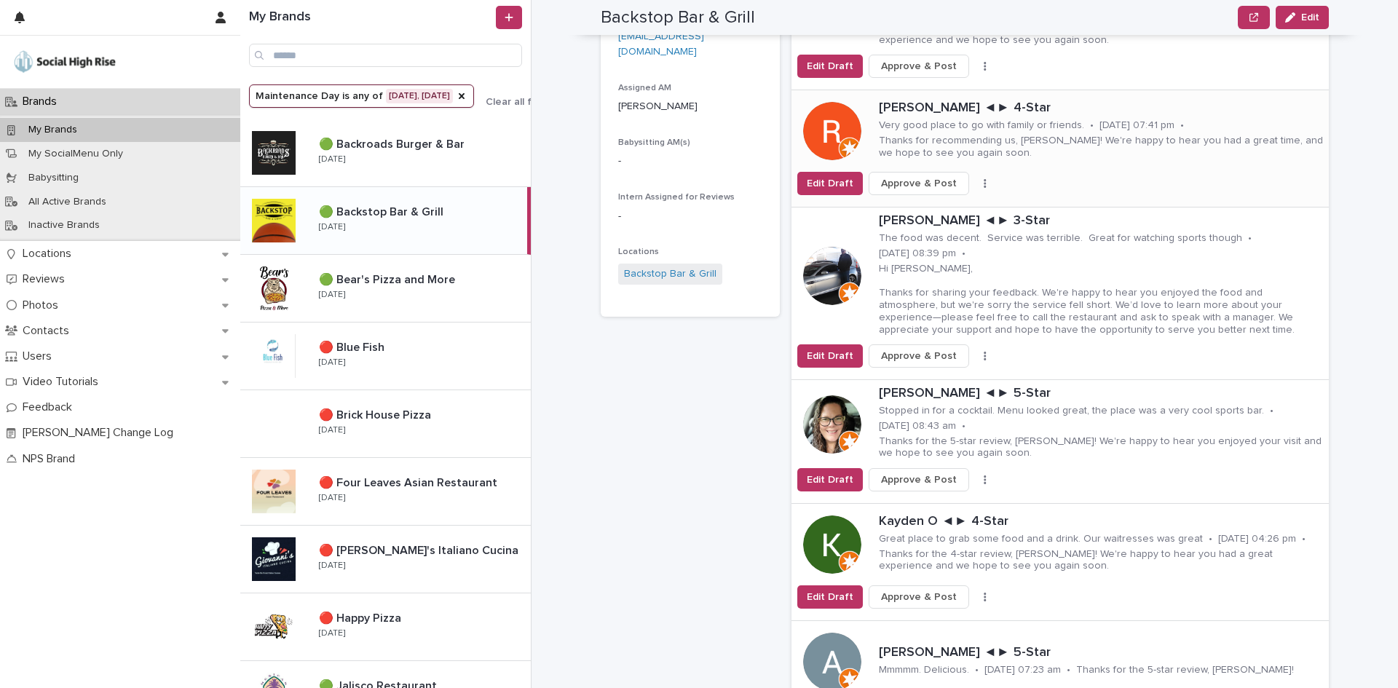
click at [975, 182] on button "button" at bounding box center [985, 183] width 20 height 10
click at [925, 220] on span "Skip Reply" at bounding box center [916, 212] width 49 height 15
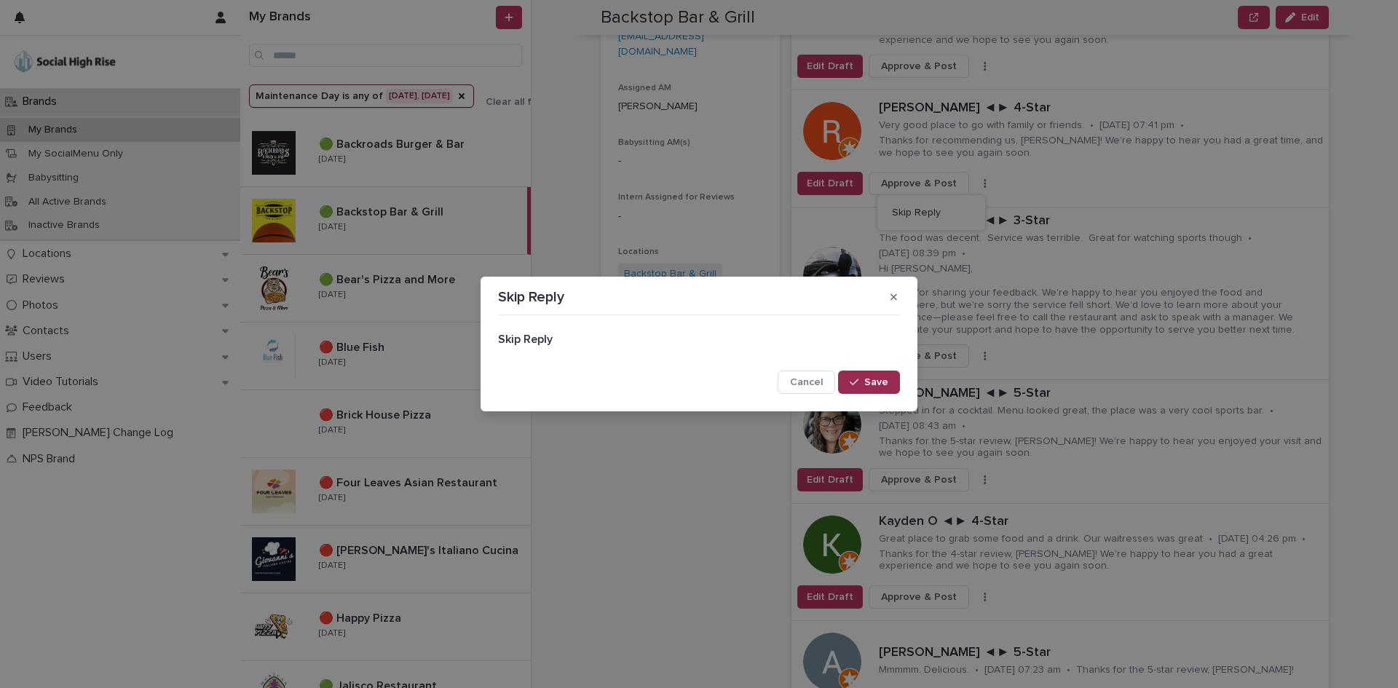
click at [876, 380] on span "Save" at bounding box center [876, 382] width 24 height 10
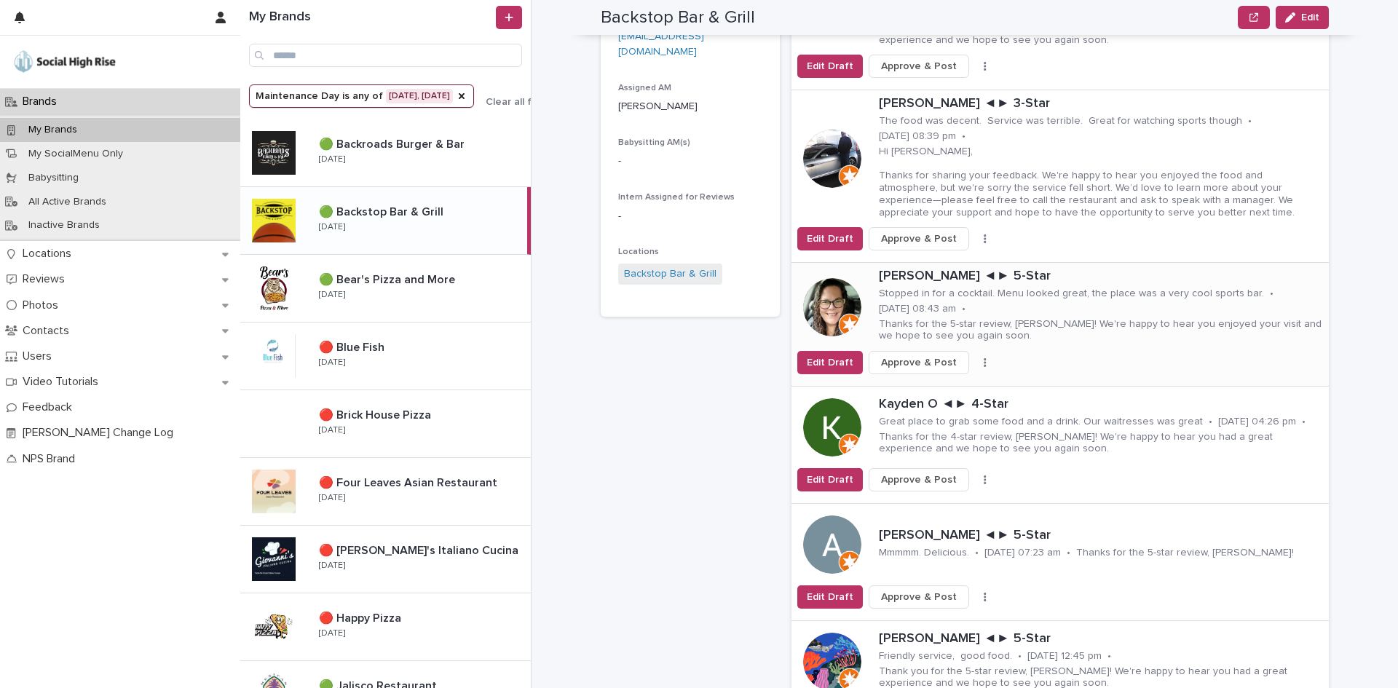
click at [975, 359] on button "button" at bounding box center [985, 362] width 20 height 10
click at [947, 390] on button "Skip Reply" at bounding box center [931, 391] width 96 height 23
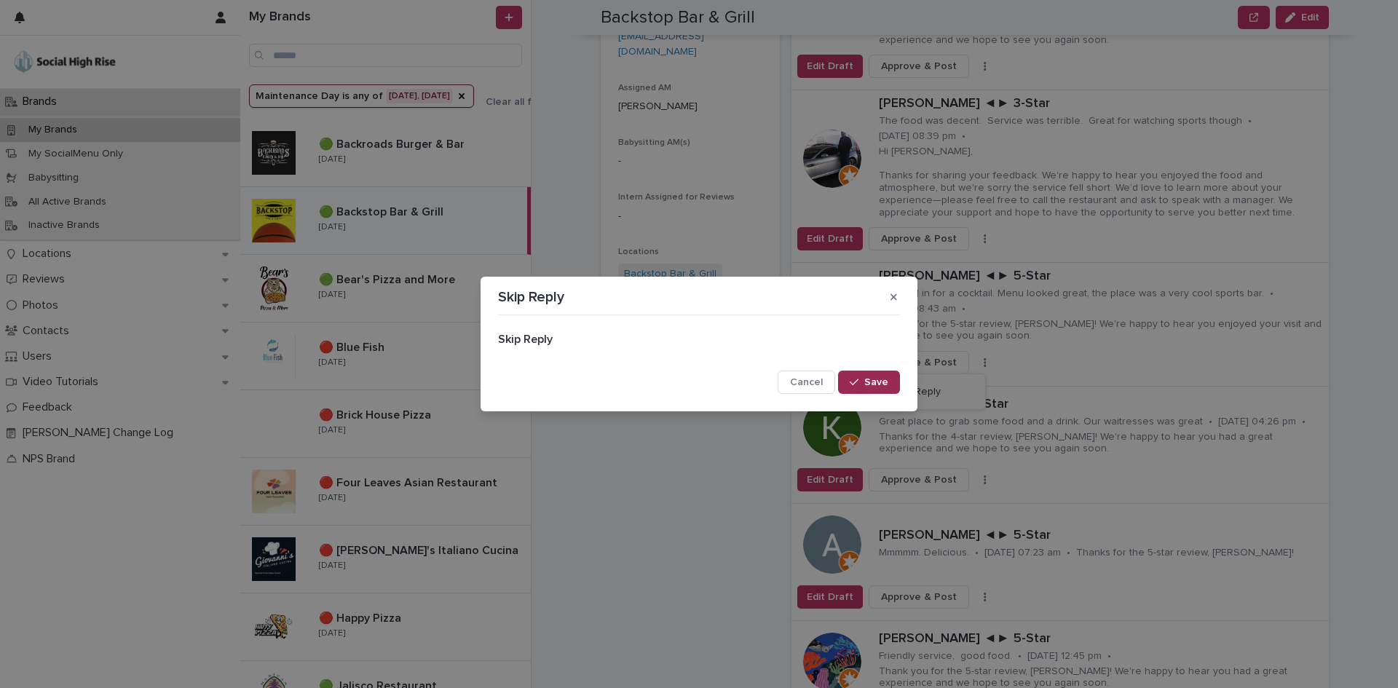
click at [855, 384] on icon "button" at bounding box center [854, 382] width 9 height 10
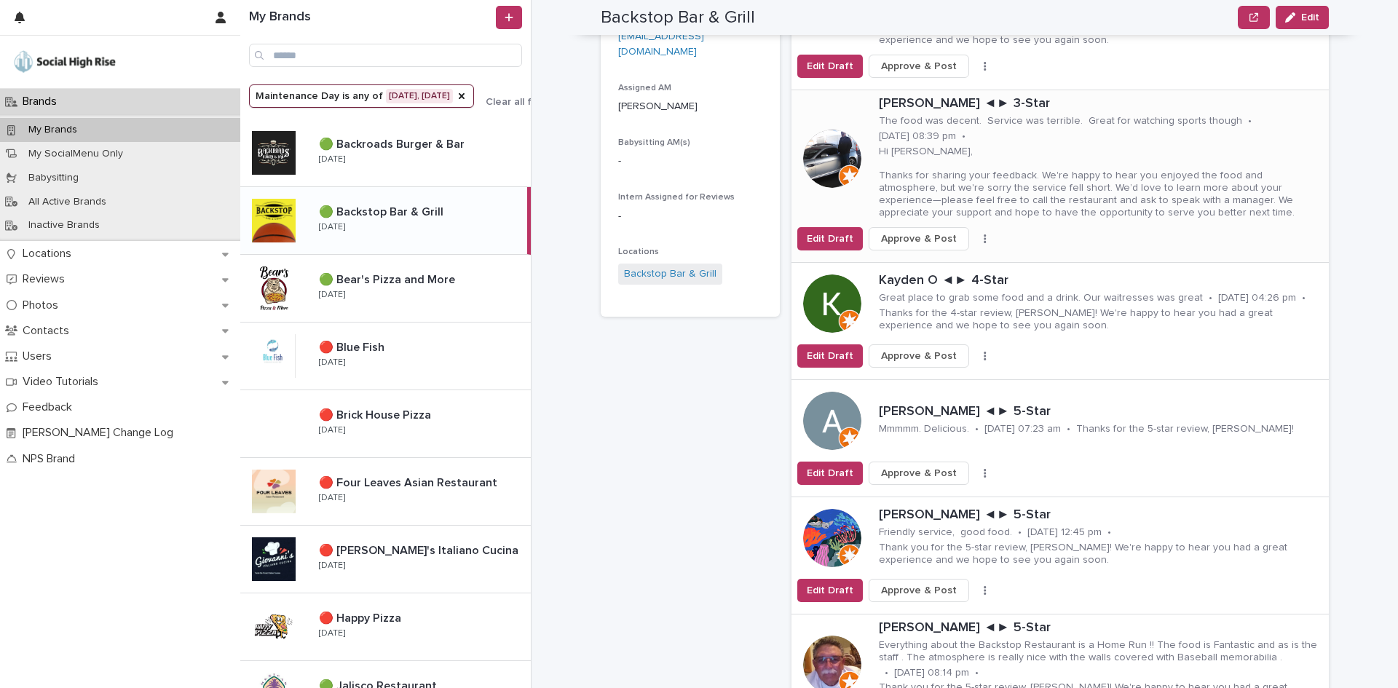
click at [975, 237] on button "button" at bounding box center [985, 239] width 20 height 10
click at [916, 268] on span "Skip Reply" at bounding box center [916, 268] width 49 height 15
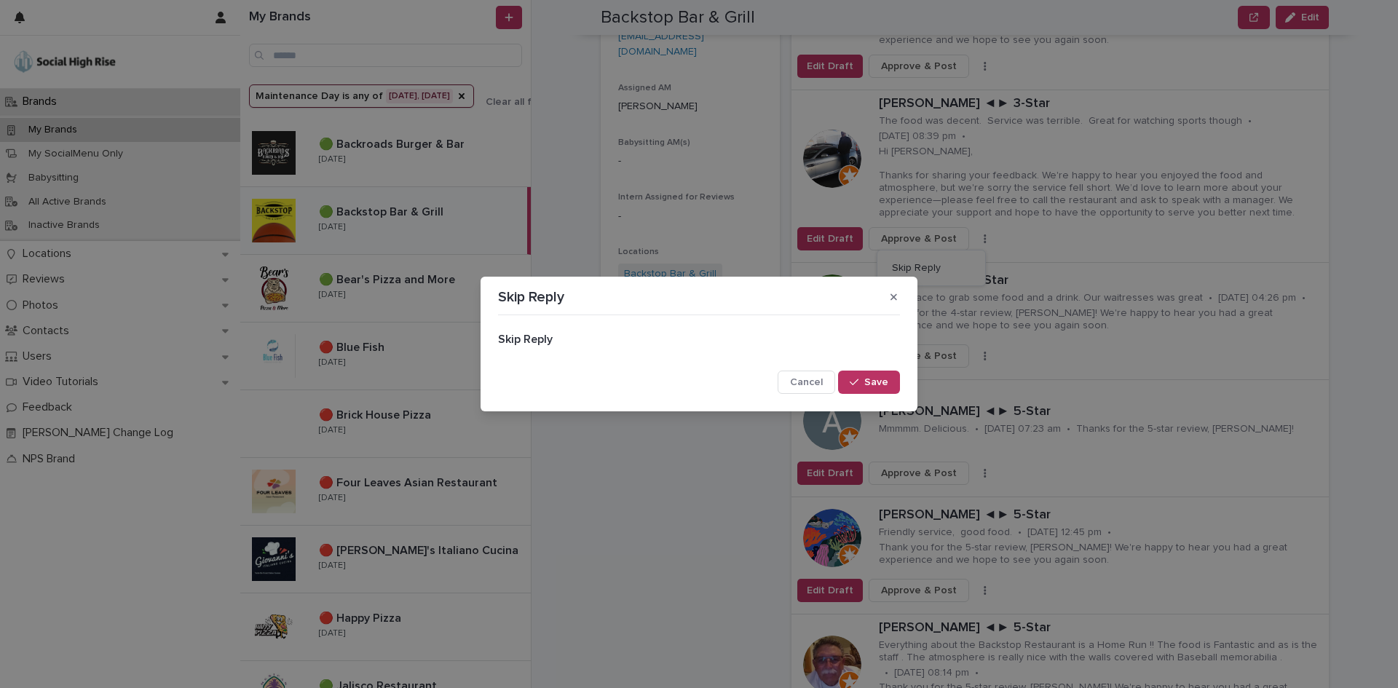
click at [867, 381] on span "Save" at bounding box center [876, 382] width 24 height 10
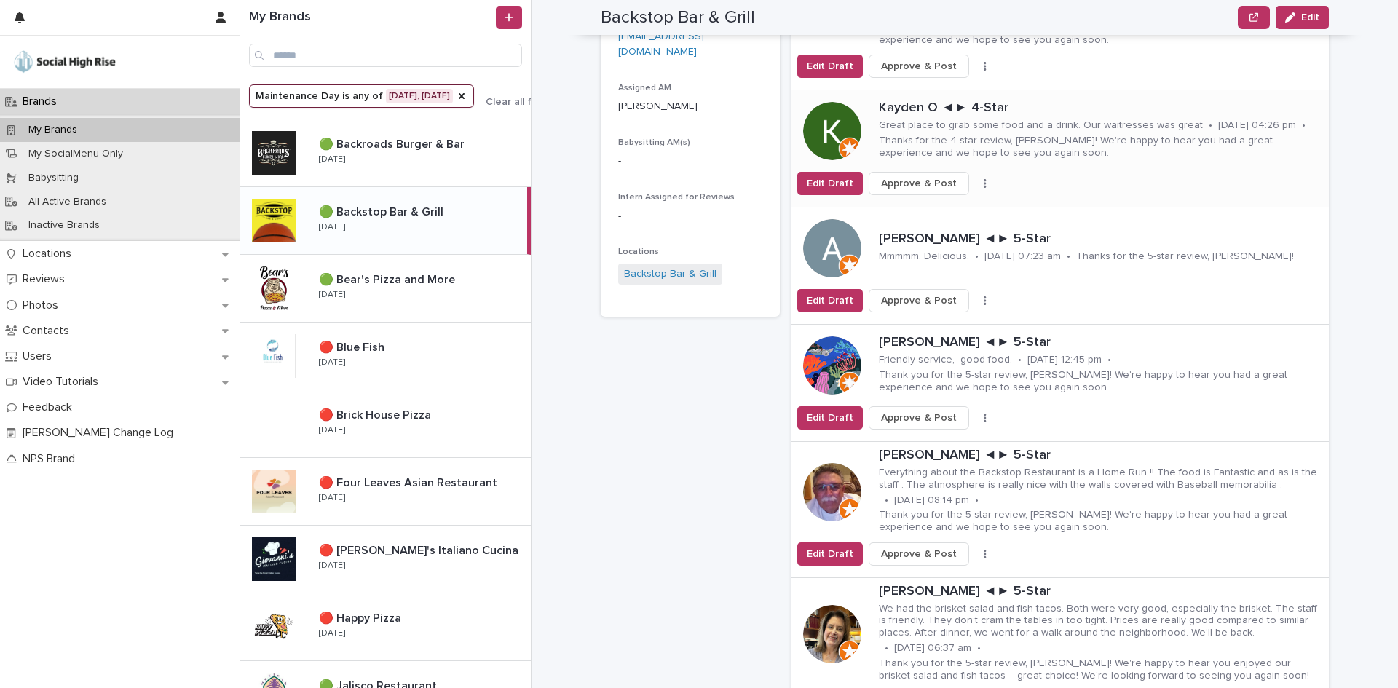
click at [984, 183] on icon "button" at bounding box center [985, 183] width 2 height 9
click at [914, 212] on span "Skip Reply" at bounding box center [916, 212] width 49 height 15
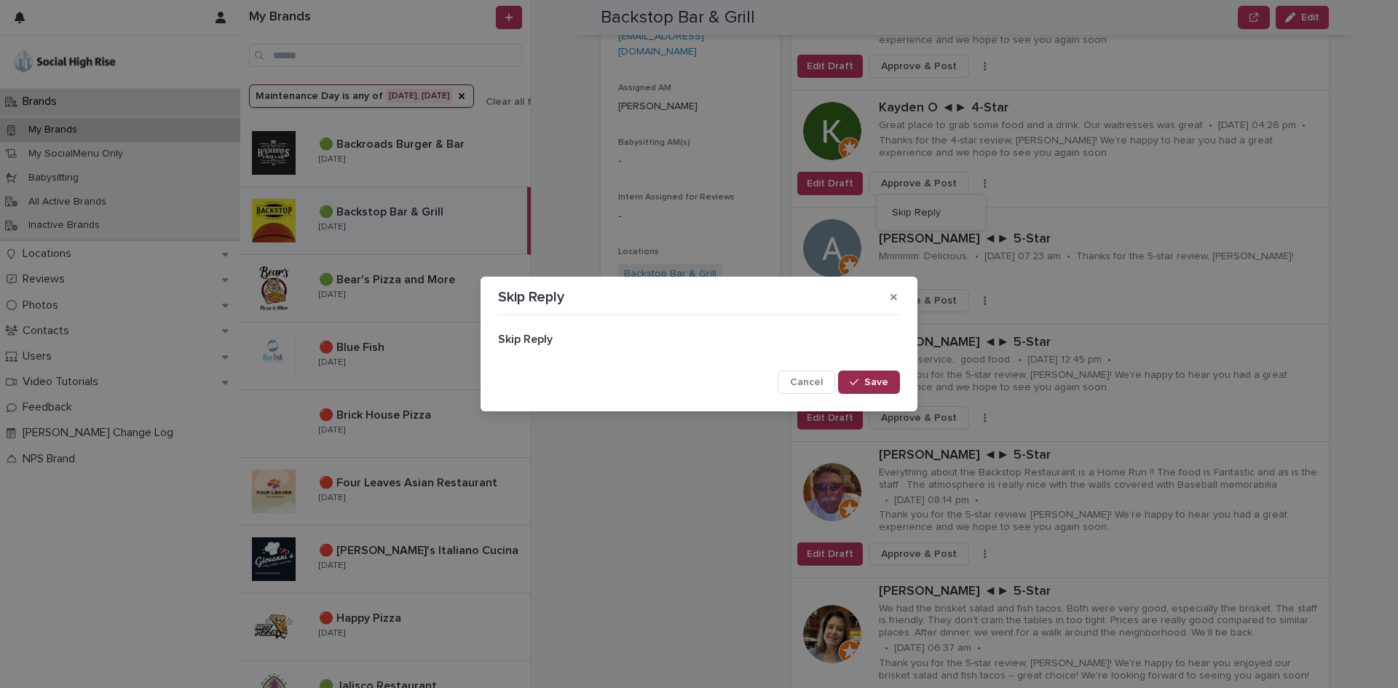
click at [858, 372] on button "Save" at bounding box center [869, 382] width 62 height 23
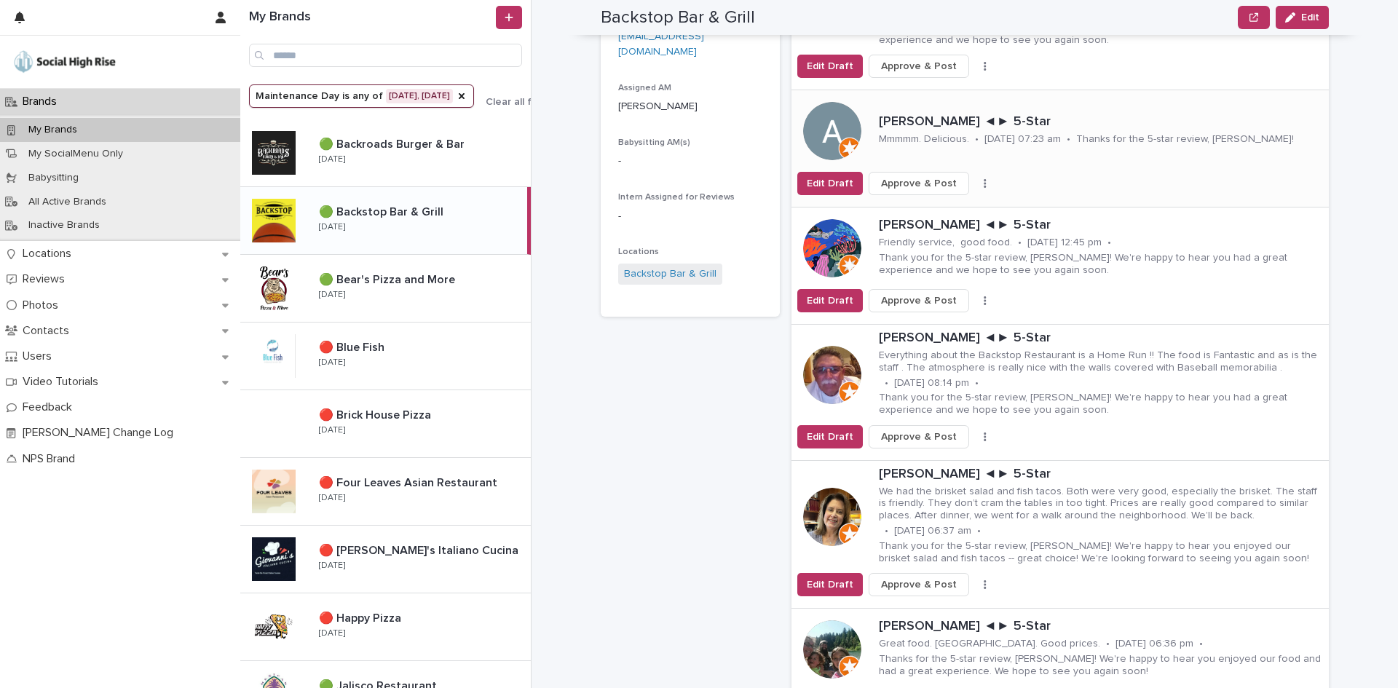
click at [975, 182] on button "button" at bounding box center [985, 183] width 20 height 10
click at [949, 211] on button "Skip Reply" at bounding box center [931, 212] width 96 height 23
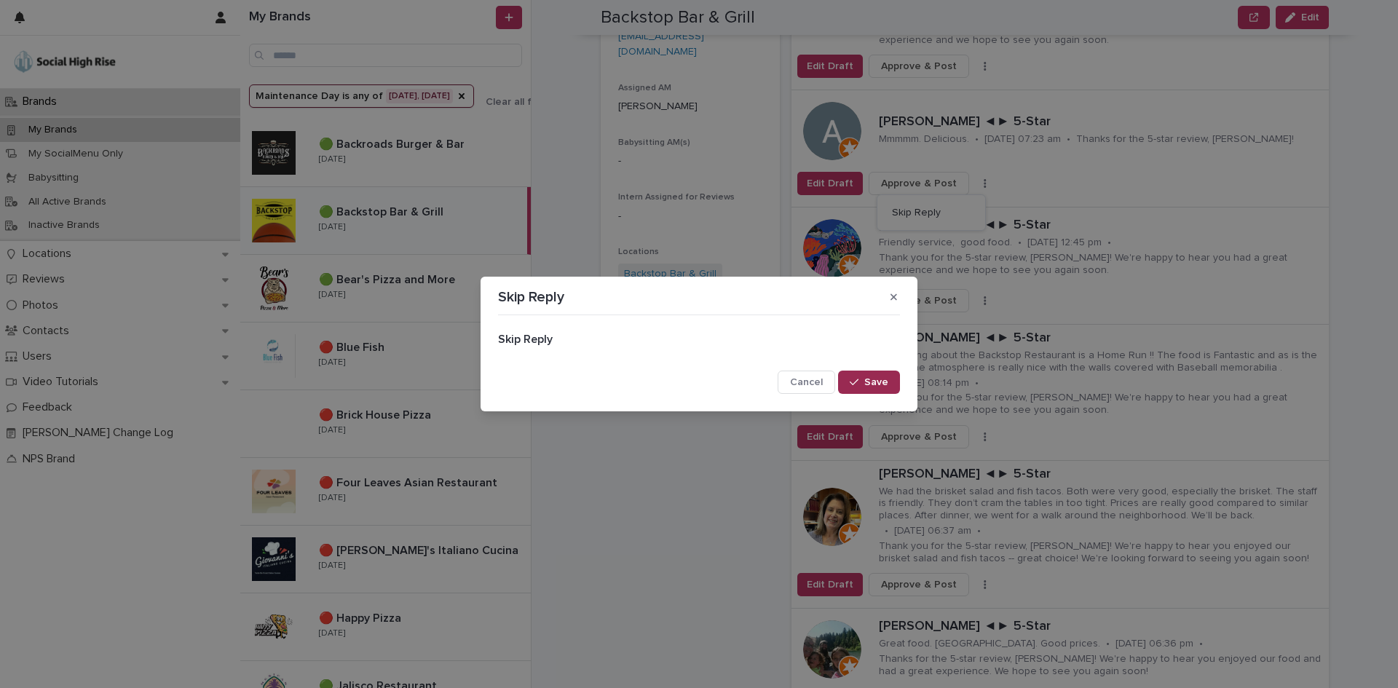
click at [862, 379] on div "button" at bounding box center [857, 382] width 15 height 10
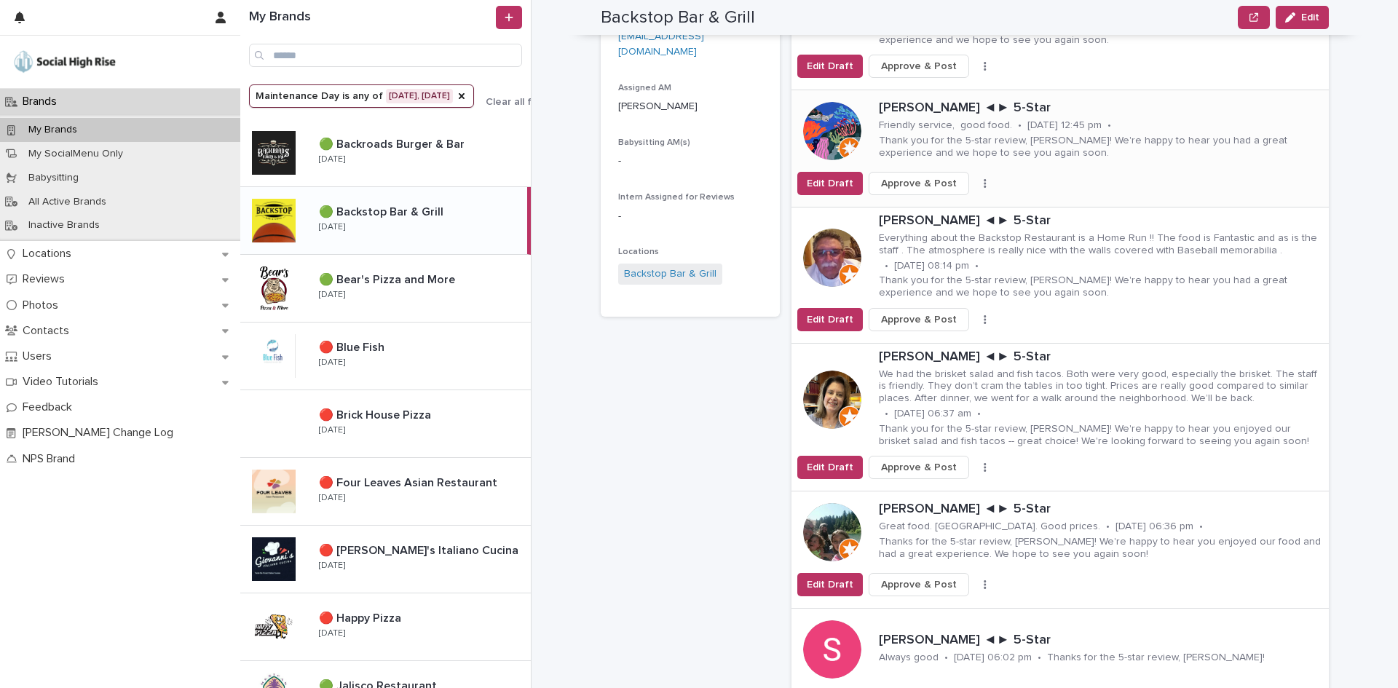
click at [975, 183] on button "button" at bounding box center [985, 183] width 20 height 10
click at [959, 210] on button "Skip Reply" at bounding box center [931, 212] width 96 height 23
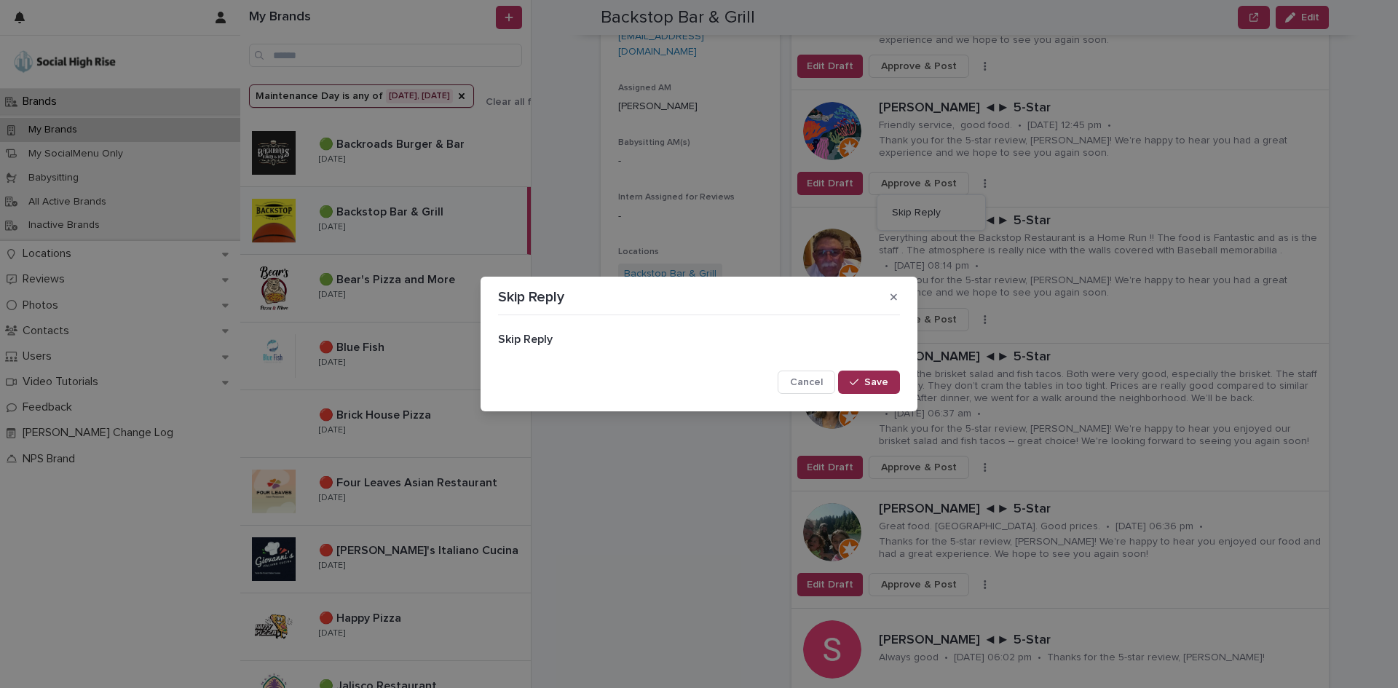
click at [864, 377] on button "Save" at bounding box center [869, 382] width 62 height 23
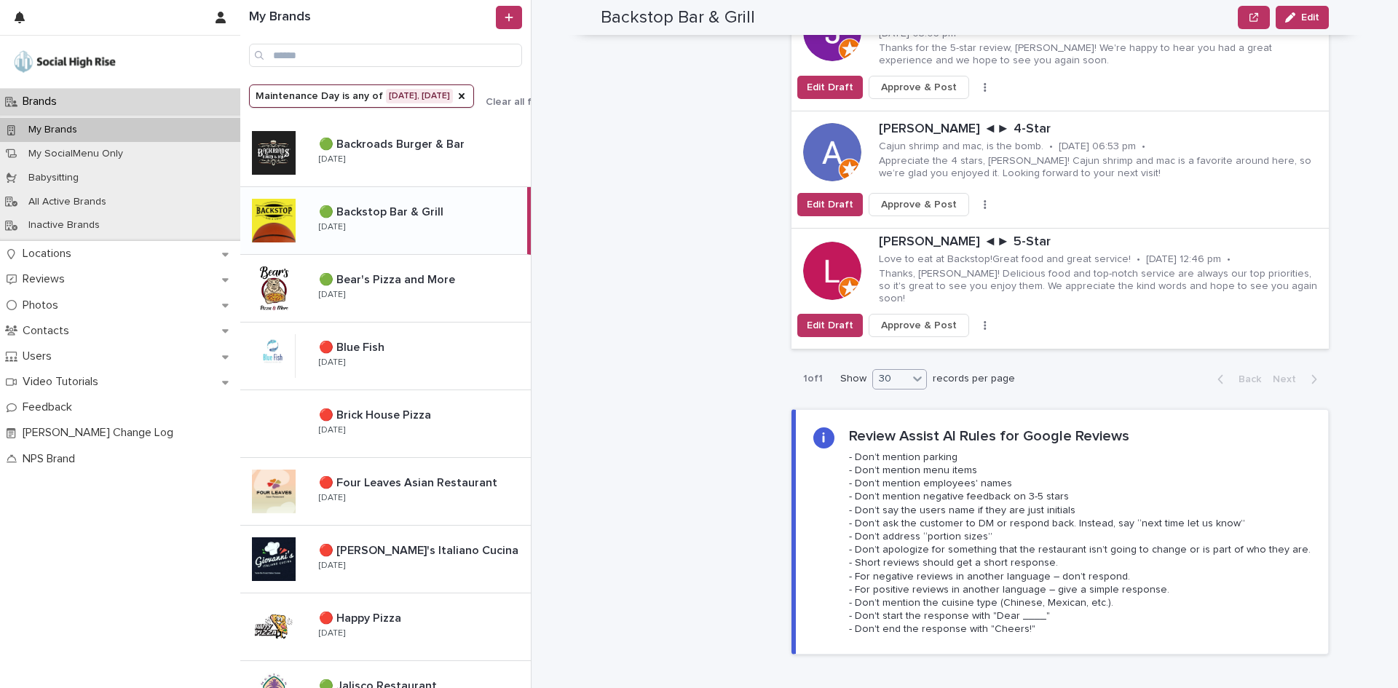
scroll to position [1602, 0]
click at [975, 321] on button "button" at bounding box center [985, 326] width 20 height 10
click at [941, 340] on button "Skip Reply" at bounding box center [931, 351] width 96 height 23
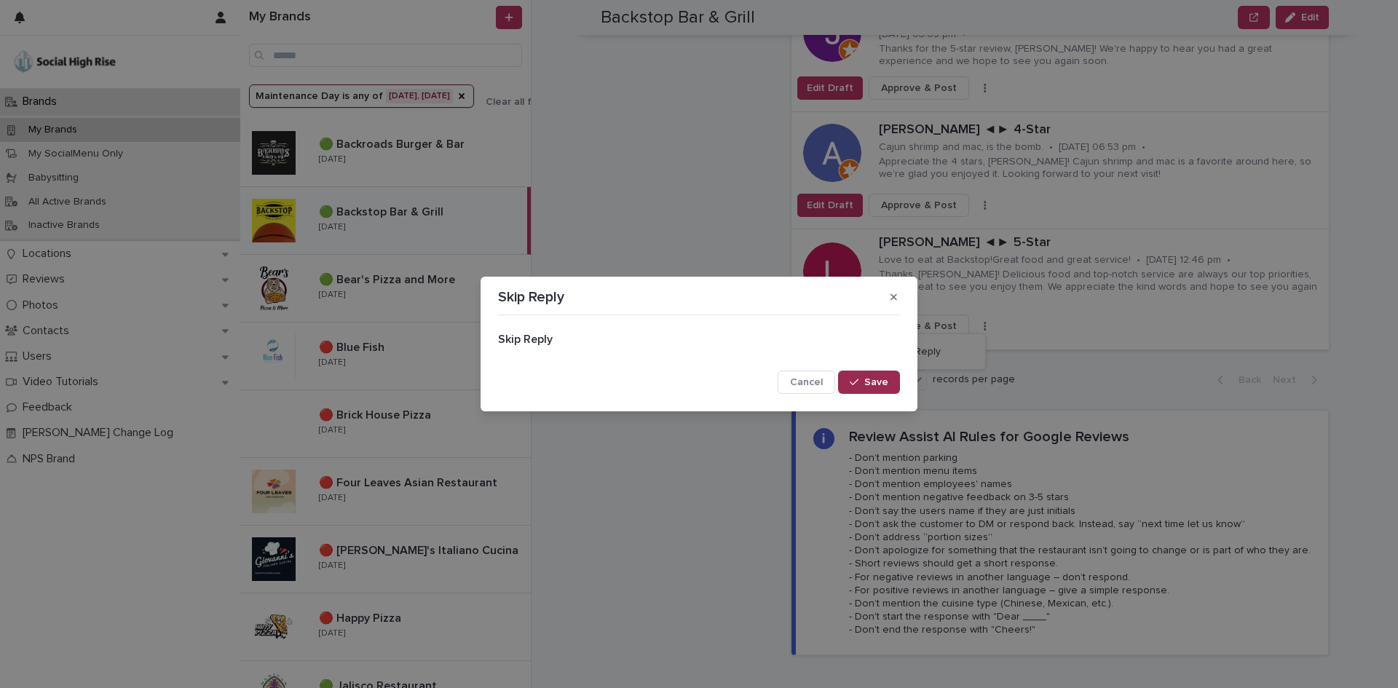
click at [885, 381] on span "Save" at bounding box center [876, 382] width 24 height 10
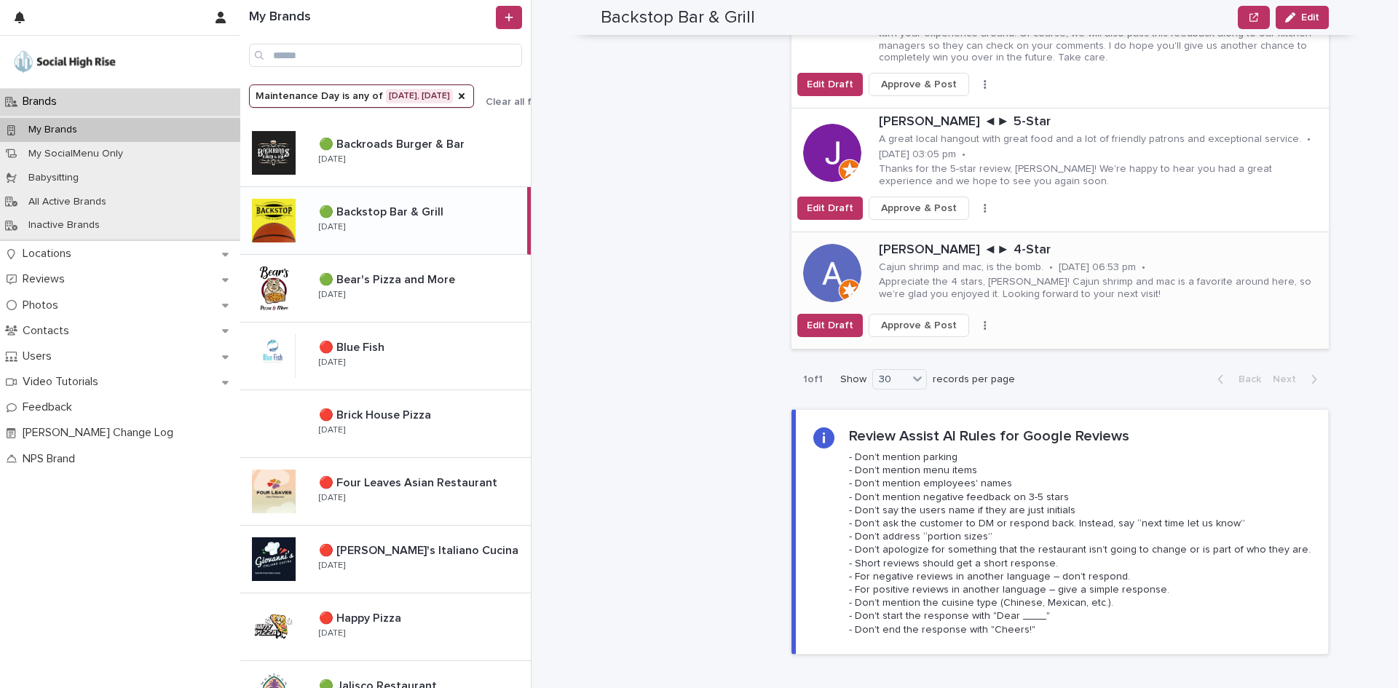
click at [975, 320] on button "button" at bounding box center [985, 325] width 20 height 10
click at [926, 347] on span "Skip Reply" at bounding box center [916, 354] width 49 height 15
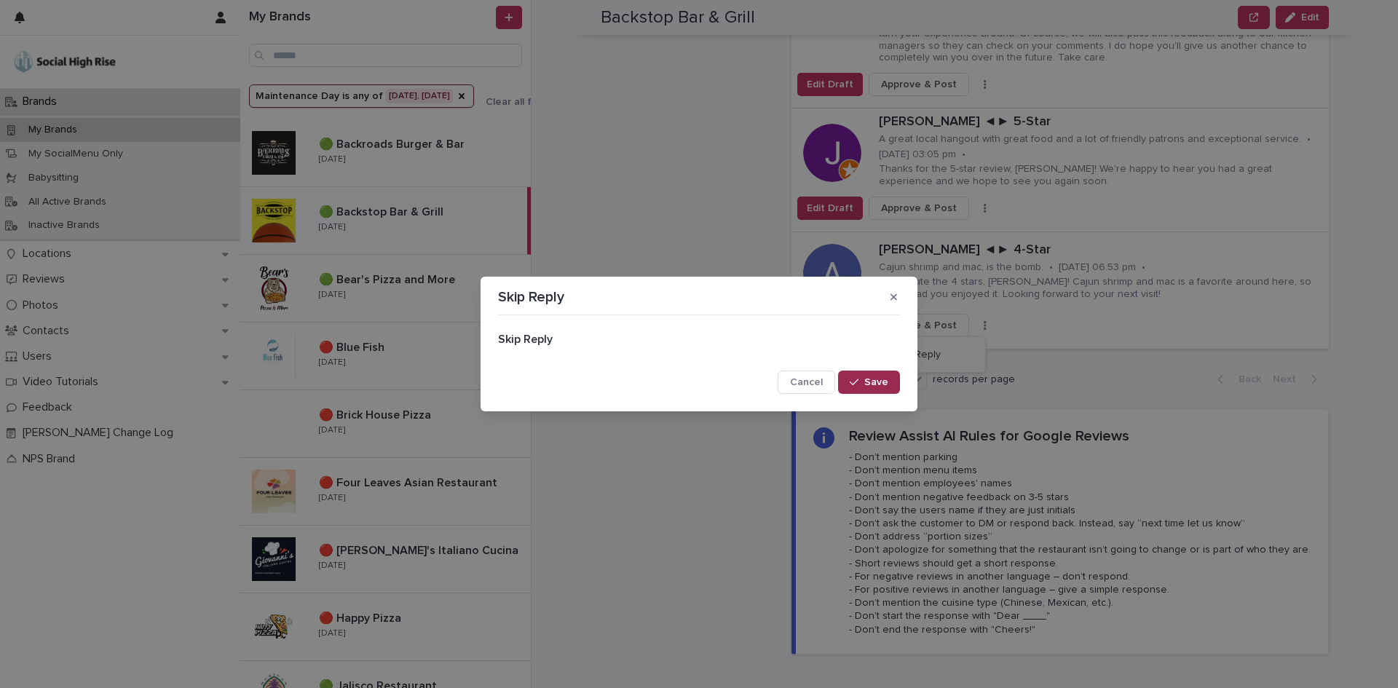
click at [855, 380] on icon "button" at bounding box center [854, 382] width 9 height 10
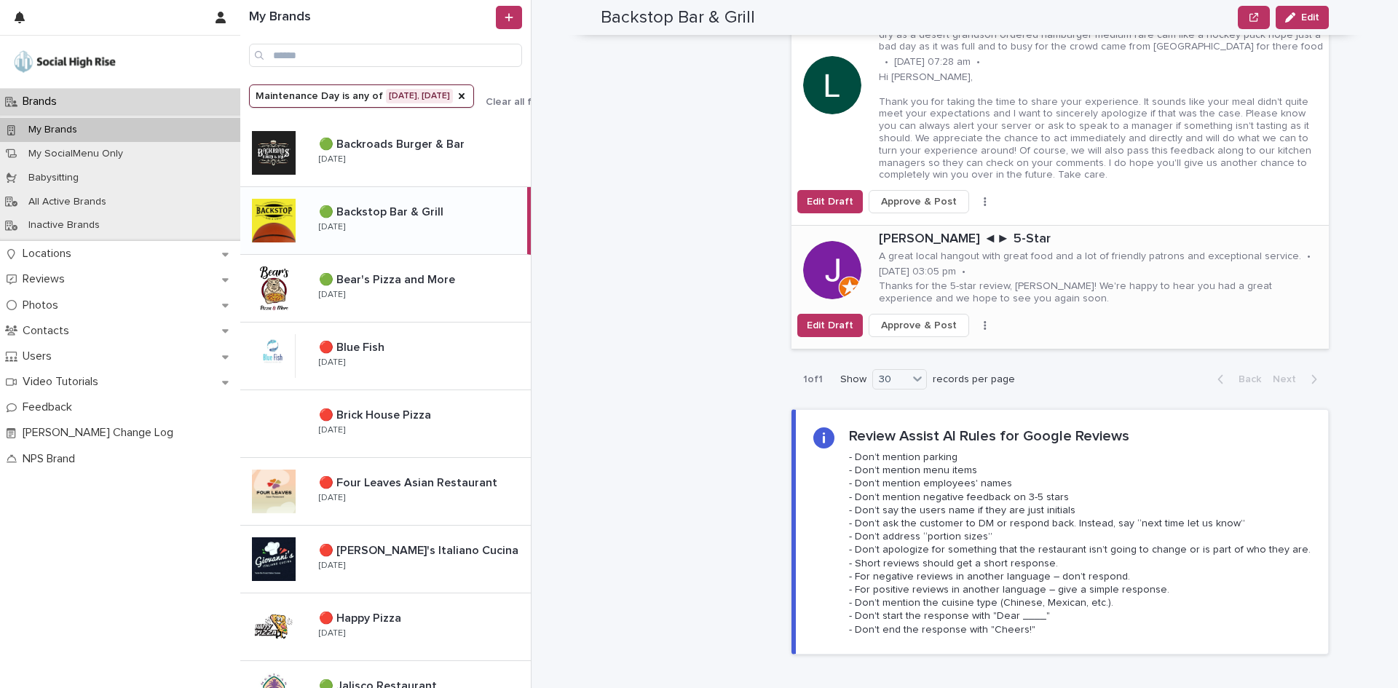
click at [967, 314] on div "Edit Draft Approve & Post Skip Reply" at bounding box center [1059, 325] width 537 height 23
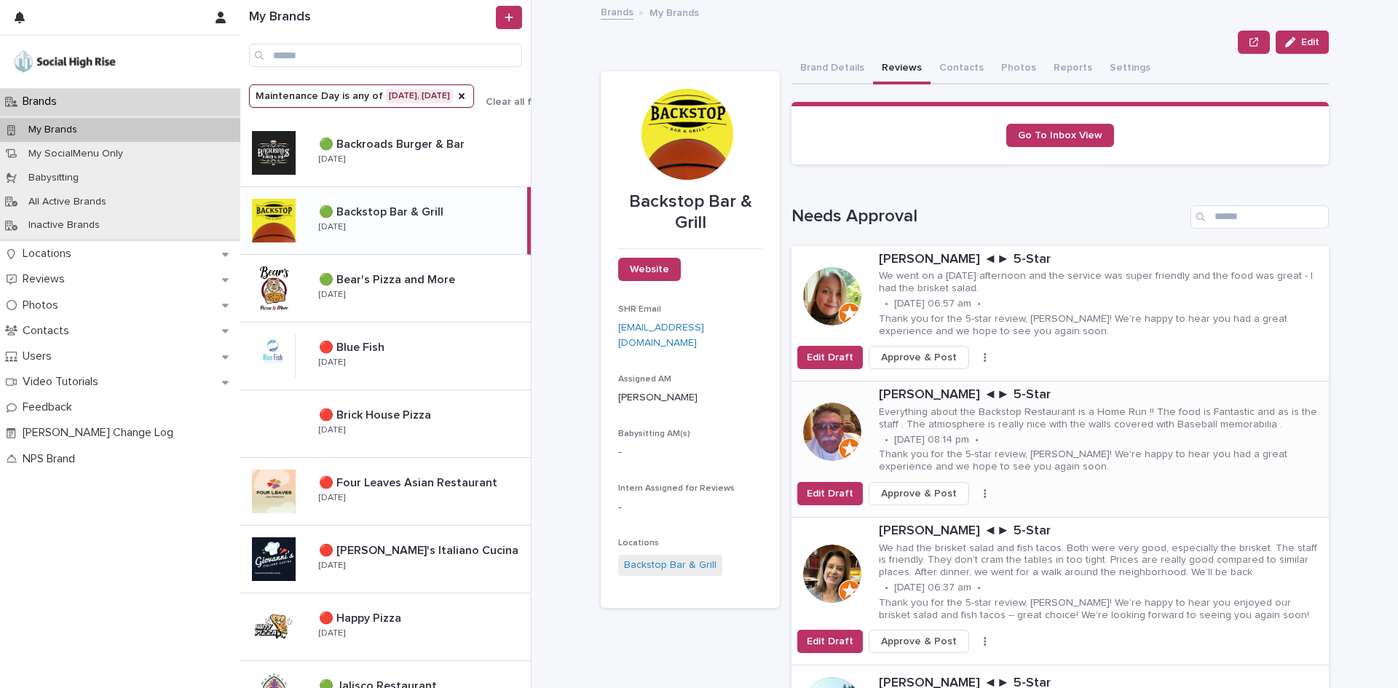
click at [879, 397] on p "[PERSON_NAME] ◄► 5-Star" at bounding box center [1101, 395] width 444 height 16
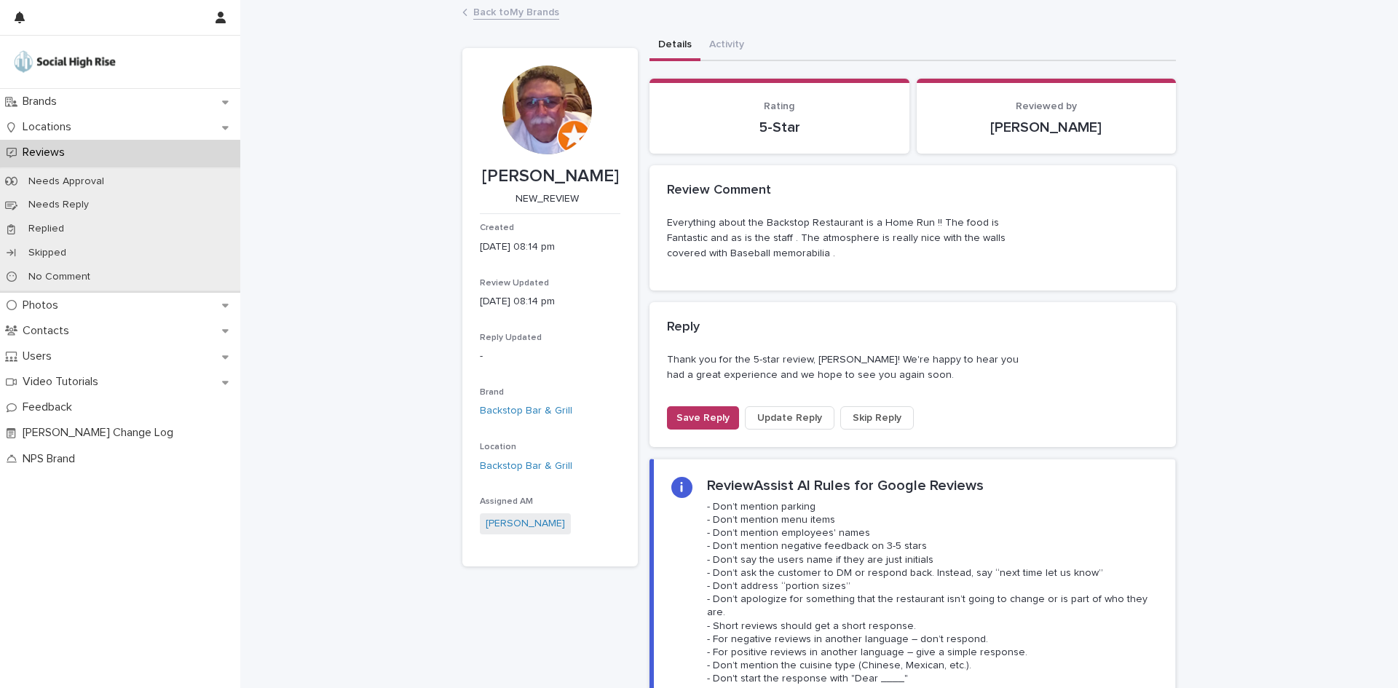
click at [879, 412] on span "Skip Reply" at bounding box center [876, 418] width 49 height 15
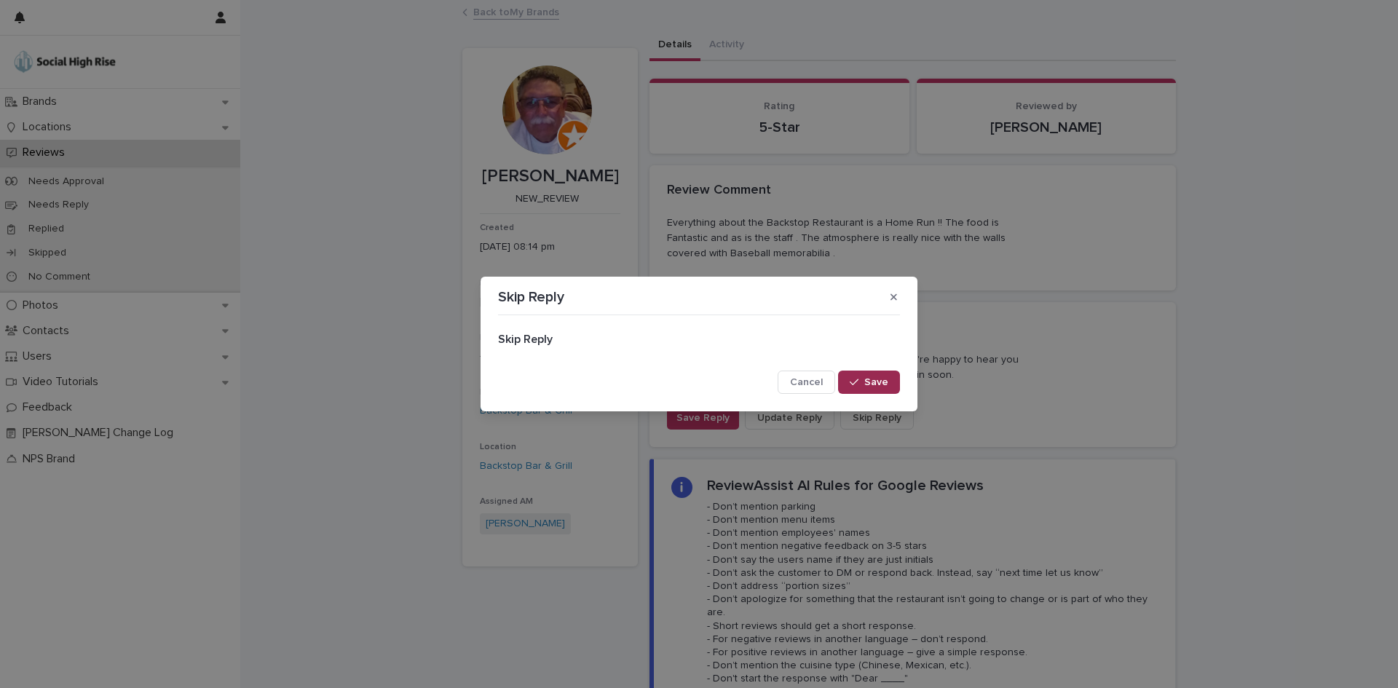
click at [858, 377] on icon "button" at bounding box center [854, 382] width 9 height 10
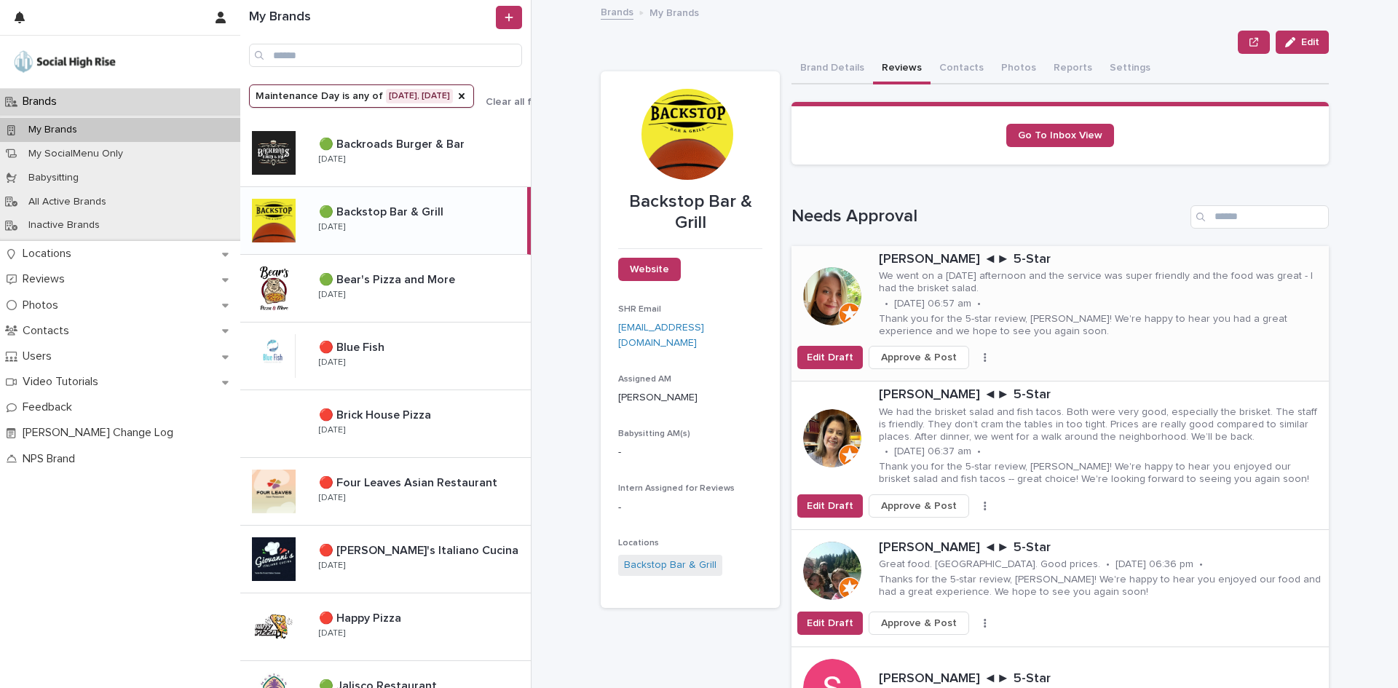
click at [975, 355] on button "button" at bounding box center [985, 357] width 20 height 10
click at [932, 378] on button "Skip Reply" at bounding box center [931, 387] width 96 height 23
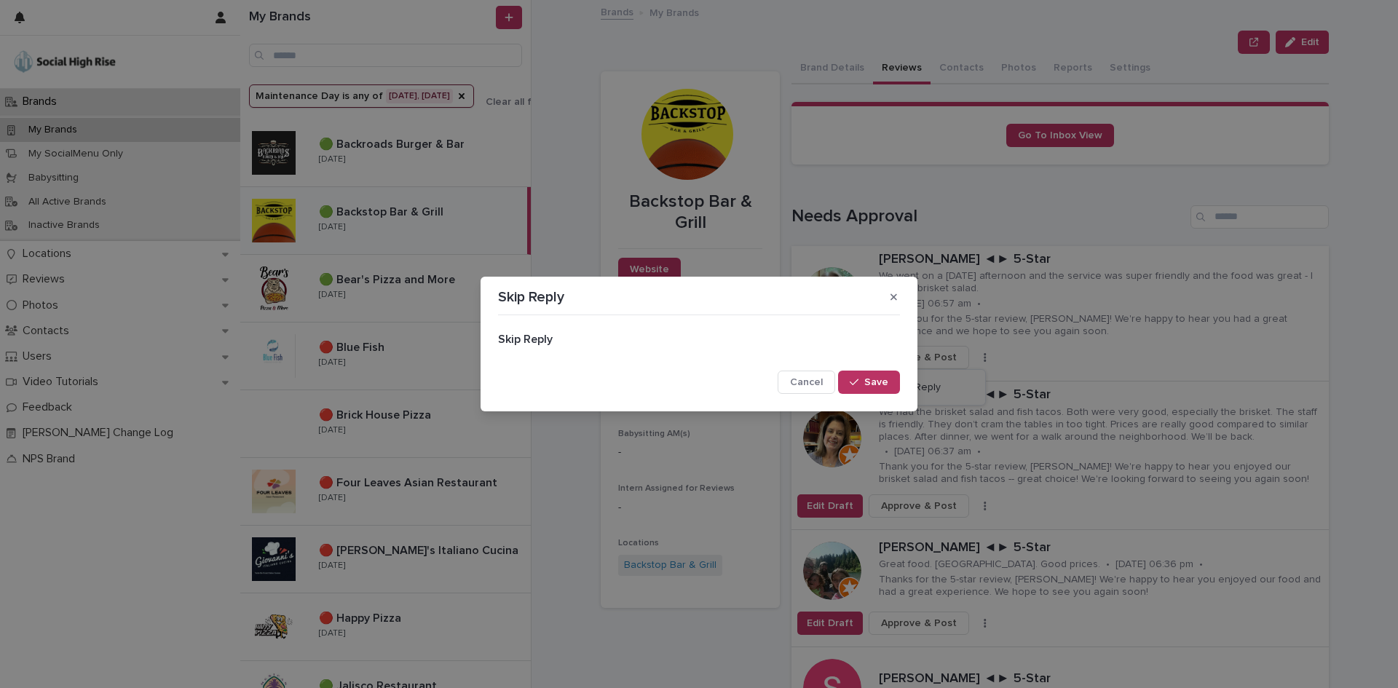
click at [858, 378] on icon "button" at bounding box center [854, 382] width 9 height 10
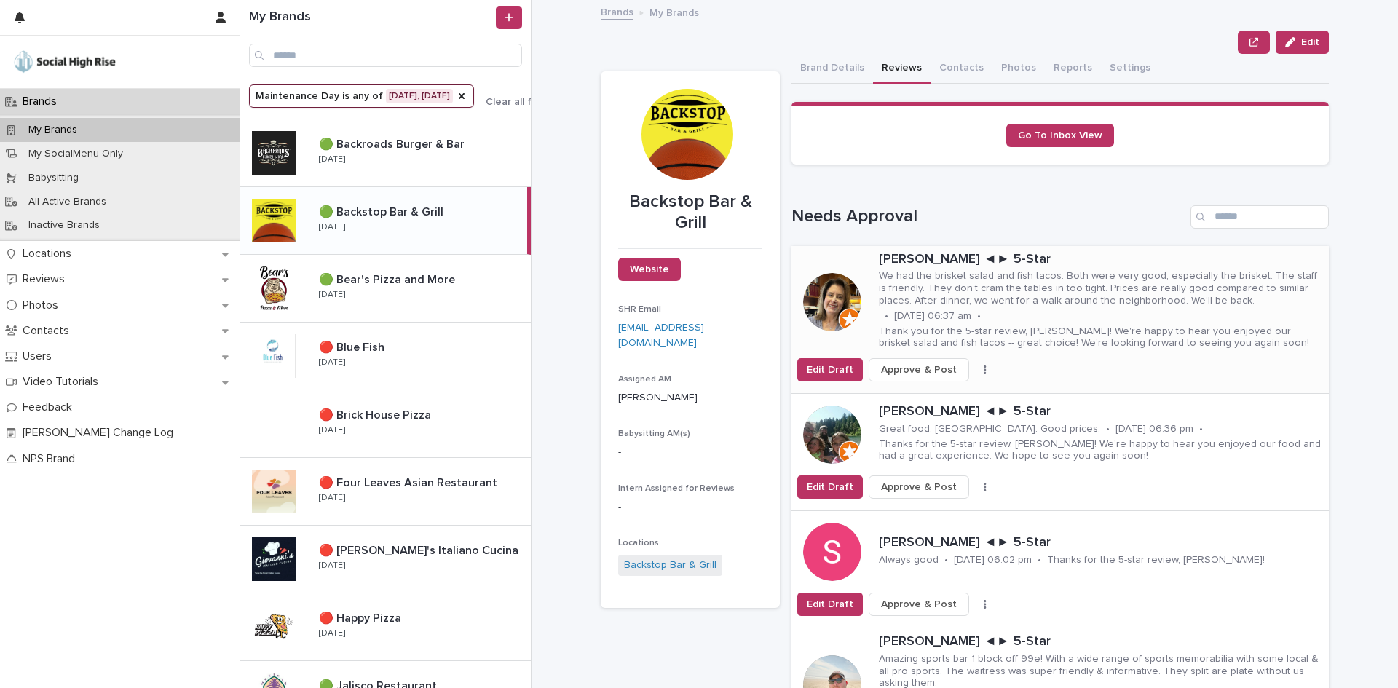
click at [984, 372] on icon "button" at bounding box center [985, 370] width 3 height 10
click at [939, 400] on button "Skip Reply" at bounding box center [931, 398] width 96 height 23
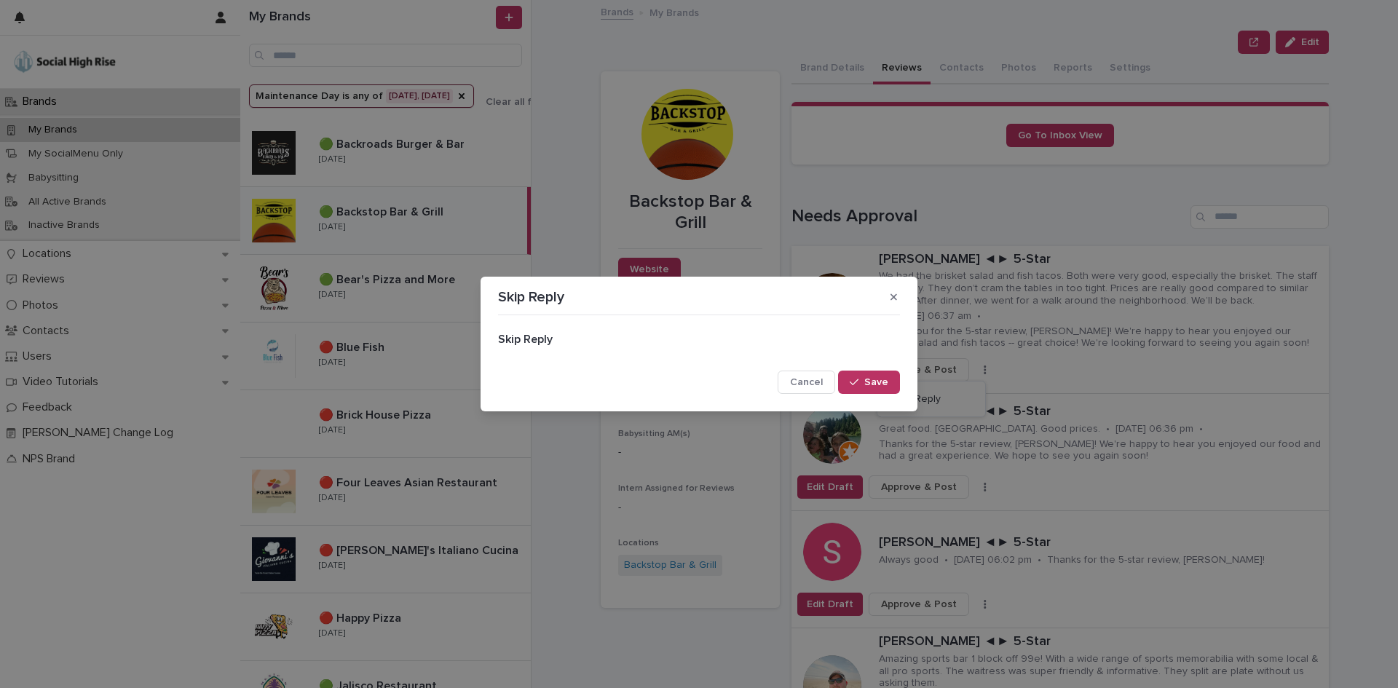
click at [878, 384] on span "Save" at bounding box center [876, 382] width 24 height 10
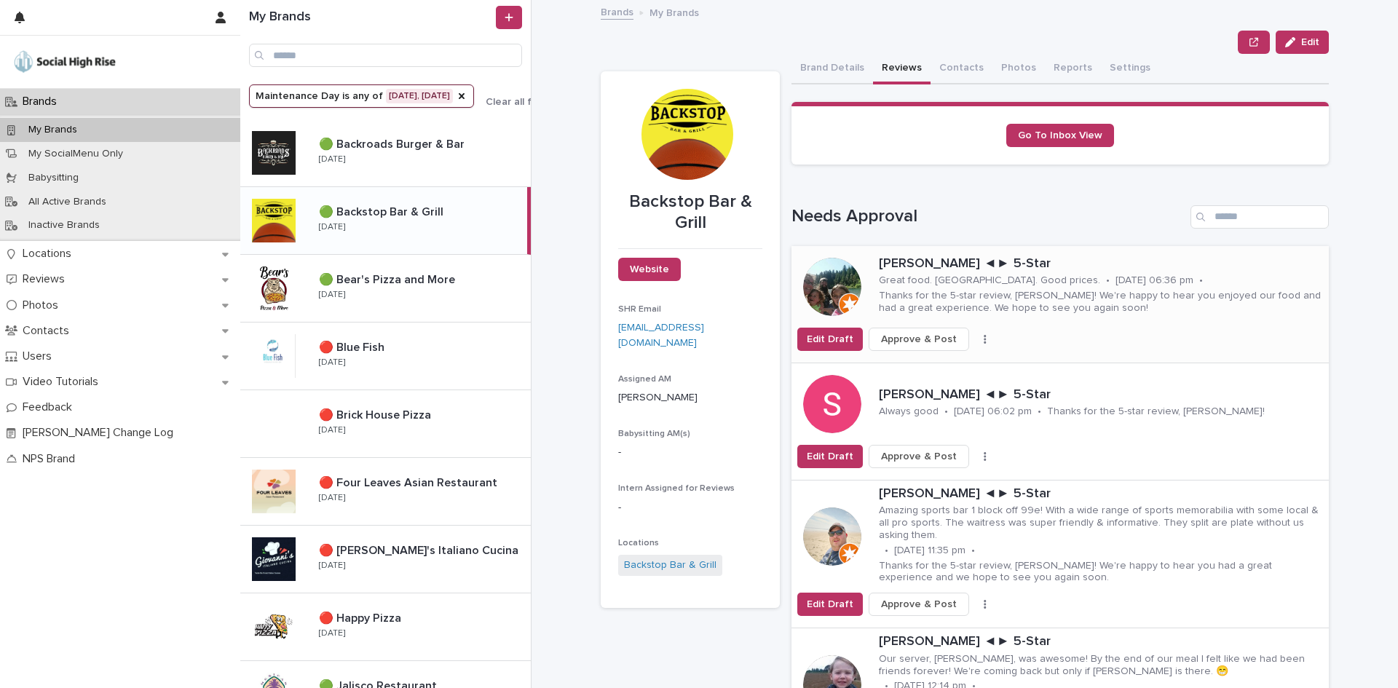
click at [975, 339] on button "button" at bounding box center [985, 339] width 20 height 10
click at [946, 370] on button "Skip Reply" at bounding box center [931, 368] width 96 height 23
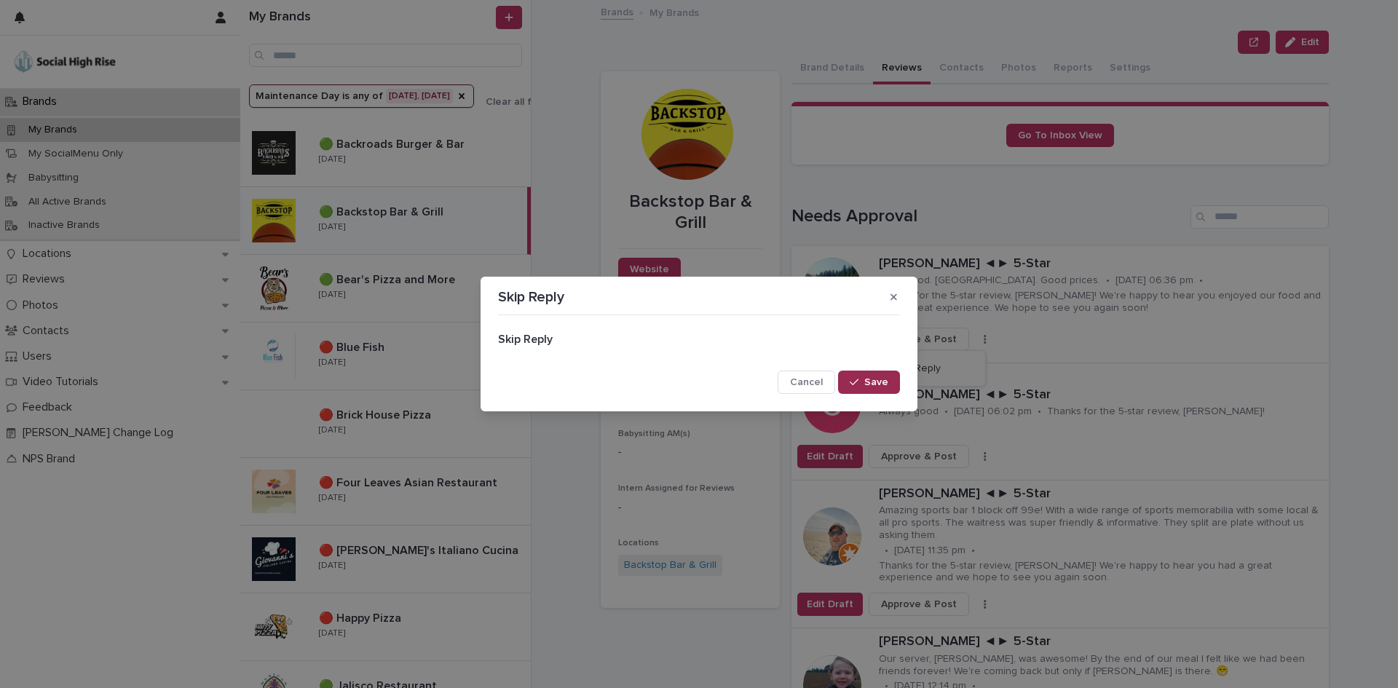
click at [875, 378] on span "Save" at bounding box center [876, 382] width 24 height 10
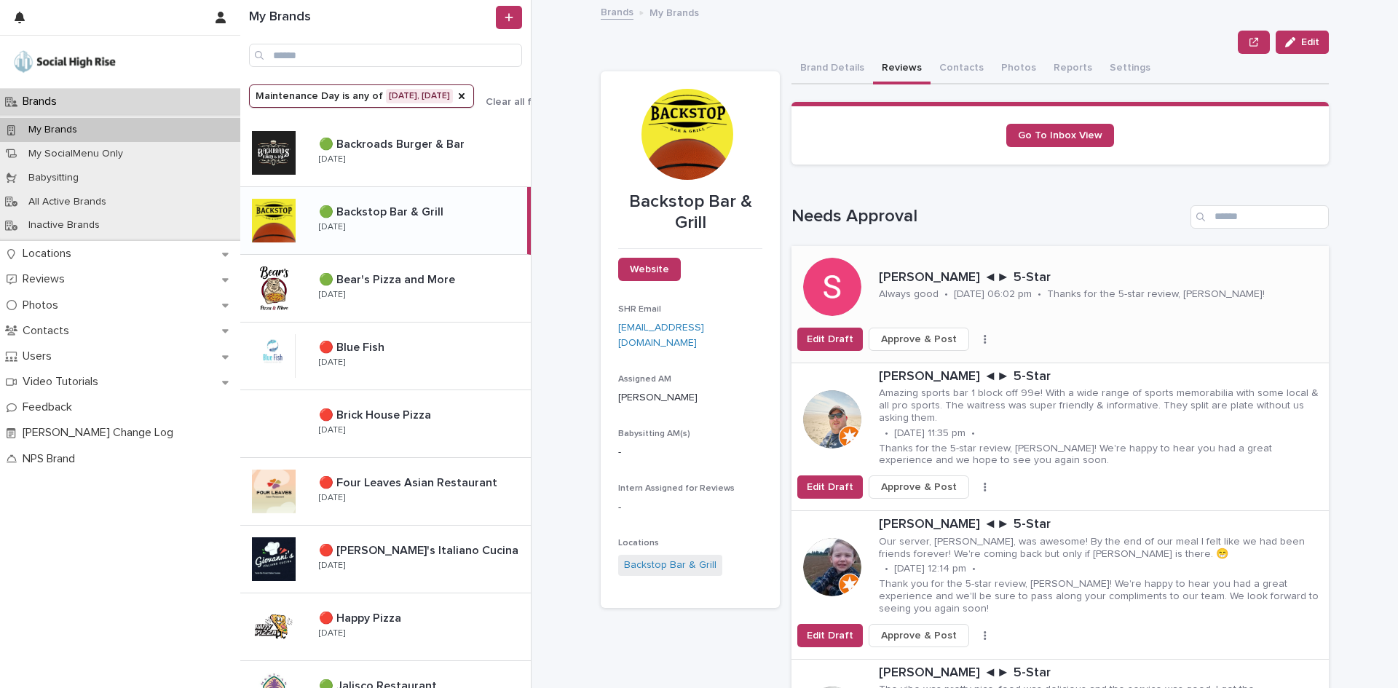
click at [984, 340] on icon "button" at bounding box center [985, 339] width 2 height 9
click at [908, 374] on span "Skip Reply" at bounding box center [916, 368] width 49 height 15
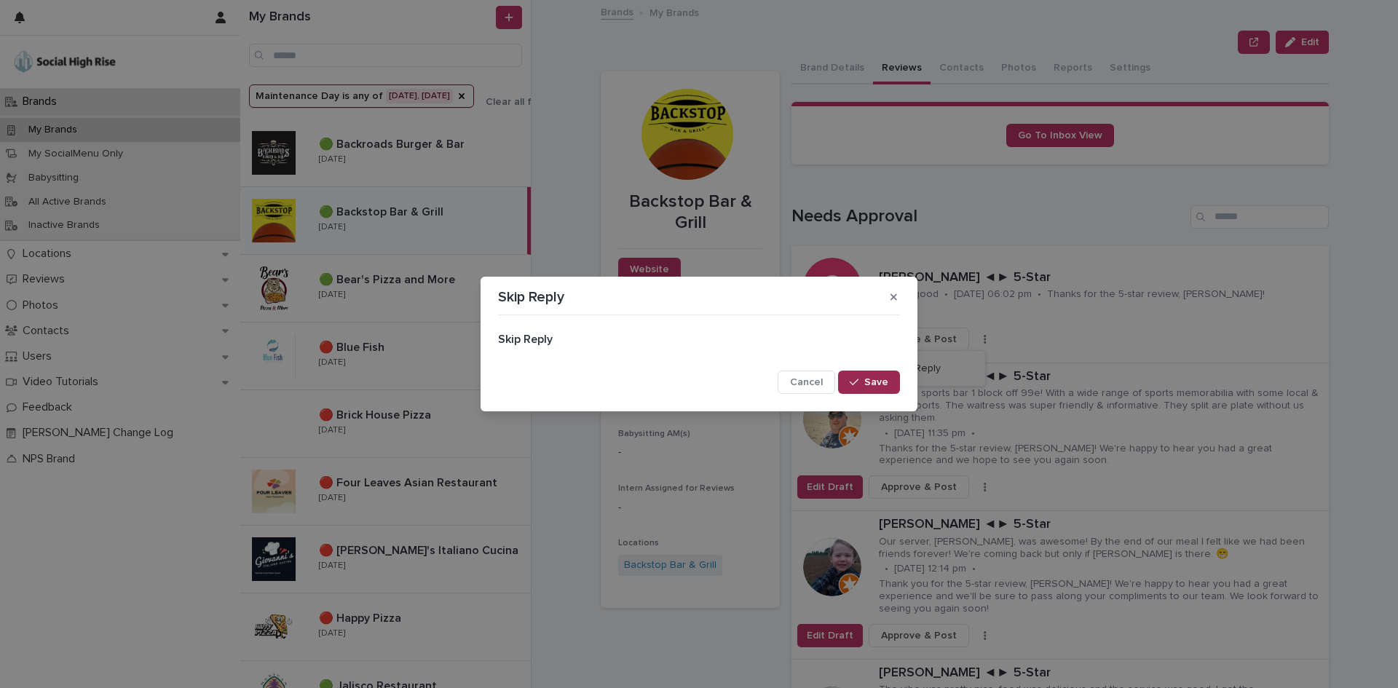
click at [869, 386] on span "Save" at bounding box center [876, 382] width 24 height 10
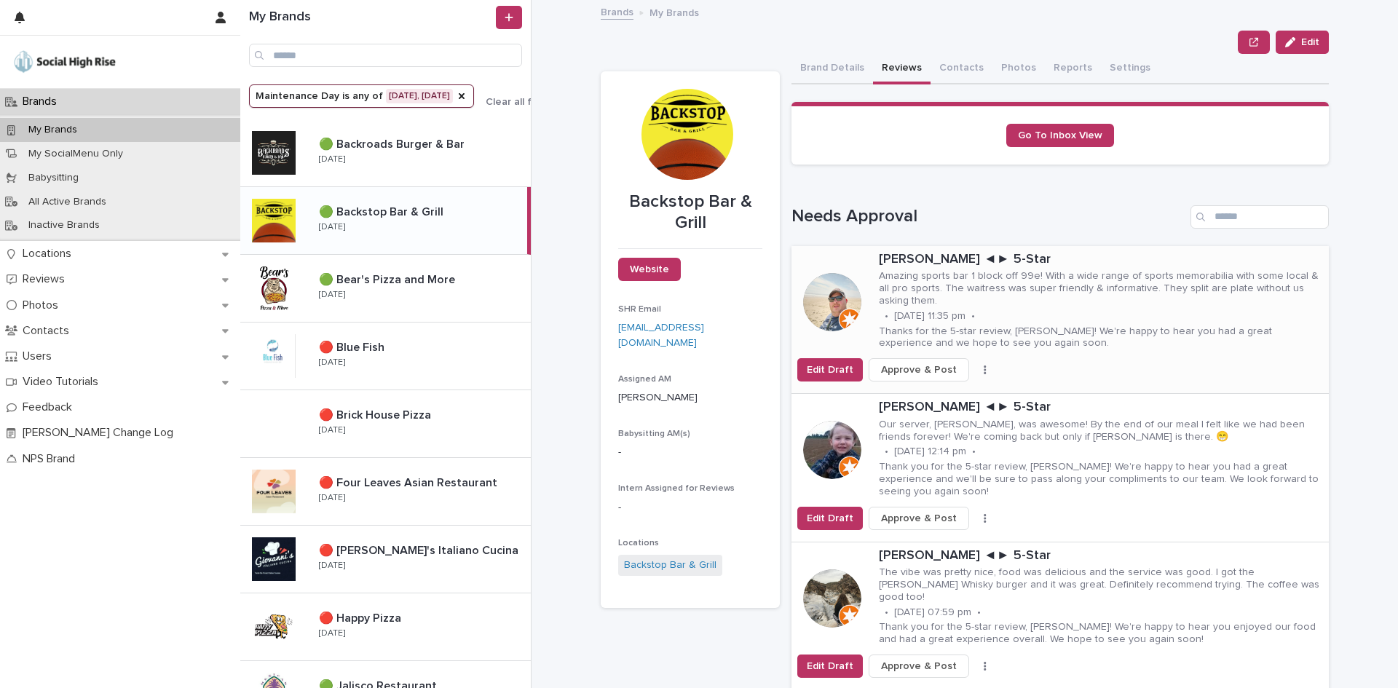
click at [975, 368] on button "button" at bounding box center [985, 370] width 20 height 10
click at [930, 392] on span "Skip Reply" at bounding box center [916, 399] width 49 height 15
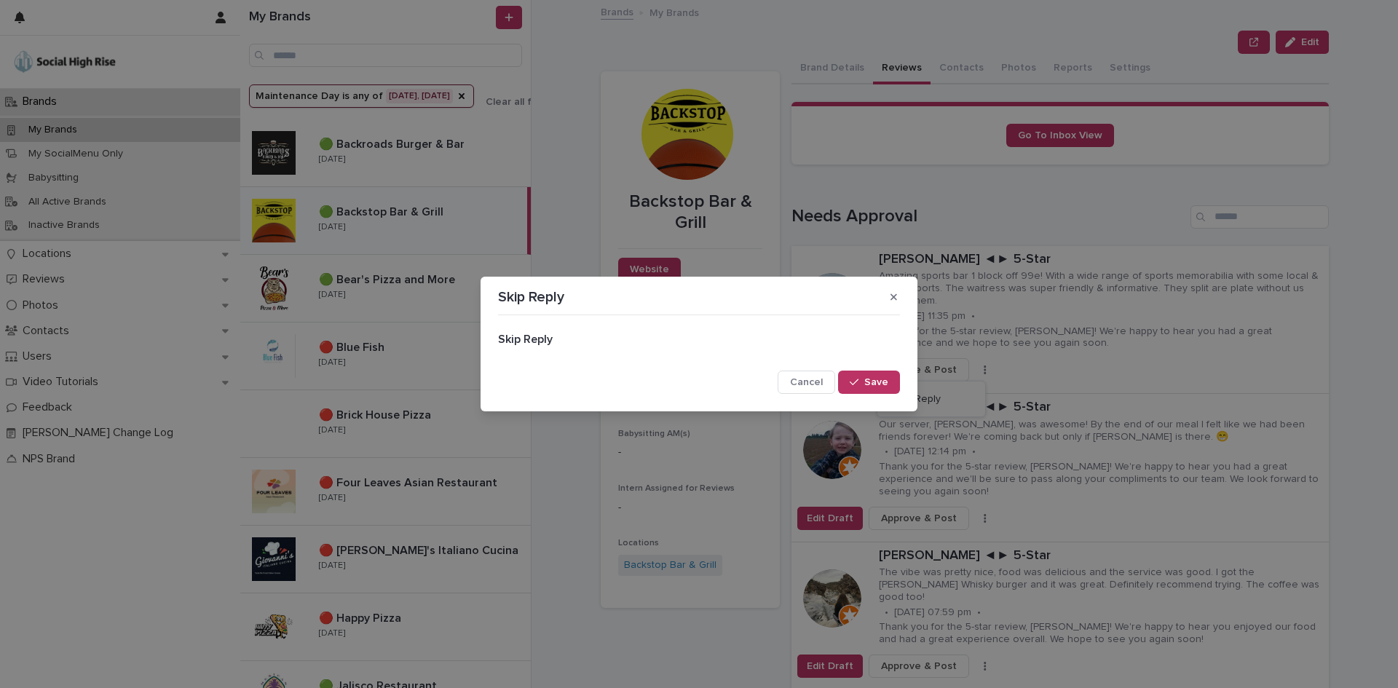
click at [876, 373] on button "Save" at bounding box center [869, 382] width 62 height 23
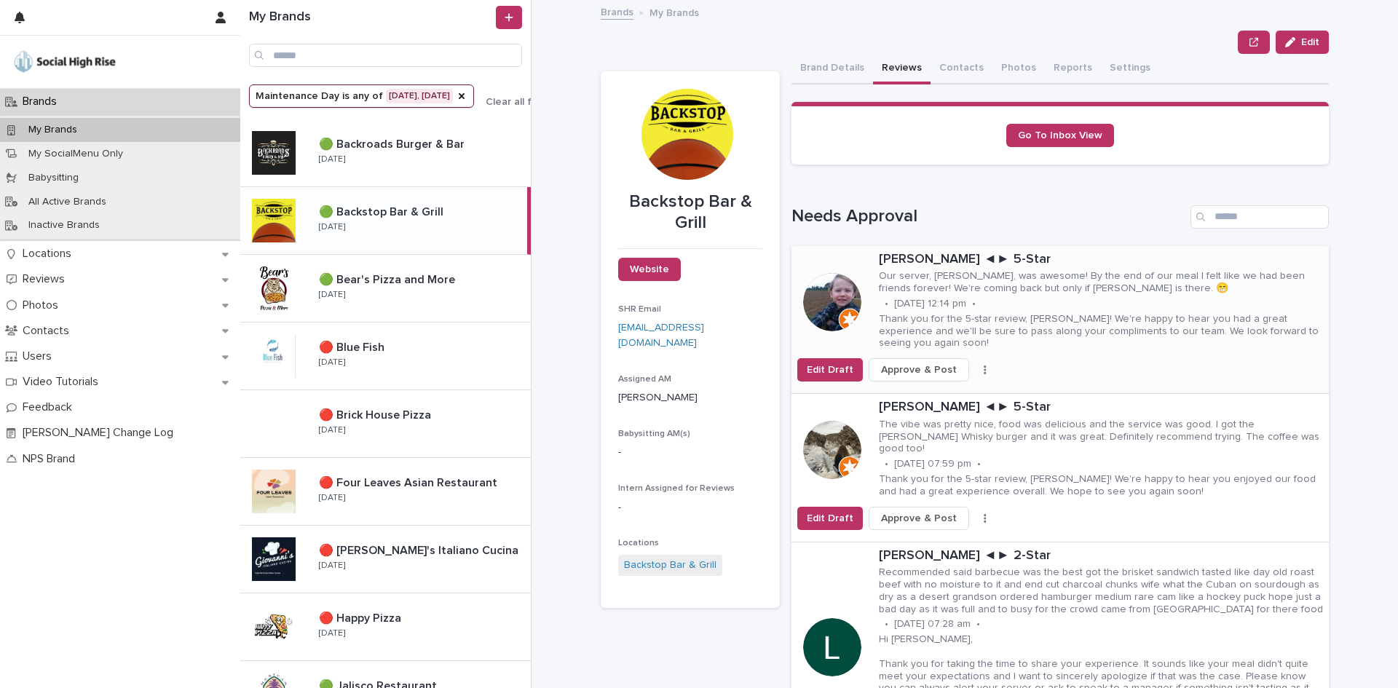
click at [975, 365] on button "button" at bounding box center [985, 370] width 20 height 10
click at [924, 380] on span "Skip Reply" at bounding box center [916, 387] width 49 height 15
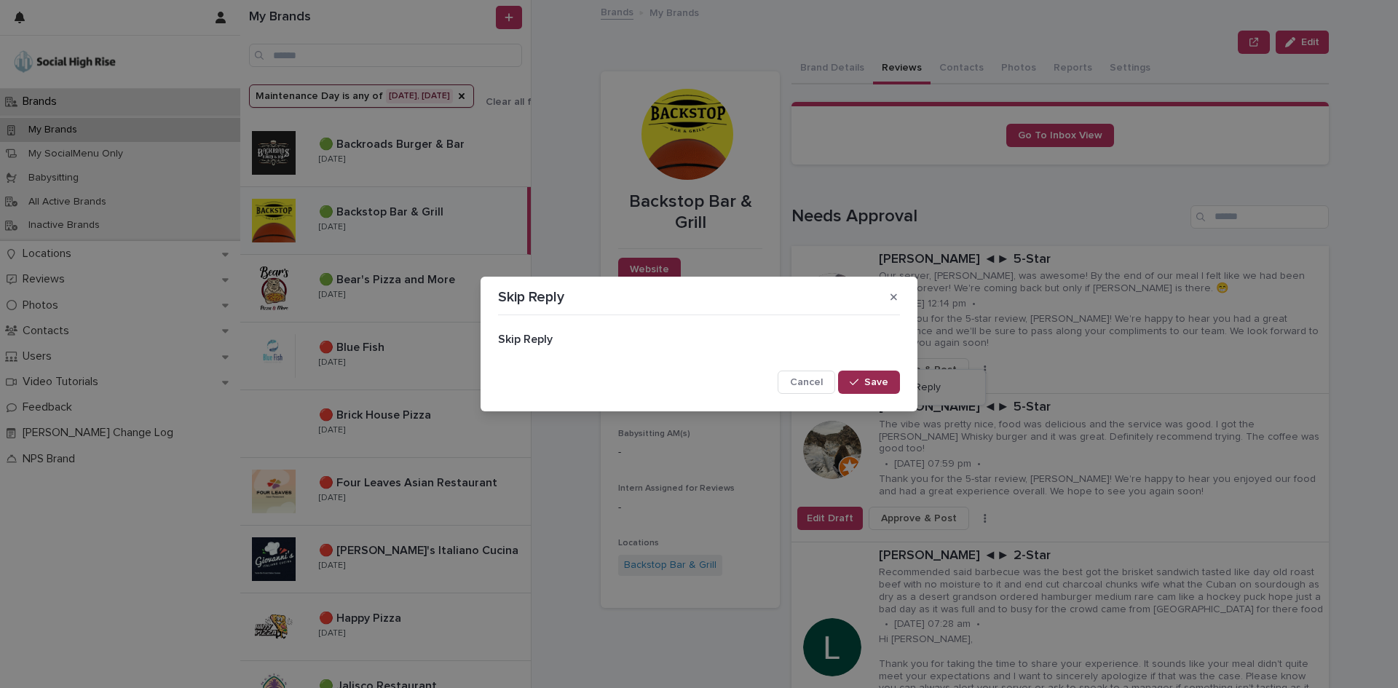
click at [872, 387] on button "Save" at bounding box center [869, 382] width 62 height 23
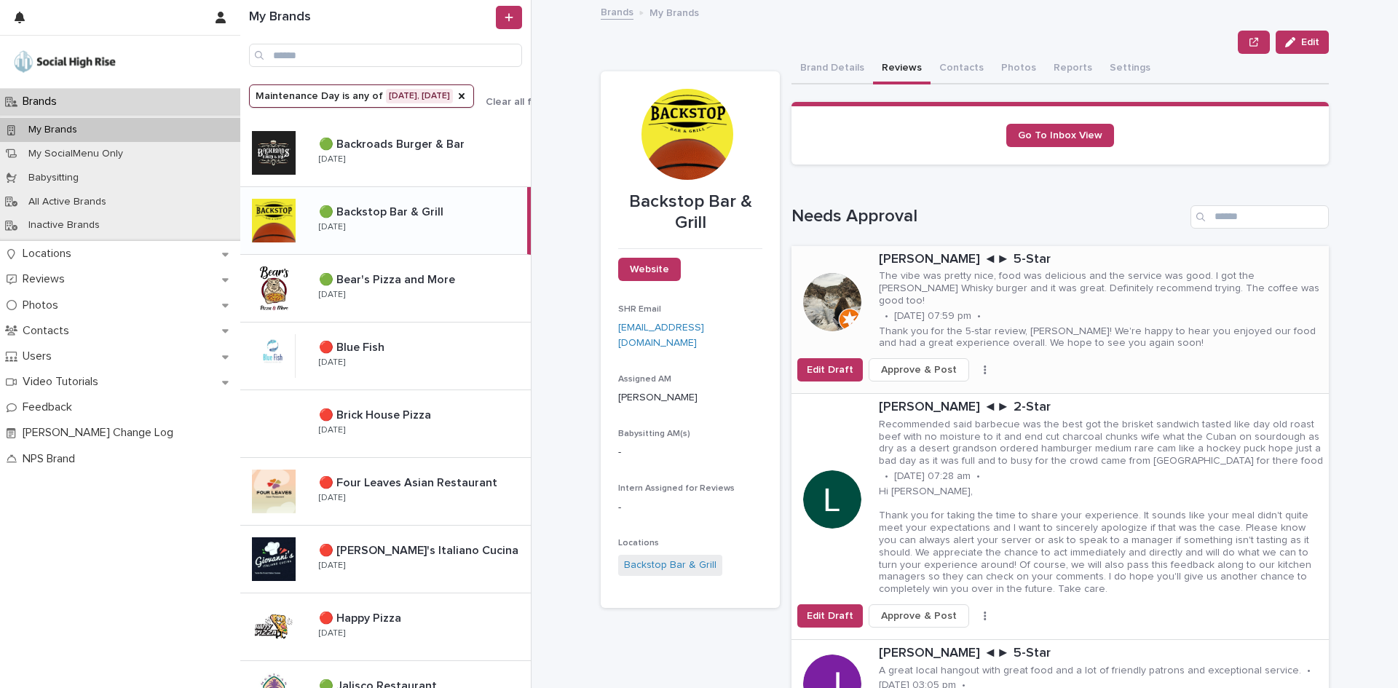
click at [975, 365] on button "button" at bounding box center [985, 370] width 20 height 10
click at [937, 390] on button "Skip Reply" at bounding box center [931, 387] width 96 height 23
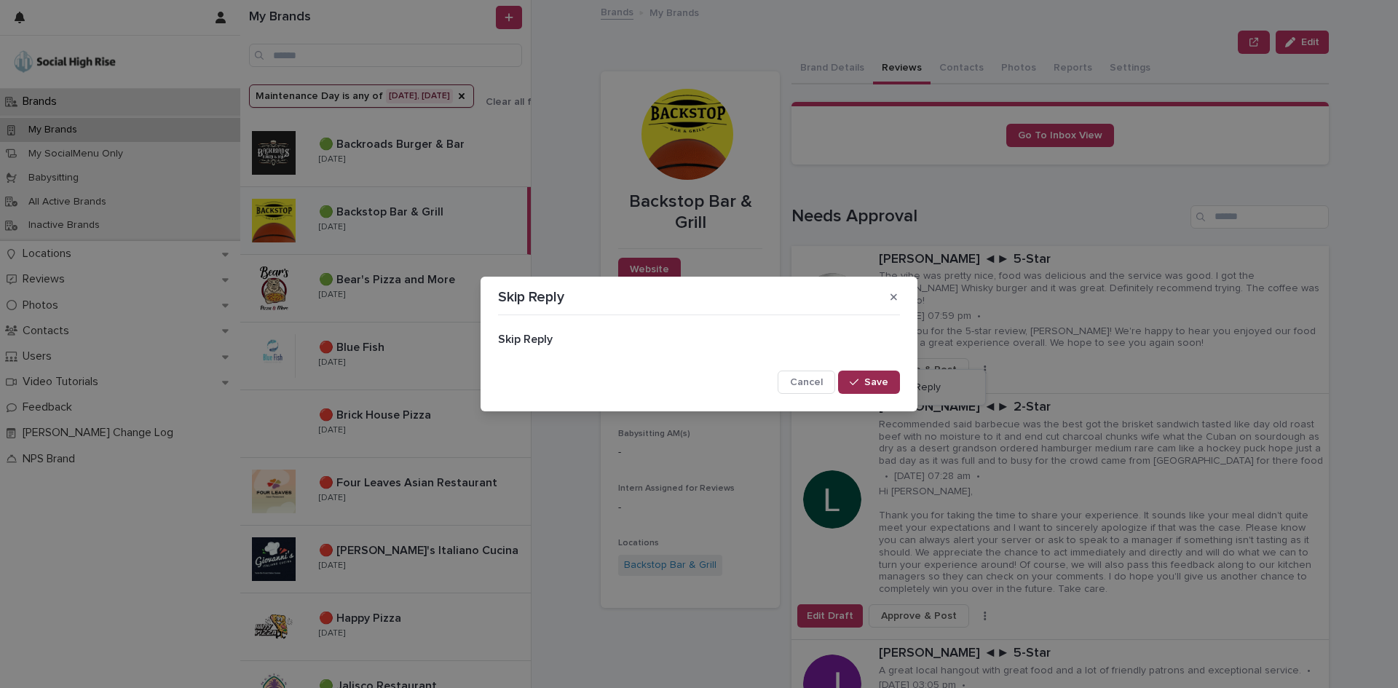
click at [887, 388] on button "Save" at bounding box center [869, 382] width 62 height 23
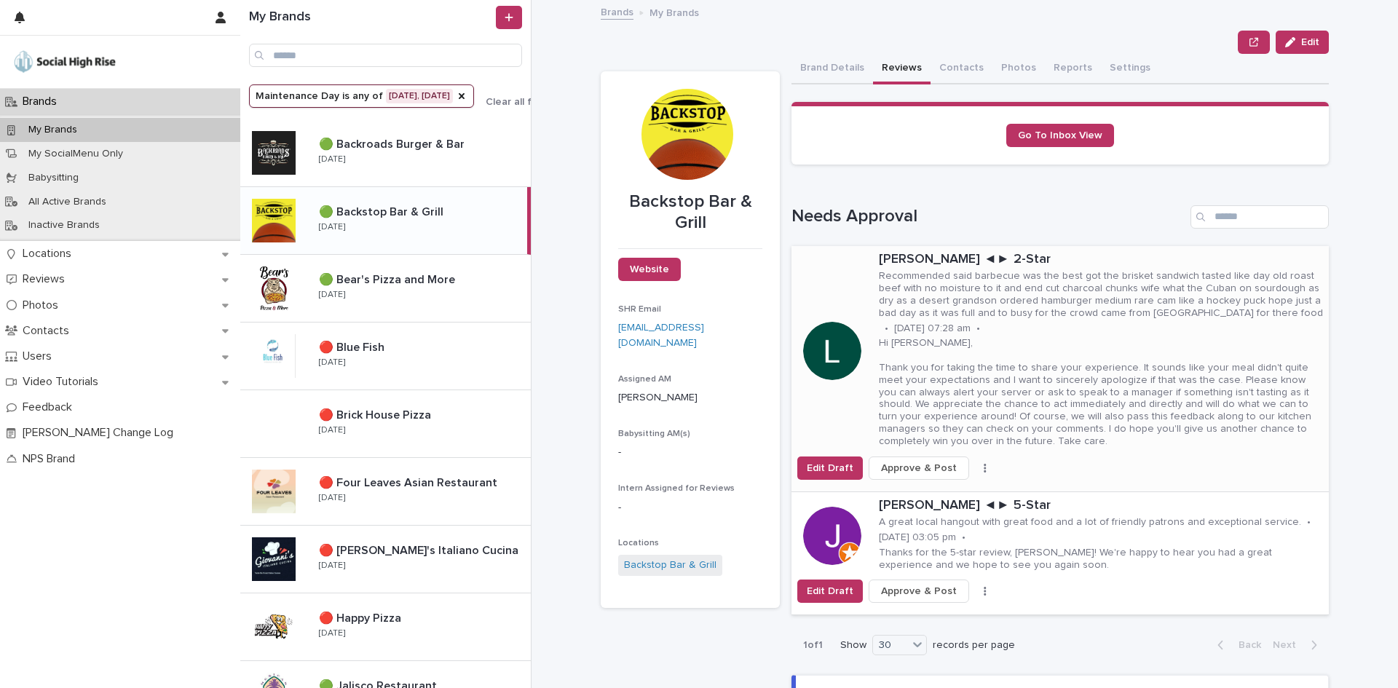
click at [975, 464] on button "button" at bounding box center [985, 468] width 20 height 10
click at [916, 491] on span "Skip Reply" at bounding box center [916, 497] width 49 height 15
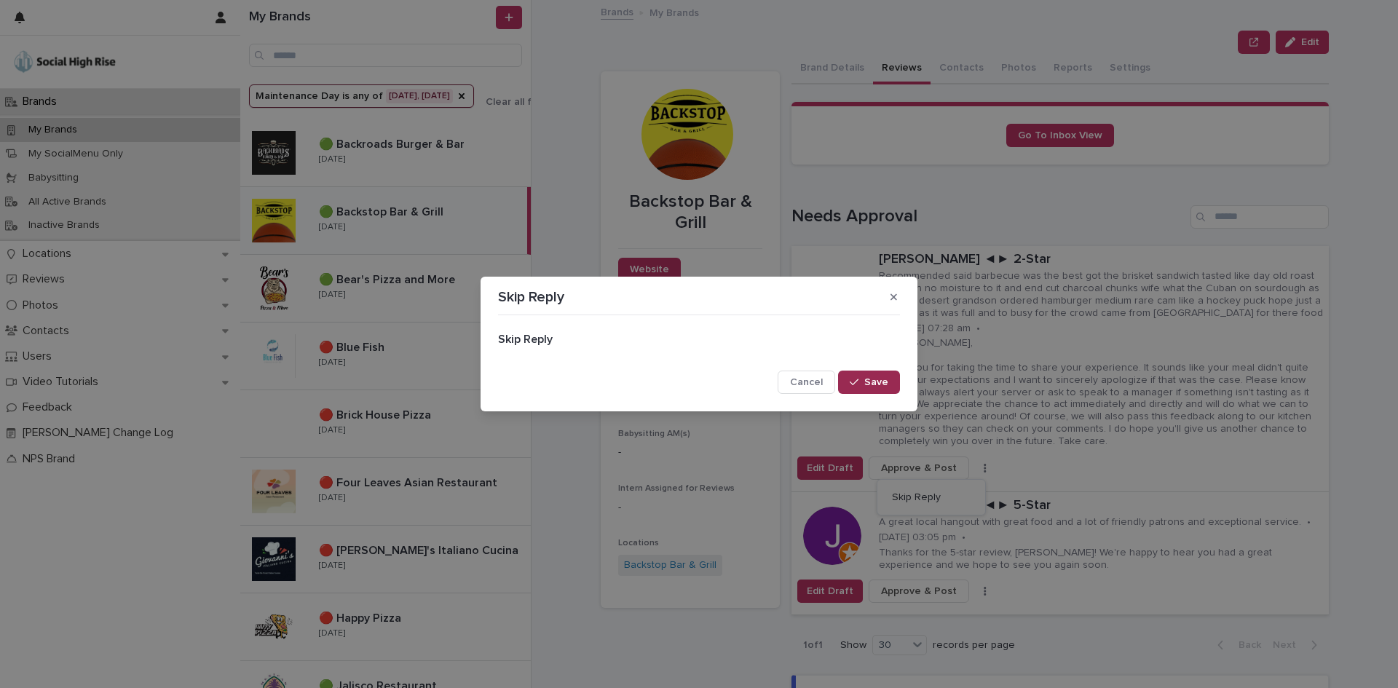
click at [874, 384] on span "Save" at bounding box center [876, 382] width 24 height 10
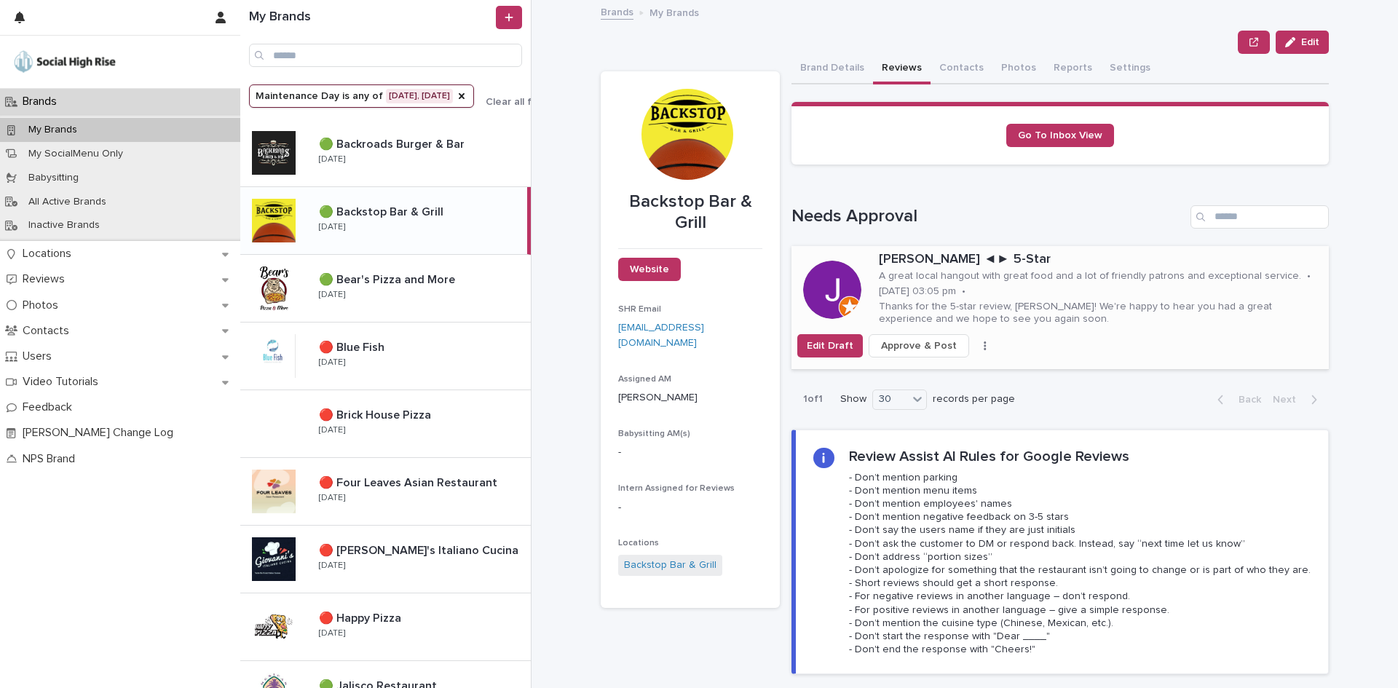
click at [975, 342] on button "button" at bounding box center [985, 346] width 20 height 10
click at [911, 368] on span "Skip Reply" at bounding box center [916, 375] width 49 height 15
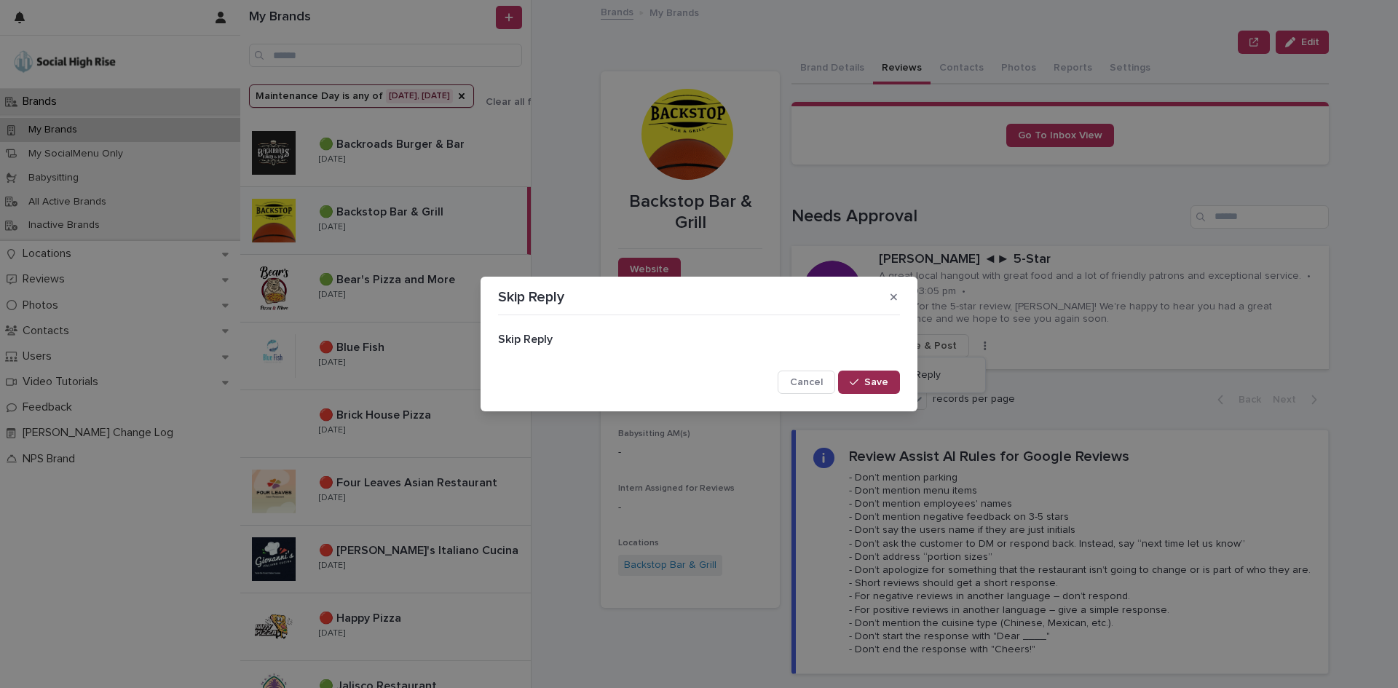
click at [892, 382] on button "Save" at bounding box center [869, 382] width 62 height 23
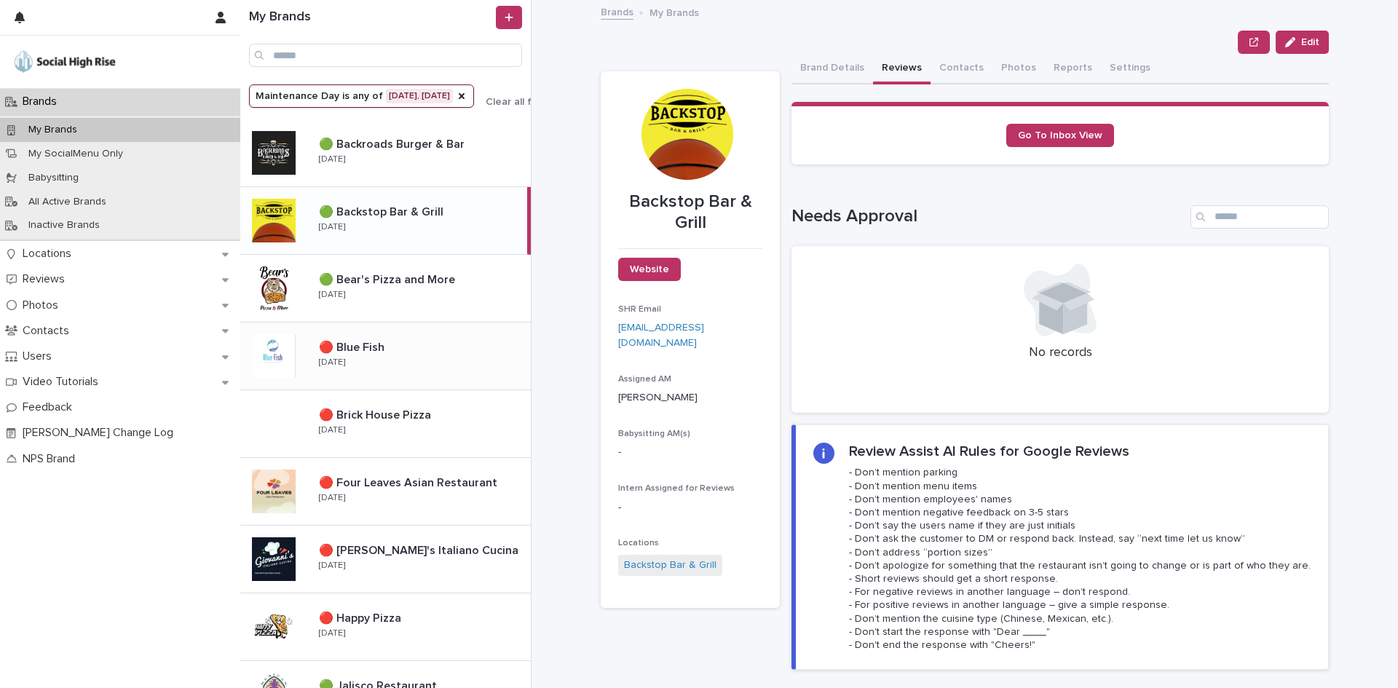
click at [467, 360] on div "🔴 Blue Fish 🔴 Blue Fish [DATE]" at bounding box center [418, 356] width 223 height 42
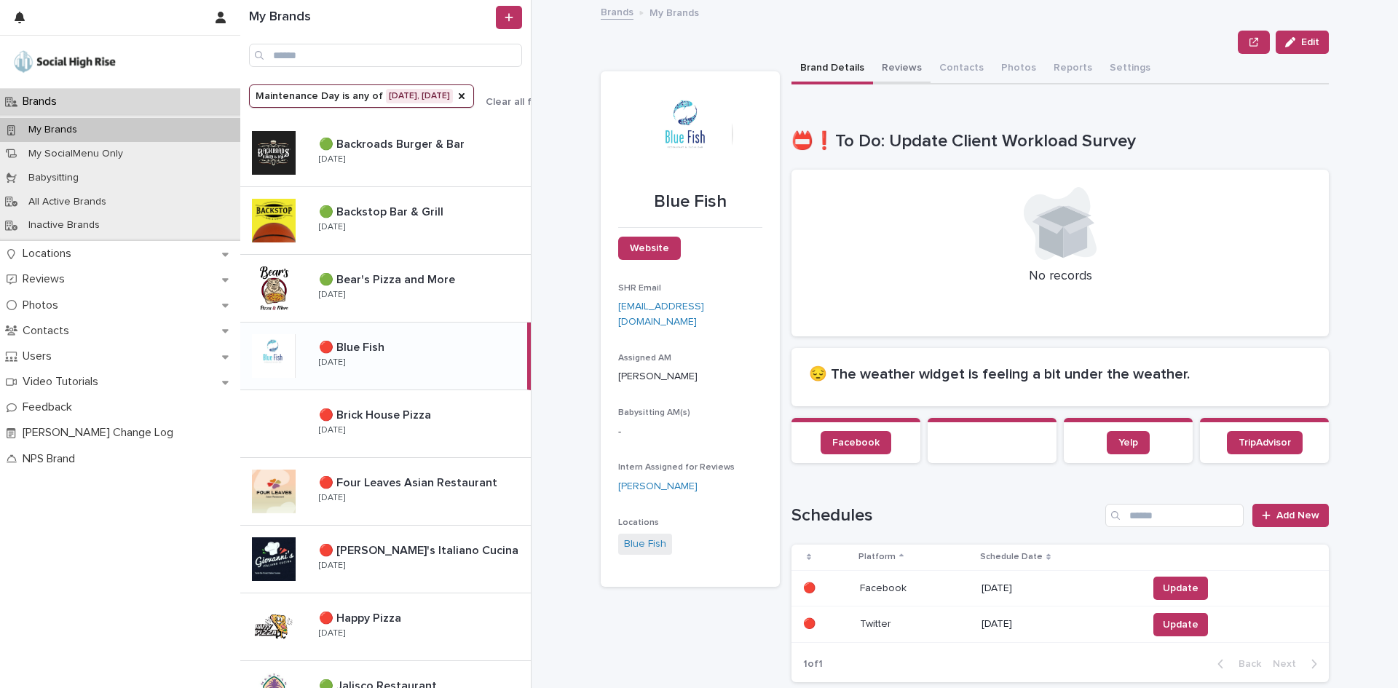
click at [890, 84] on button "Reviews" at bounding box center [902, 69] width 58 height 31
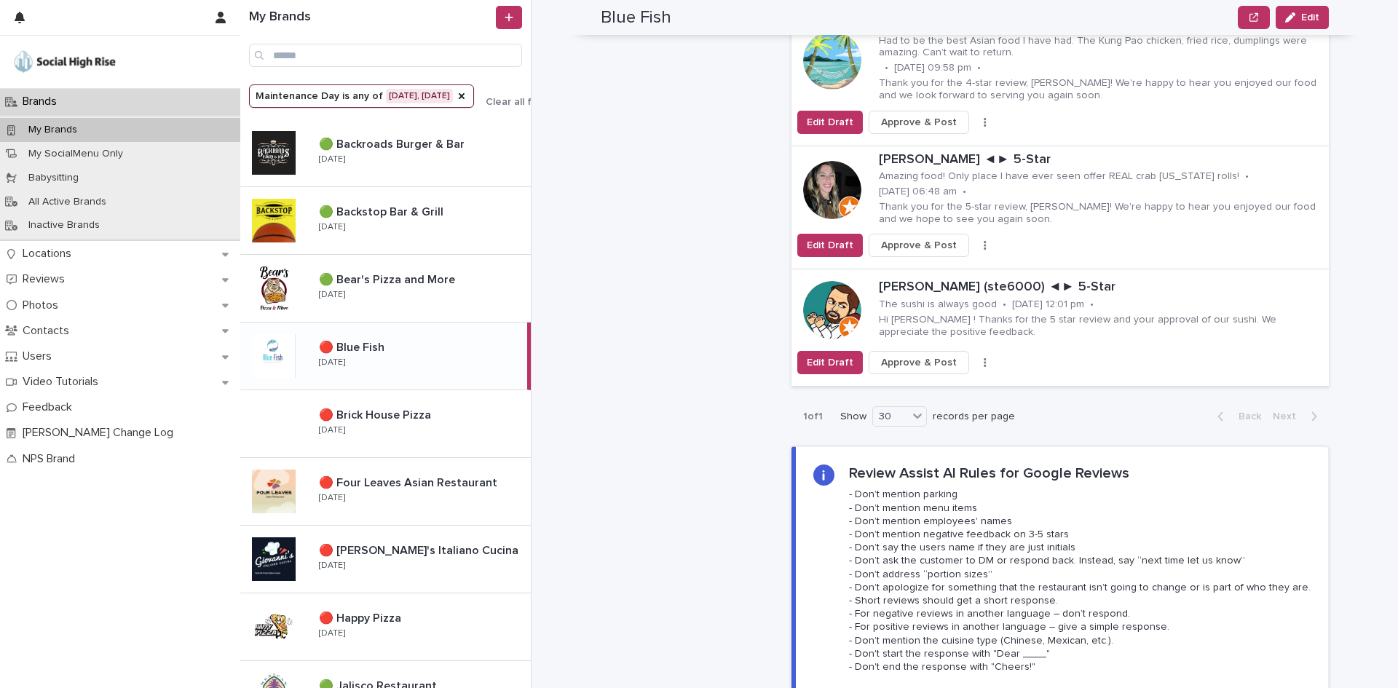
scroll to position [3203, 0]
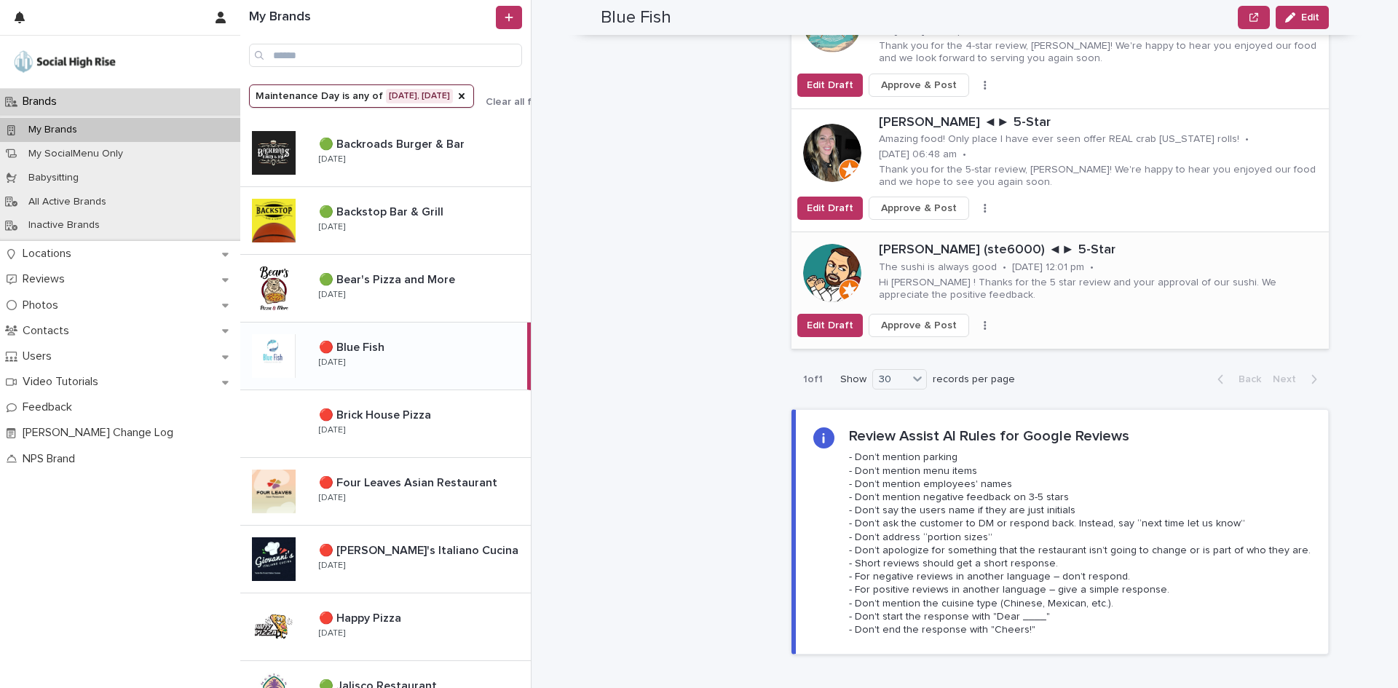
click at [984, 320] on icon "button" at bounding box center [985, 325] width 3 height 10
click at [897, 347] on span "Skip Reply" at bounding box center [916, 354] width 49 height 15
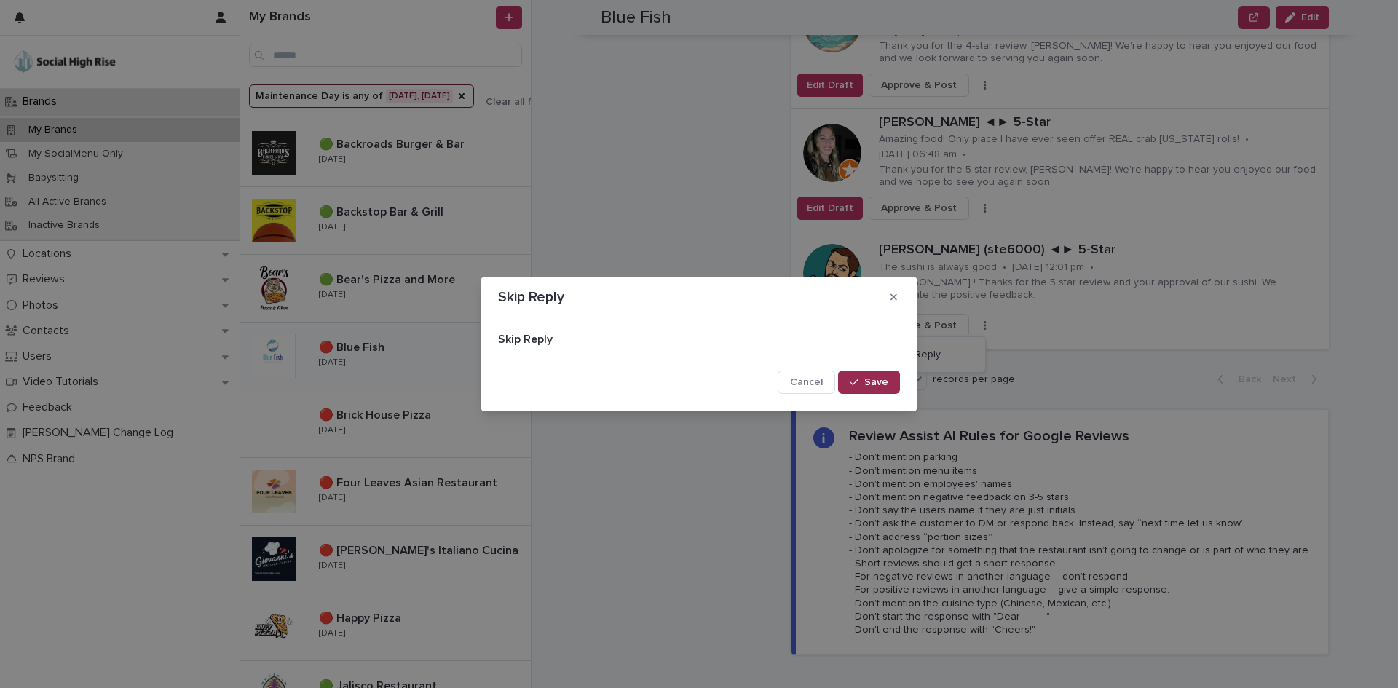
click at [858, 373] on button "Save" at bounding box center [869, 382] width 62 height 23
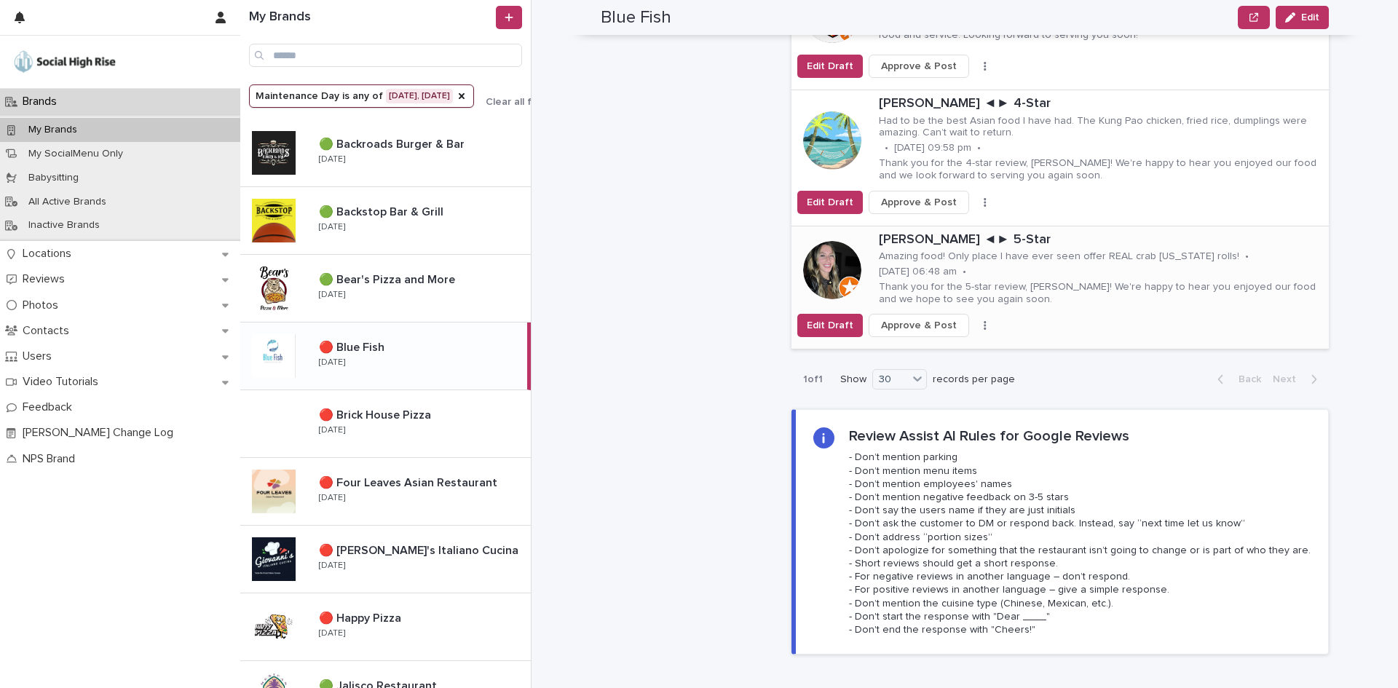
click at [975, 320] on button "button" at bounding box center [985, 325] width 20 height 10
click at [933, 348] on span "Skip Reply" at bounding box center [916, 355] width 49 height 15
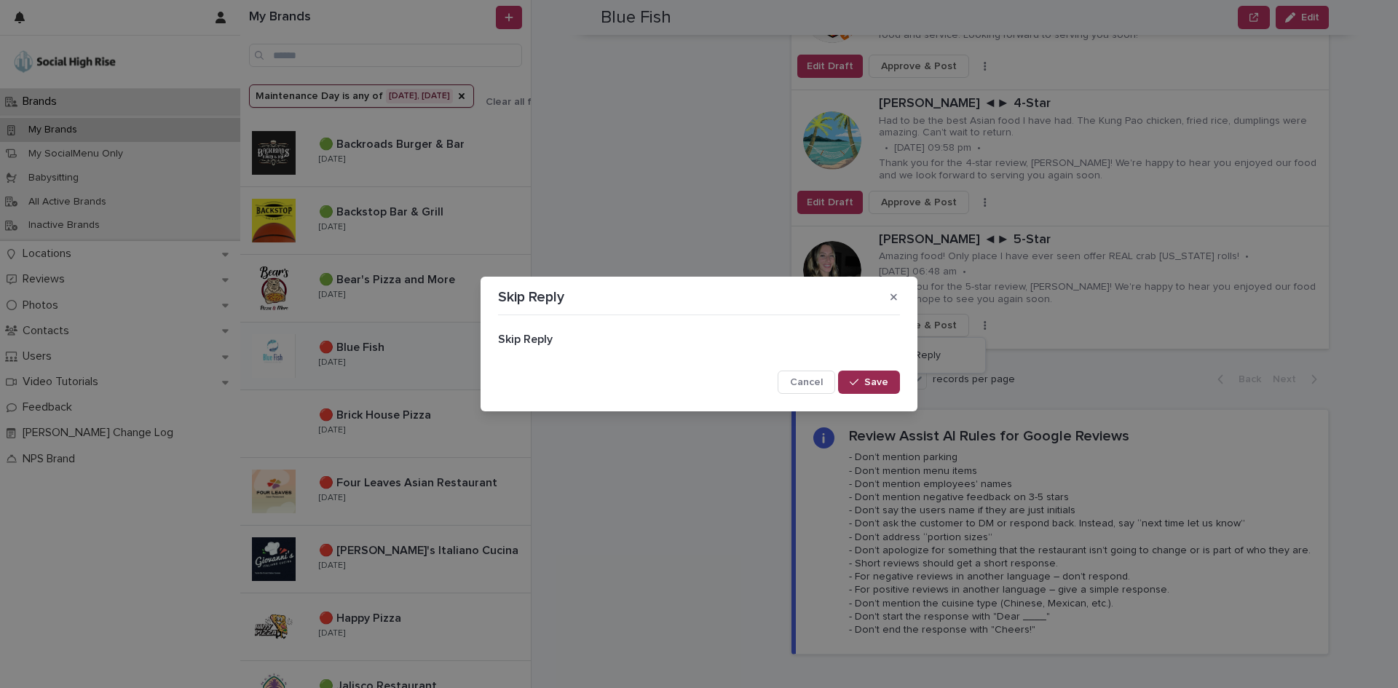
click at [869, 374] on button "Save" at bounding box center [869, 382] width 62 height 23
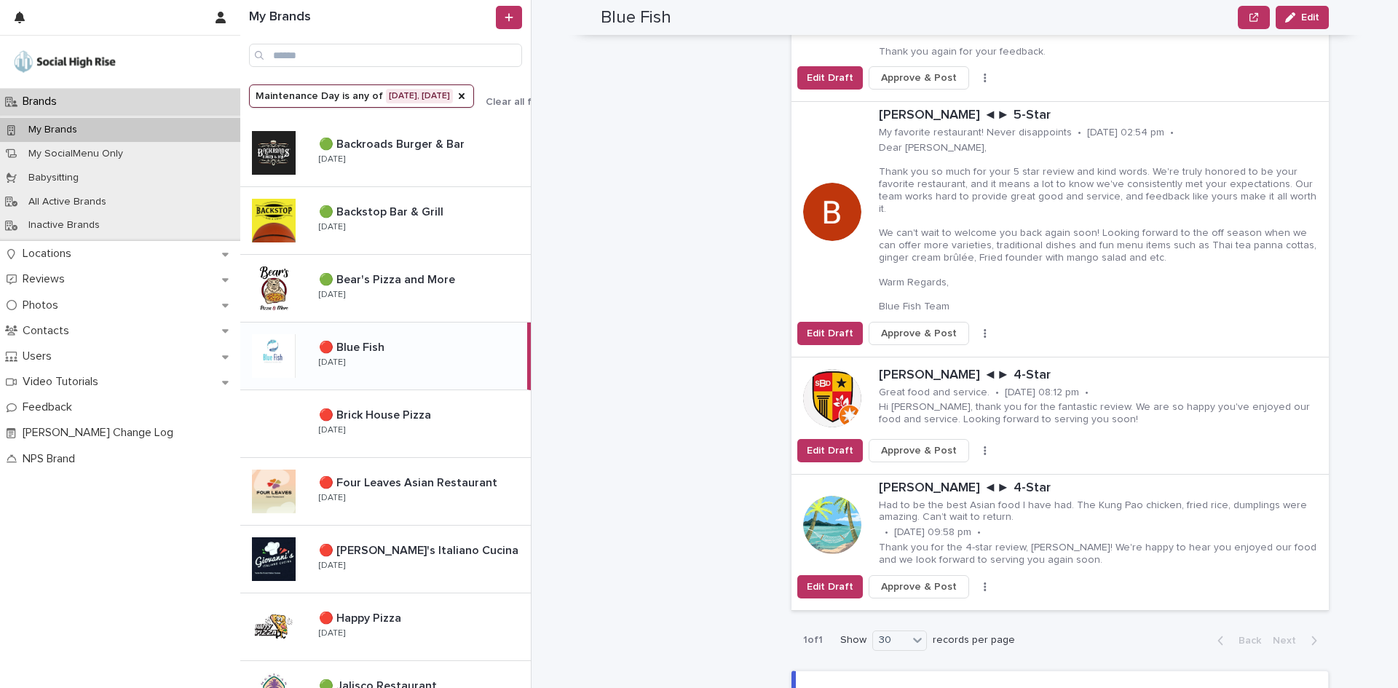
scroll to position [2548, 0]
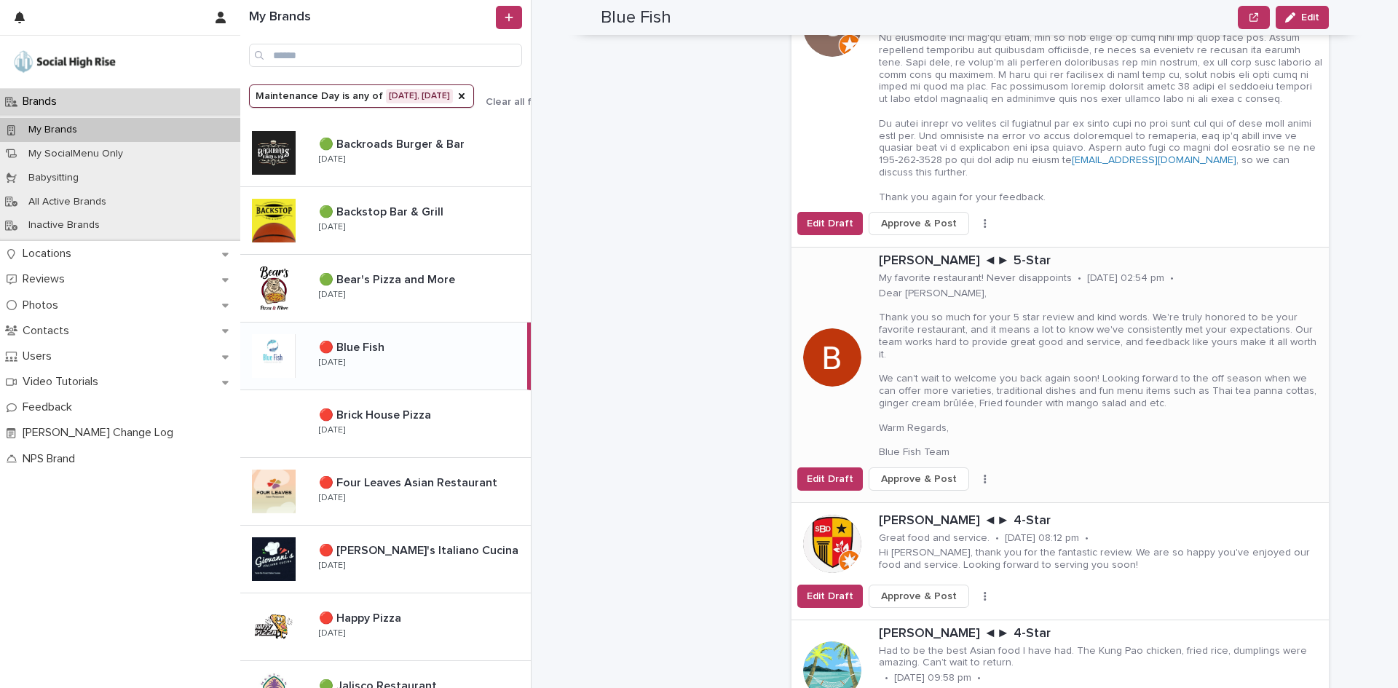
click at [975, 474] on button "button" at bounding box center [985, 479] width 20 height 10
click at [941, 484] on button "Skip Reply" at bounding box center [931, 495] width 96 height 23
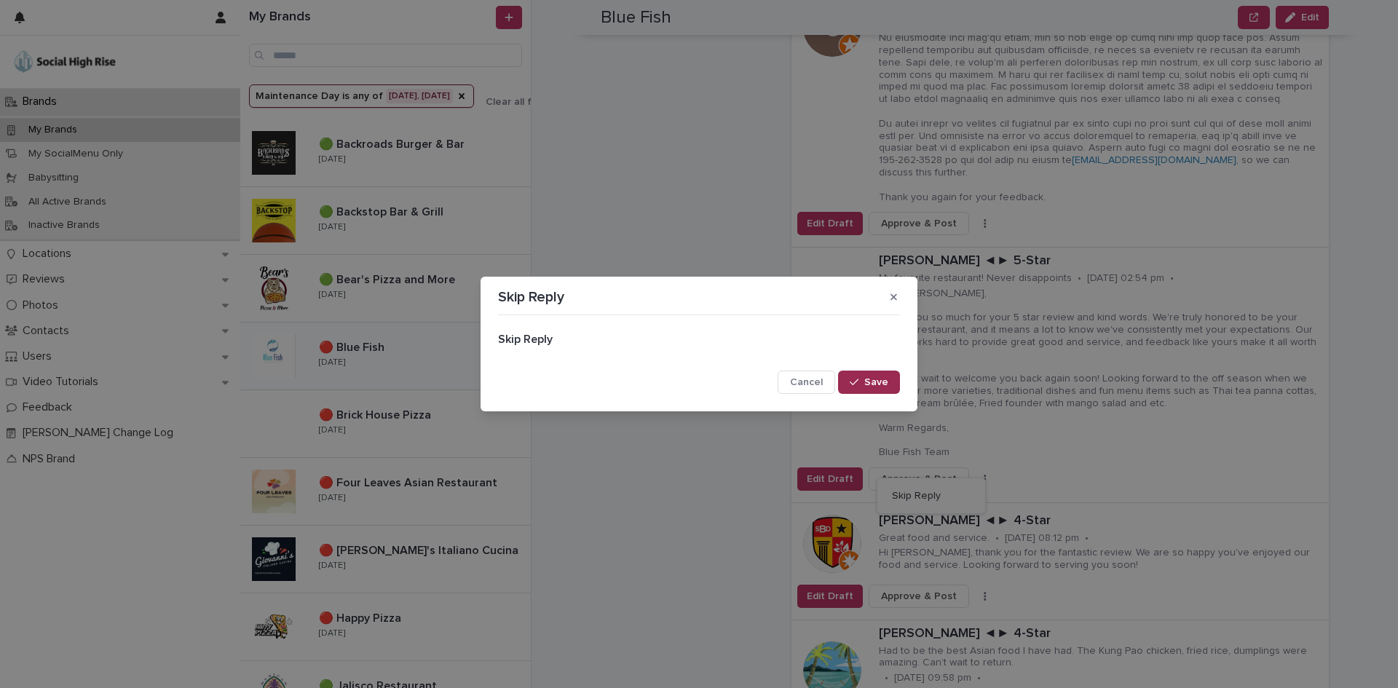
click at [874, 379] on span "Save" at bounding box center [876, 382] width 24 height 10
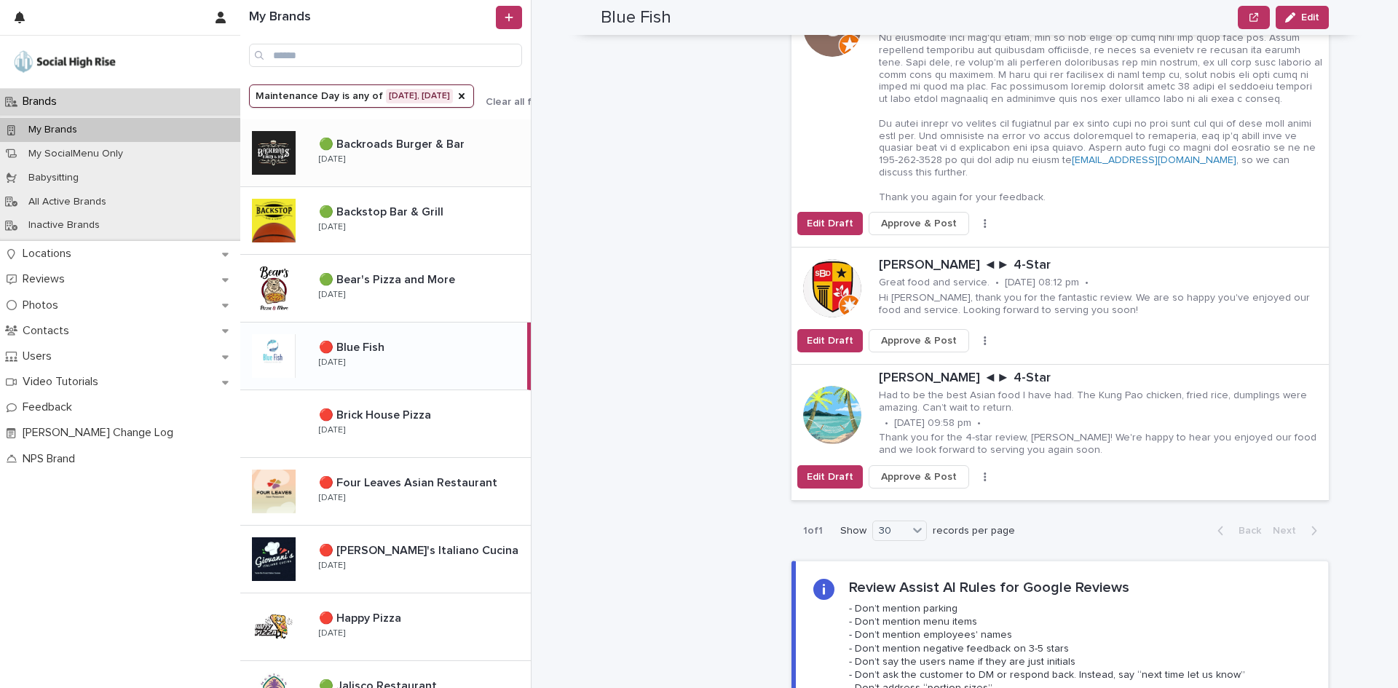
click at [395, 163] on div "🟢 Backroads Burger & Bar 🟢 Backroads Burger & Bar [DATE]" at bounding box center [418, 153] width 223 height 42
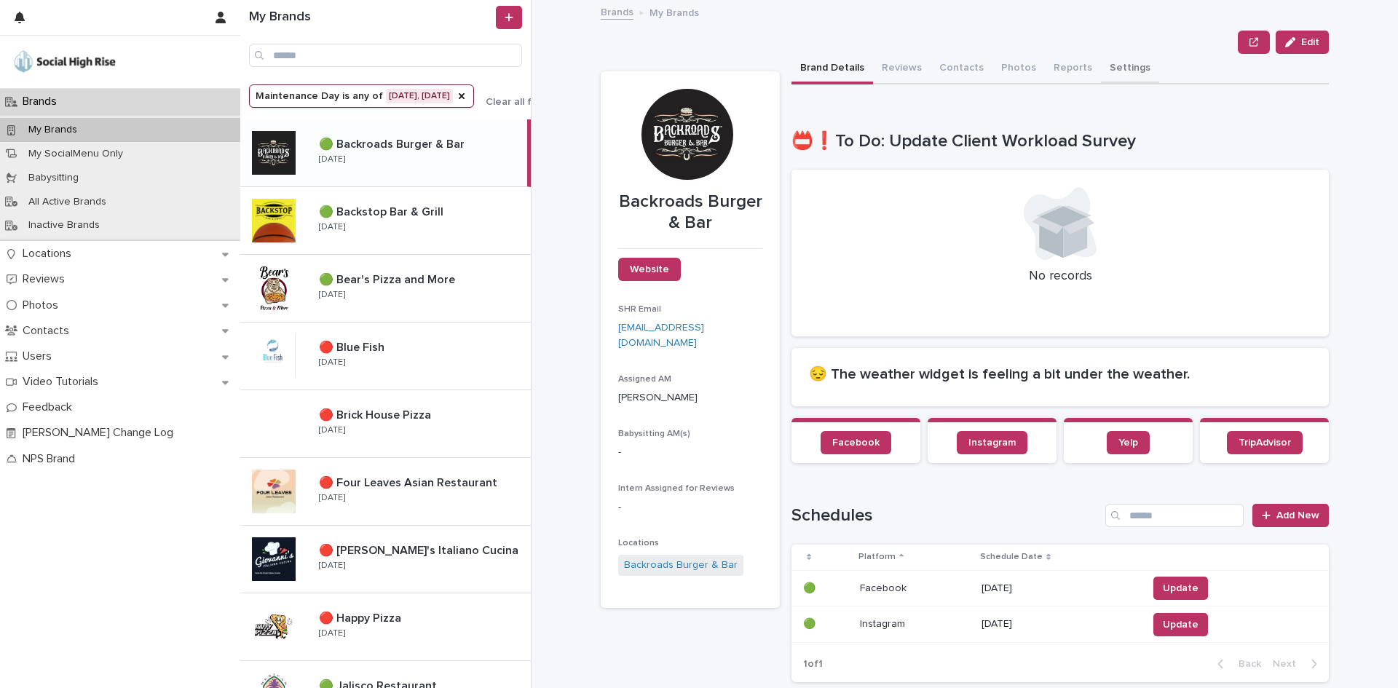
click at [1123, 67] on button "Settings" at bounding box center [1130, 69] width 58 height 31
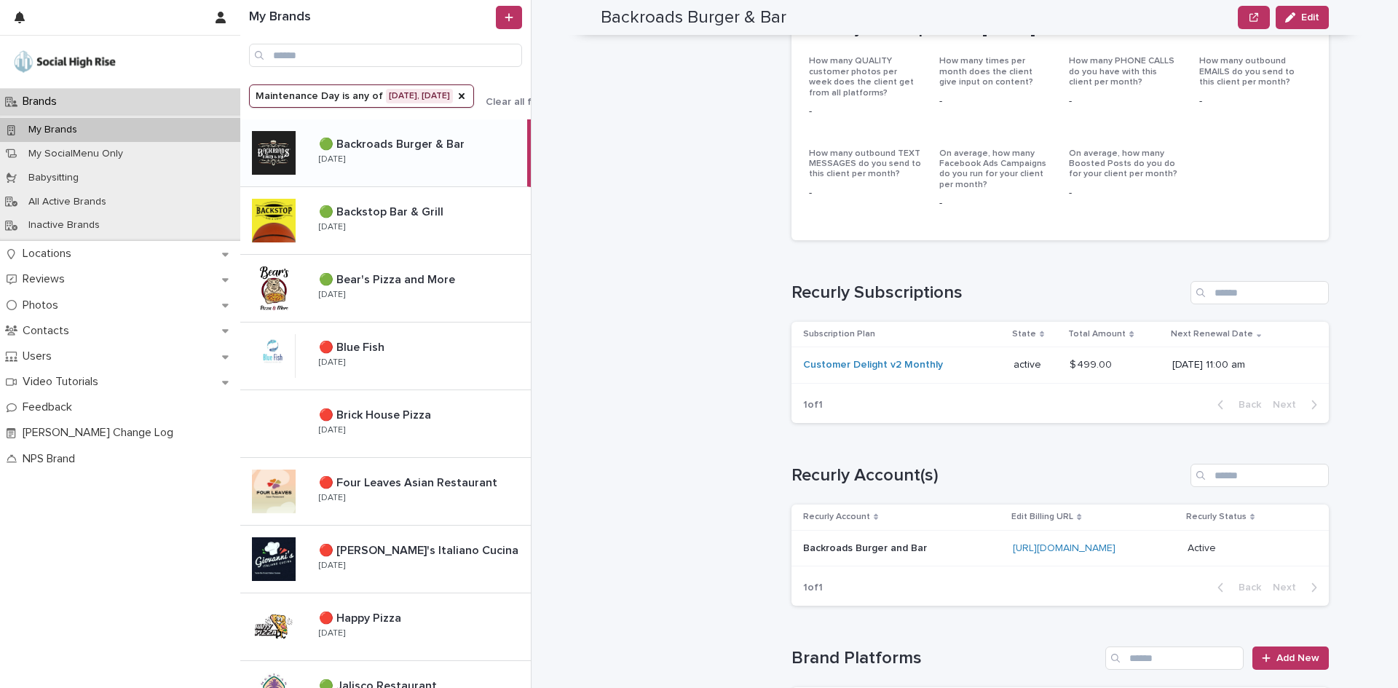
scroll to position [655, 0]
click at [1055, 544] on link "[URL][DOMAIN_NAME]" at bounding box center [1064, 547] width 103 height 10
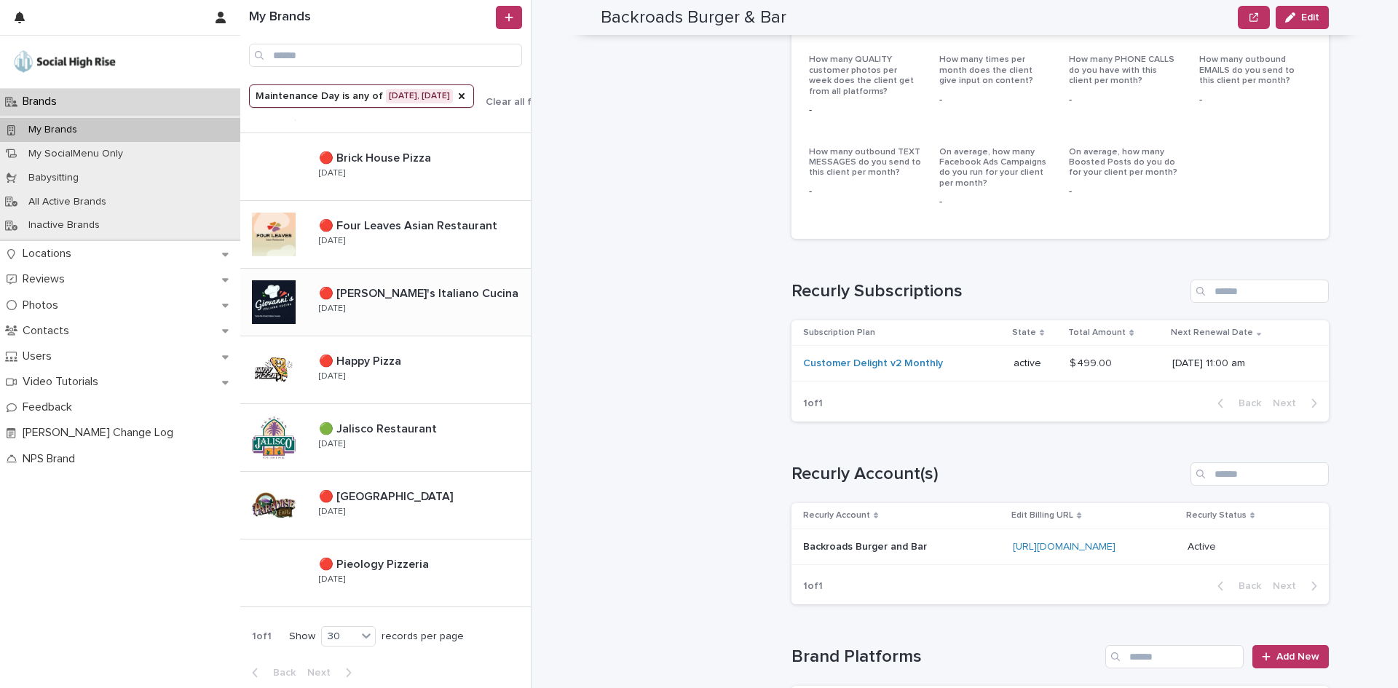
scroll to position [260, 0]
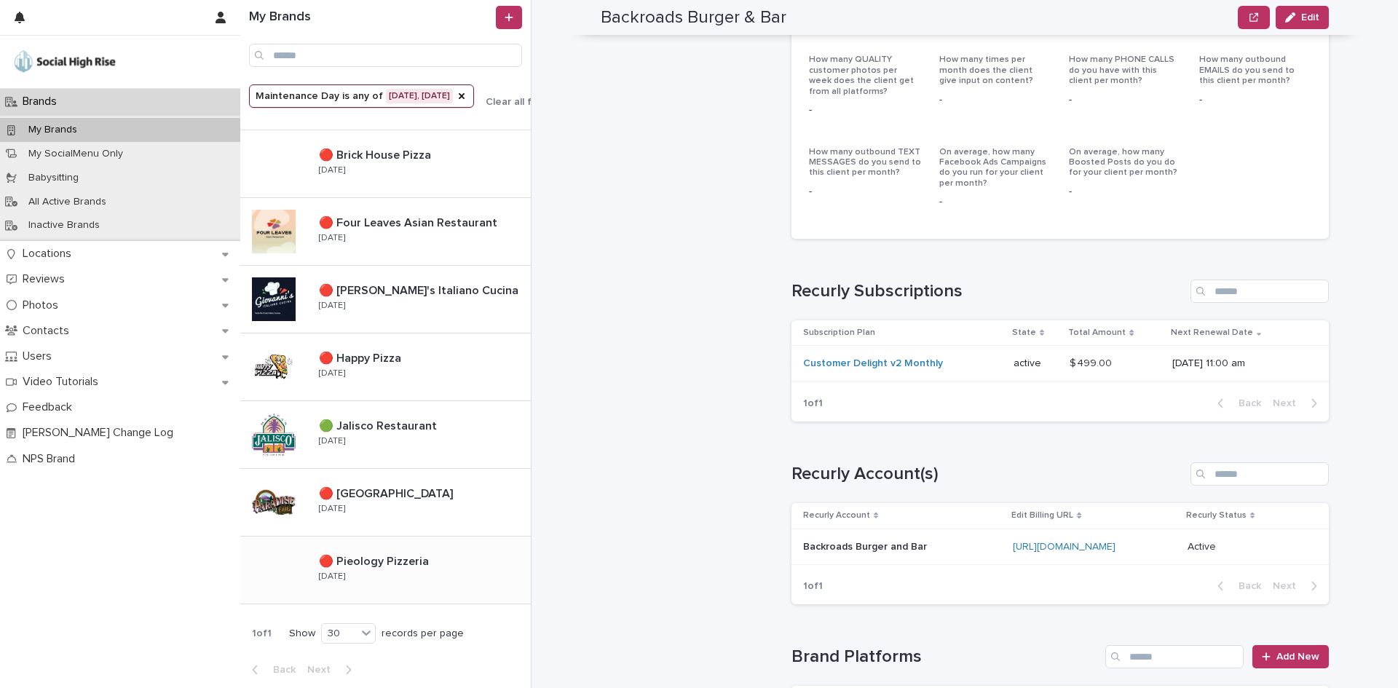
click at [357, 557] on p "🔴 Pieology Pizzeria" at bounding box center [375, 560] width 113 height 17
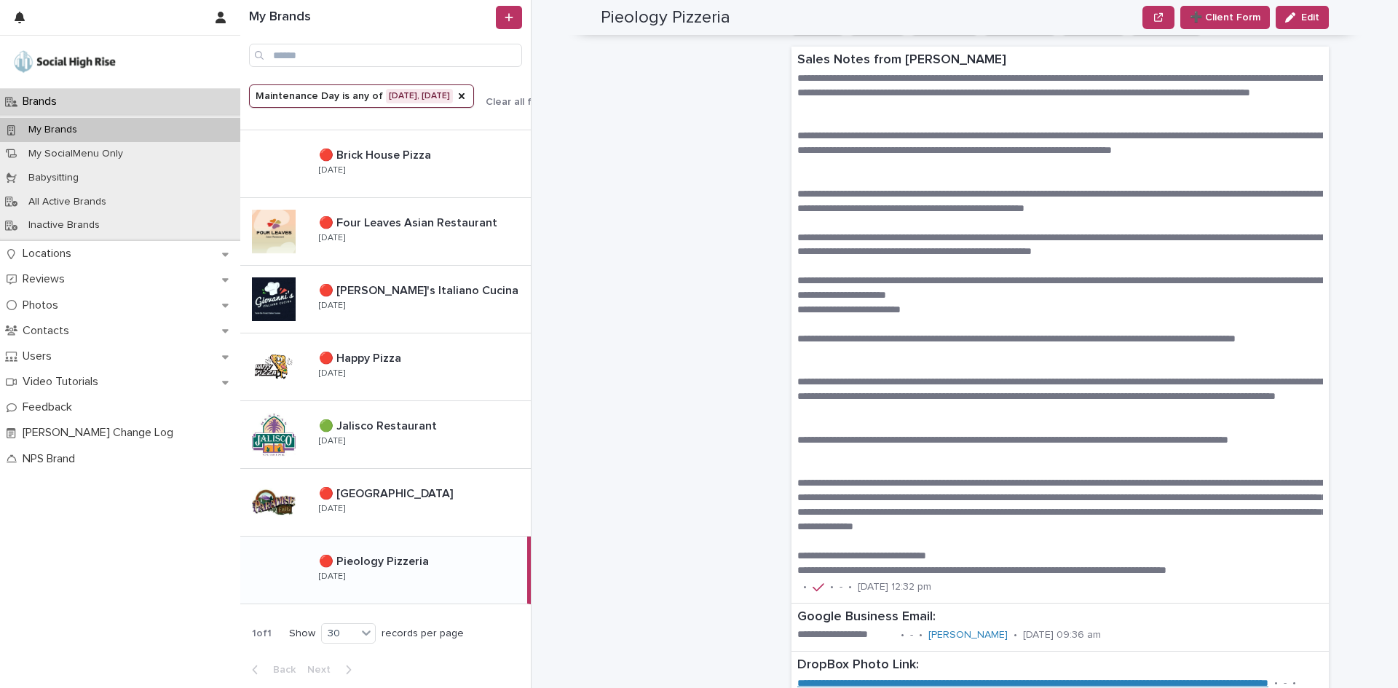
scroll to position [1383, 0]
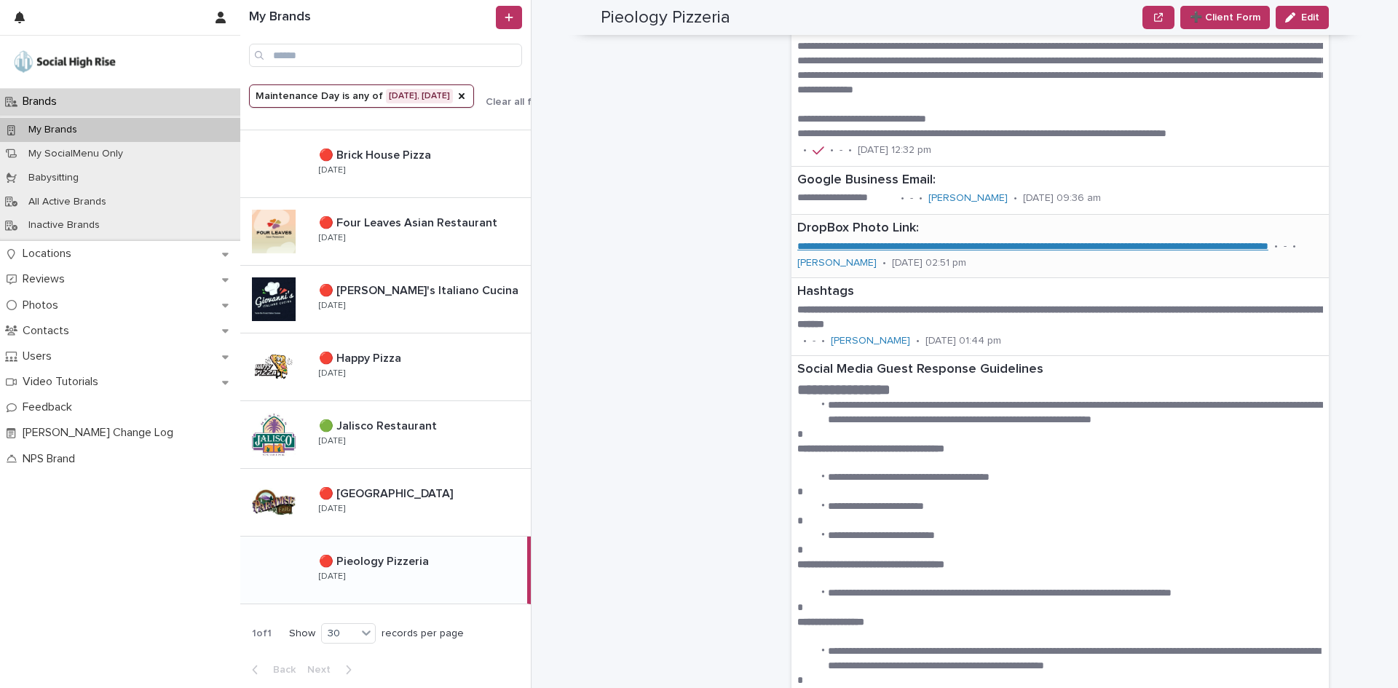
click at [857, 250] on link "**********" at bounding box center [1032, 246] width 471 height 10
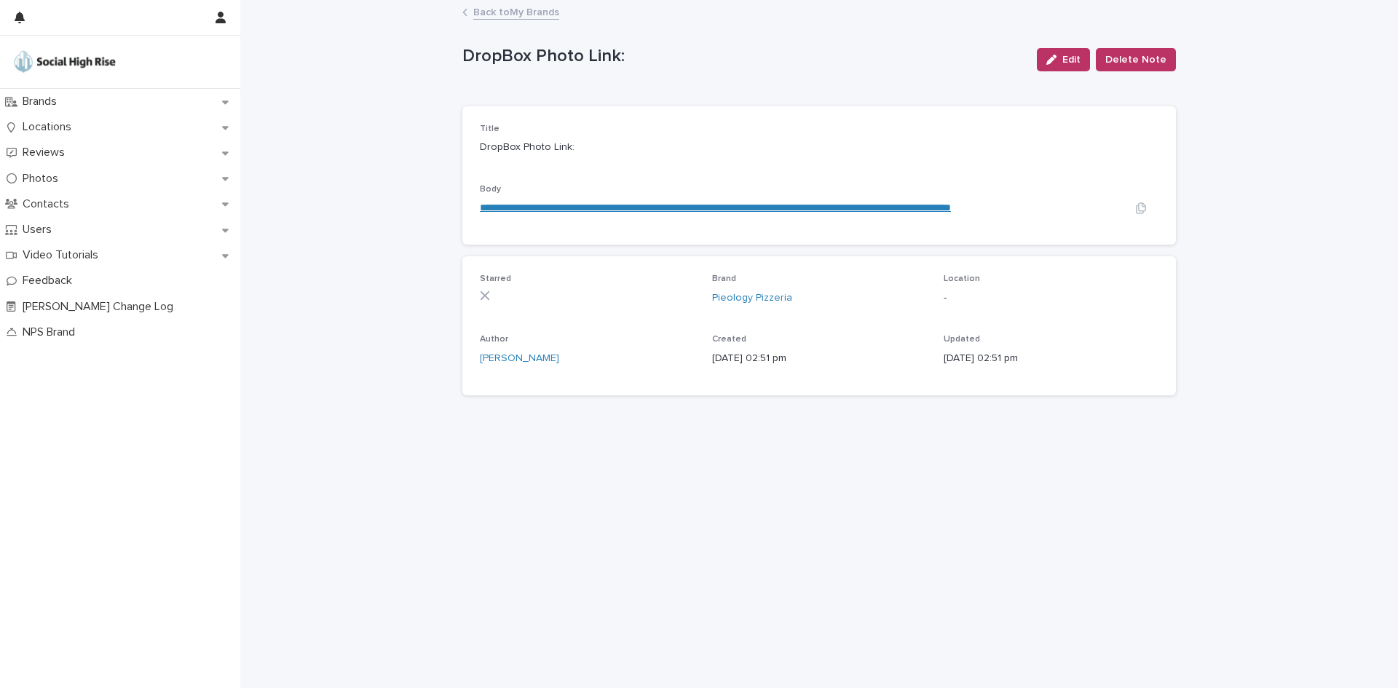
click at [755, 210] on link "**********" at bounding box center [715, 207] width 471 height 10
